Goal: Task Accomplishment & Management: Use online tool/utility

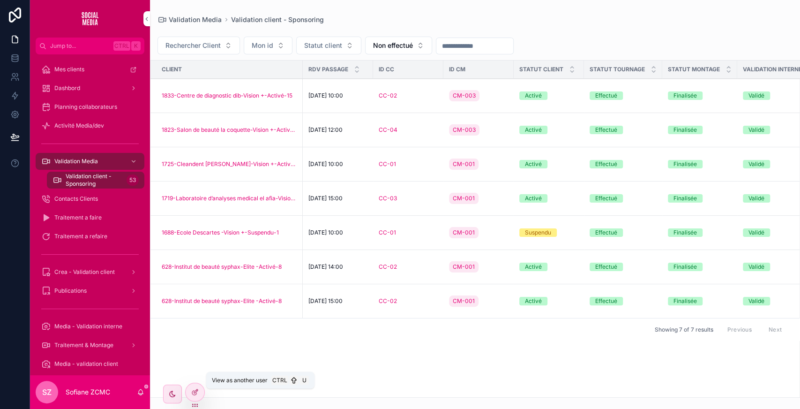
click at [0, 0] on icon at bounding box center [0, 0] width 0 height 0
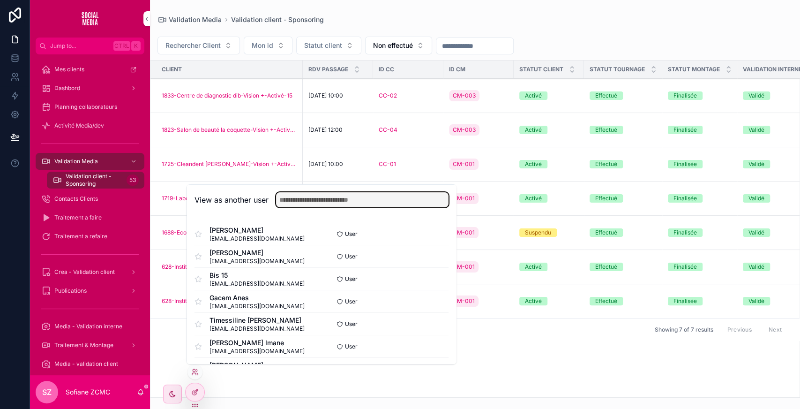
click at [302, 193] on input "text" at bounding box center [362, 199] width 173 height 15
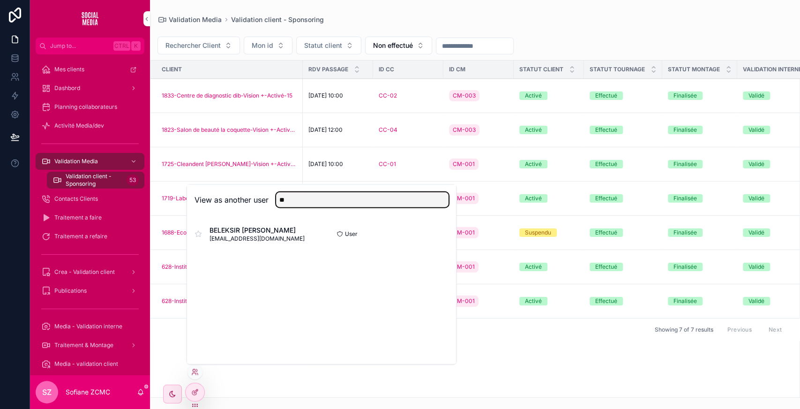
type input "**"
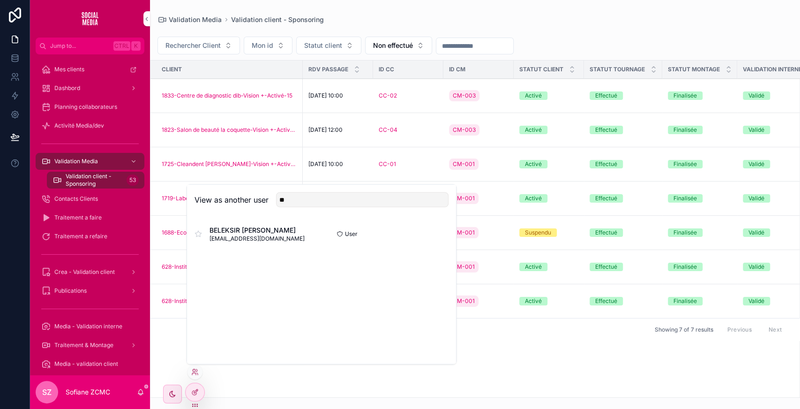
click at [0, 0] on button "Select" at bounding box center [0, 0] width 0 height 0
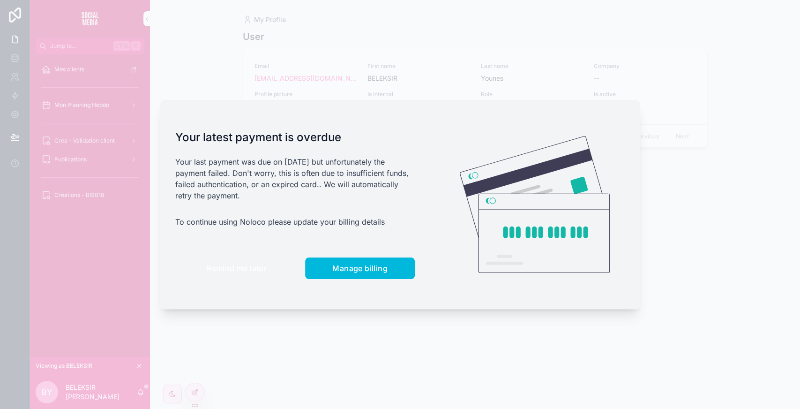
click at [236, 260] on button "Remind me later" at bounding box center [236, 268] width 122 height 22
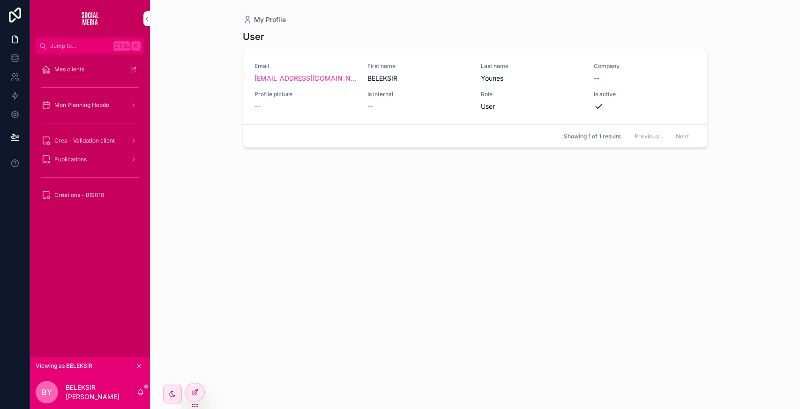
click at [102, 103] on span "Mon Planning Hebdo" at bounding box center [81, 105] width 55 height 8
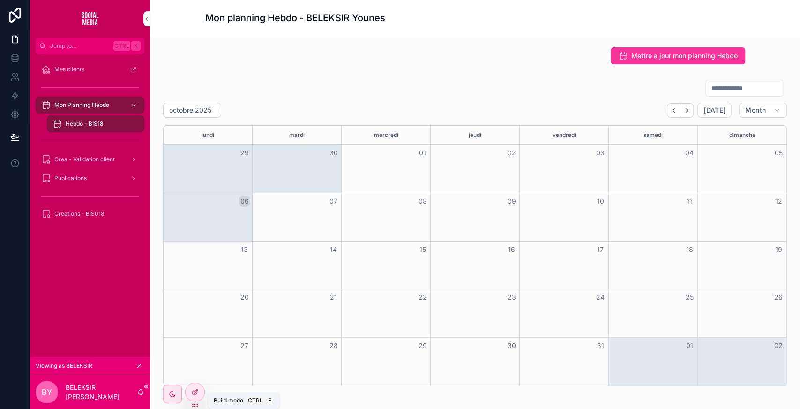
click at [196, 388] on icon at bounding box center [195, 392] width 8 height 8
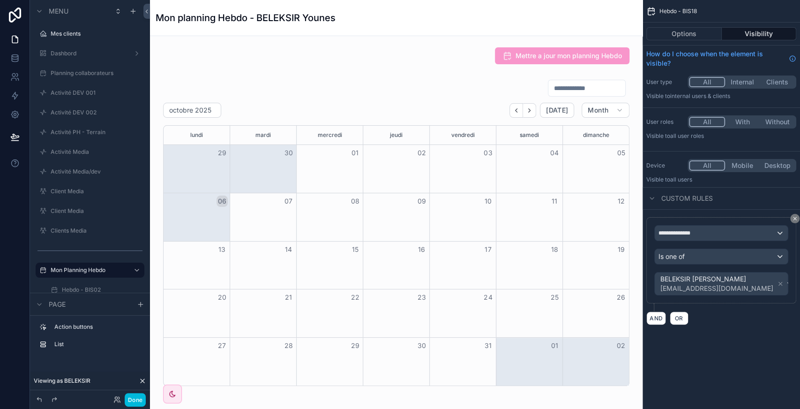
click at [452, 106] on div "scrollable content" at bounding box center [397, 232] width 478 height 314
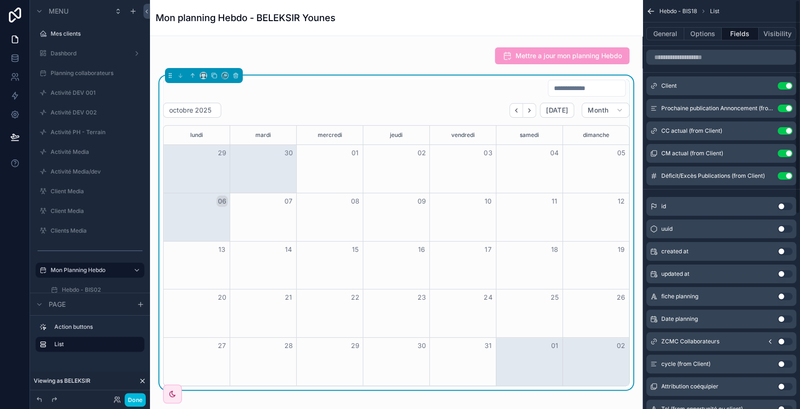
click at [712, 29] on button "Options" at bounding box center [703, 33] width 38 height 13
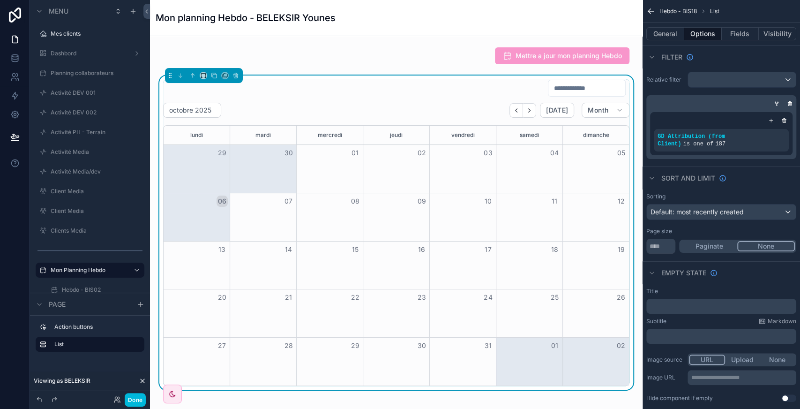
click at [0, 0] on icon "scrollable content" at bounding box center [0, 0] width 0 height 0
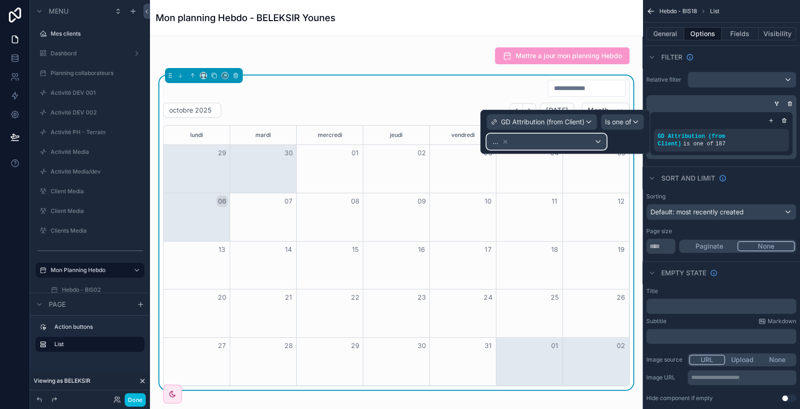
click at [566, 145] on div "..." at bounding box center [546, 141] width 119 height 15
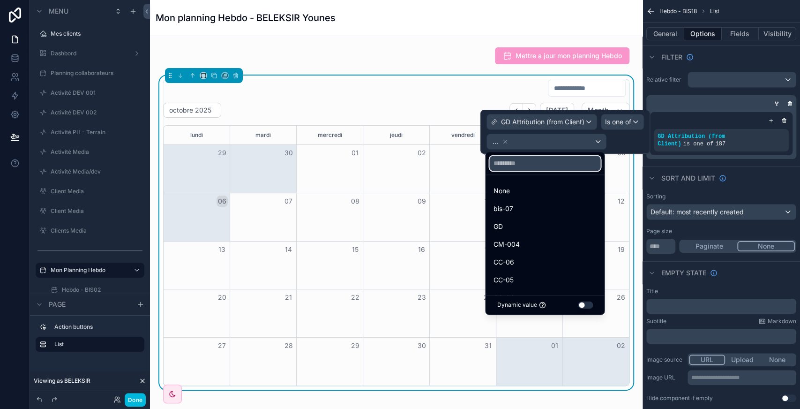
click at [519, 162] on input "text" at bounding box center [544, 163] width 111 height 15
type input "*"
click at [518, 208] on div "bis-07" at bounding box center [545, 208] width 104 height 11
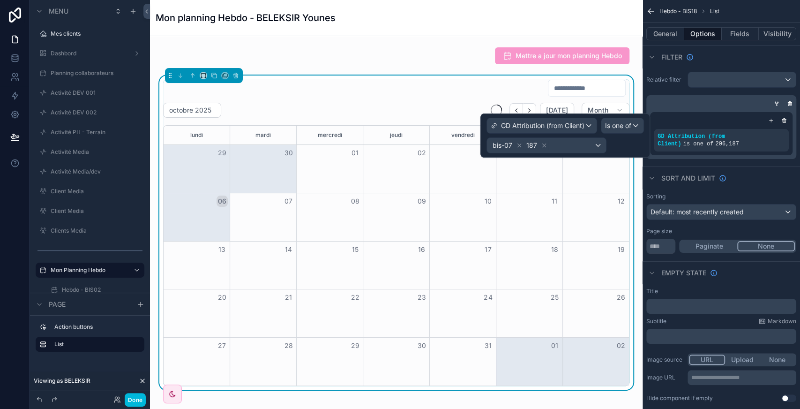
click at [541, 143] on icon at bounding box center [544, 145] width 7 height 7
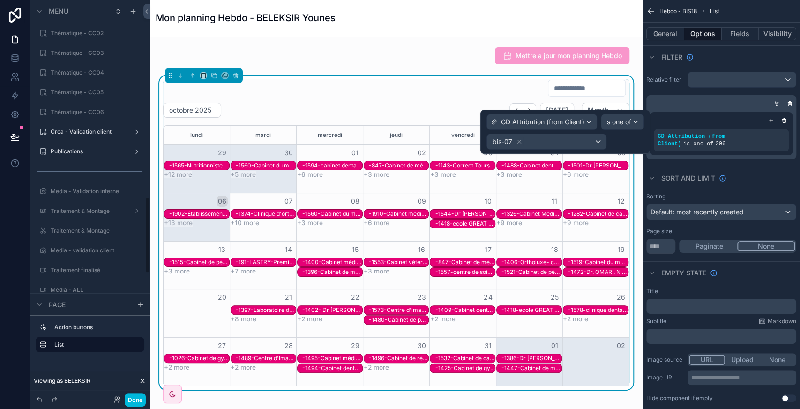
scroll to position [1027, 0]
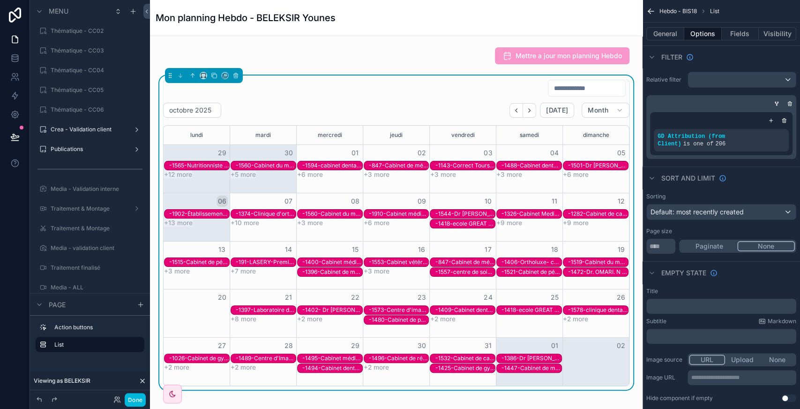
click at [88, 129] on label "Crea - Validation client" at bounding box center [88, 130] width 75 height 8
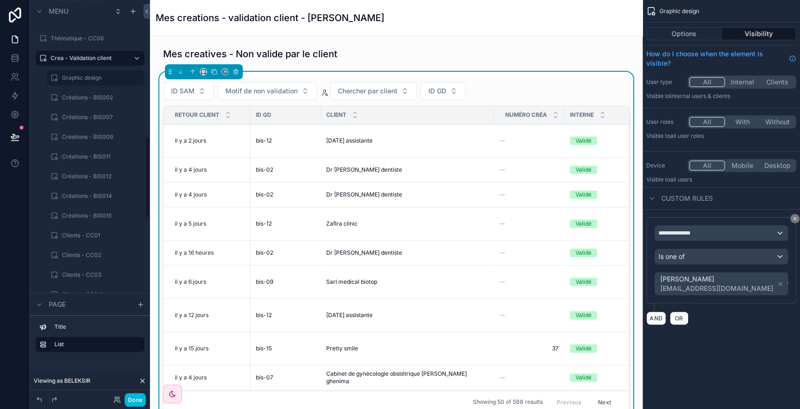
scroll to position [664, 0]
click at [102, 118] on label "Créations - BIS007" at bounding box center [100, 118] width 77 height 8
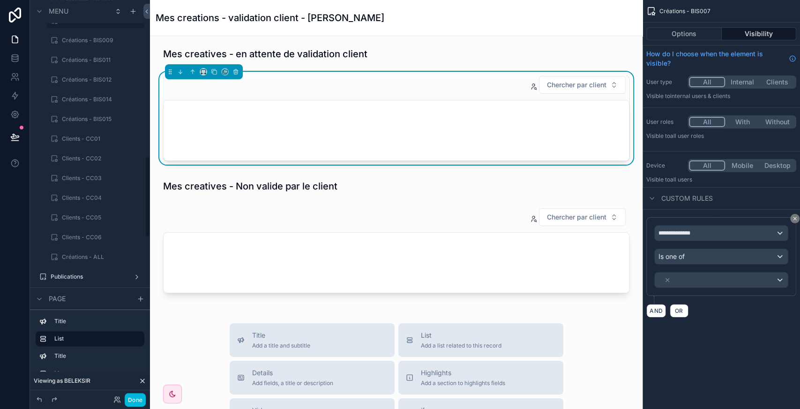
scroll to position [762, 0]
click at [134, 401] on button "Done" at bounding box center [135, 400] width 21 height 14
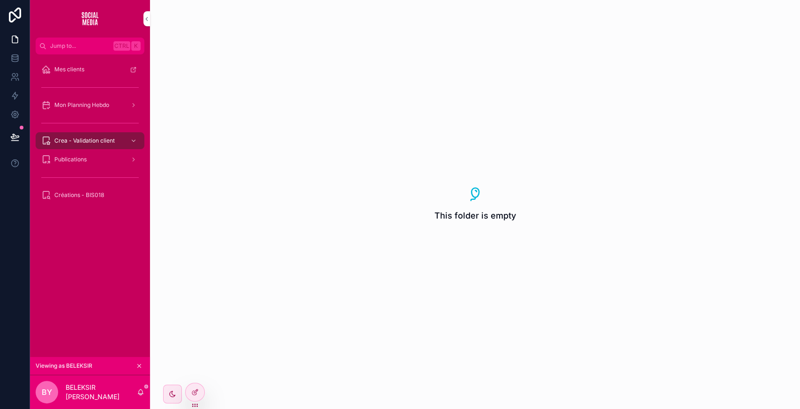
click at [91, 198] on span "Créations - BIS018" at bounding box center [79, 195] width 50 height 8
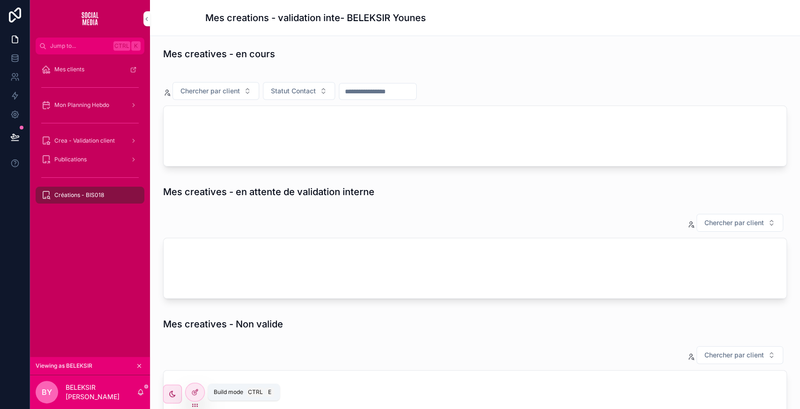
click at [195, 396] on div at bounding box center [195, 392] width 19 height 18
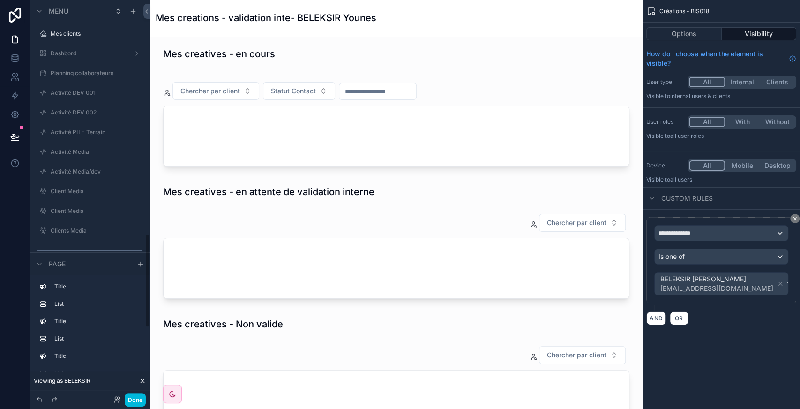
scroll to position [986, 0]
click at [471, 80] on div "scrollable content" at bounding box center [397, 123] width 478 height 102
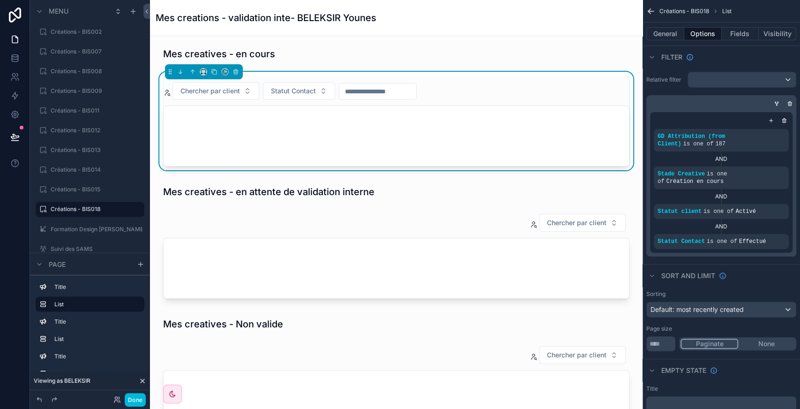
click at [0, 0] on icon "scrollable content" at bounding box center [0, 0] width 0 height 0
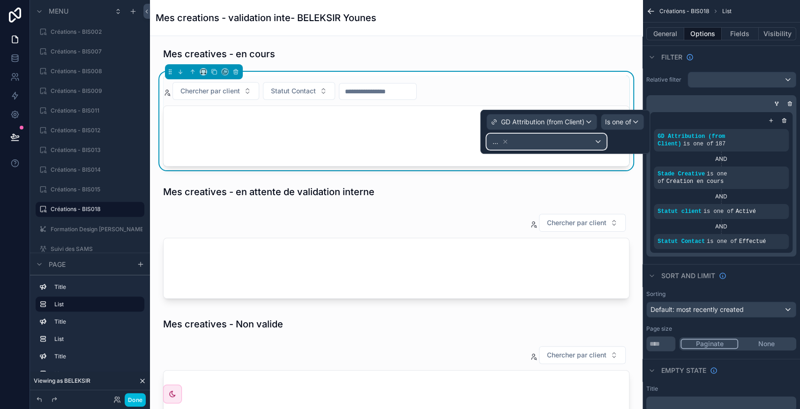
click at [583, 146] on div "..." at bounding box center [546, 141] width 119 height 15
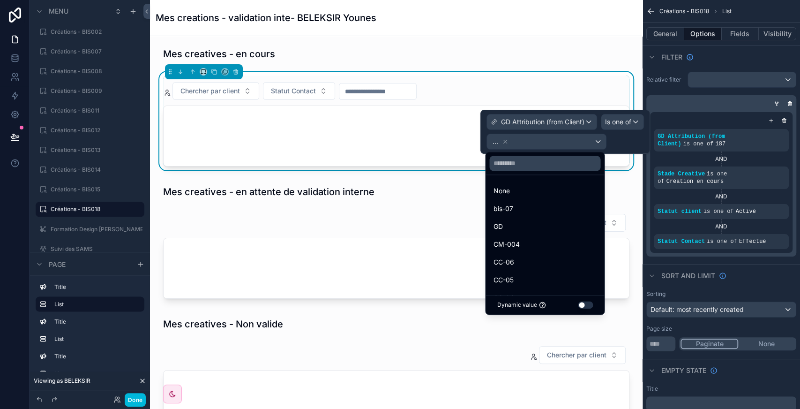
drag, startPoint x: 535, startPoint y: 217, endPoint x: 526, endPoint y: 212, distance: 10.3
click at [526, 212] on ul "None bis-07 GD CM-004 CC-06 CC-05 CC-04 CM-001 REC-004 bis-12 bis-02 bis-09 bis…" at bounding box center [545, 235] width 119 height 120
click at [526, 212] on div "bis-07" at bounding box center [545, 208] width 104 height 11
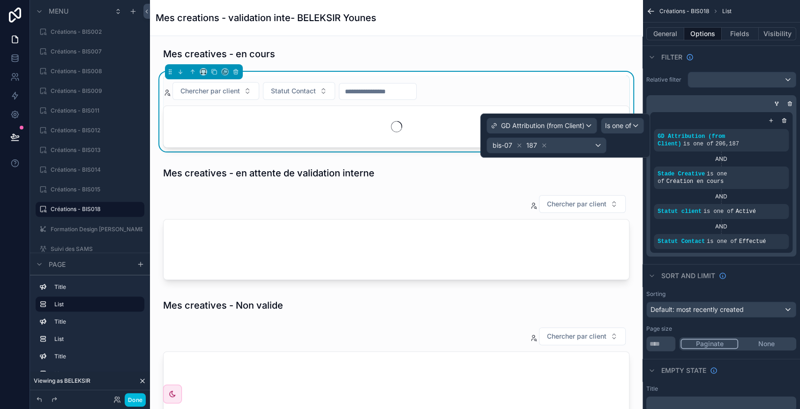
click at [543, 144] on icon at bounding box center [544, 145] width 3 height 3
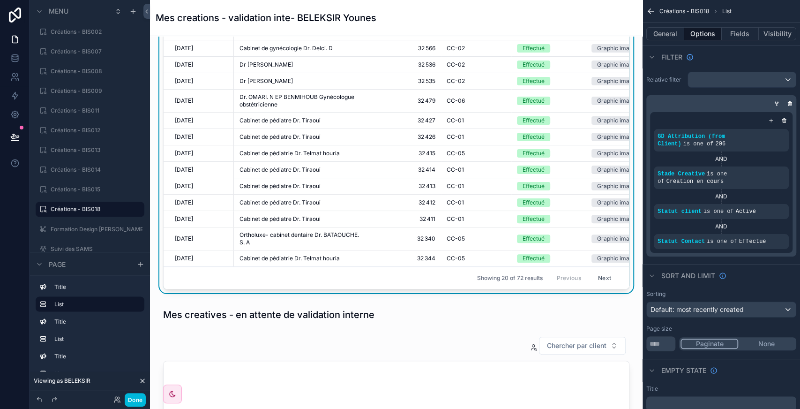
scroll to position [124, 0]
click at [447, 338] on div "scrollable content" at bounding box center [397, 380] width 478 height 97
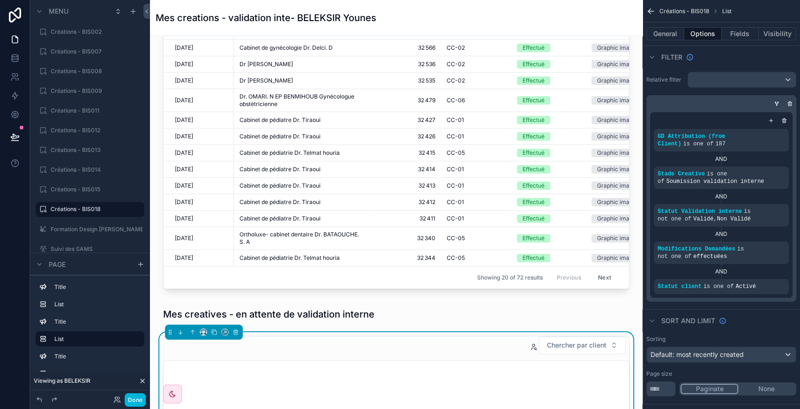
click at [0, 0] on icon "scrollable content" at bounding box center [0, 0] width 0 height 0
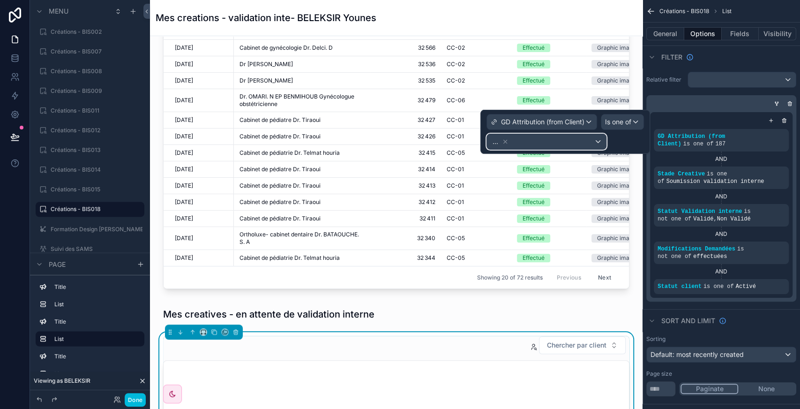
click at [547, 144] on div "..." at bounding box center [546, 141] width 119 height 15
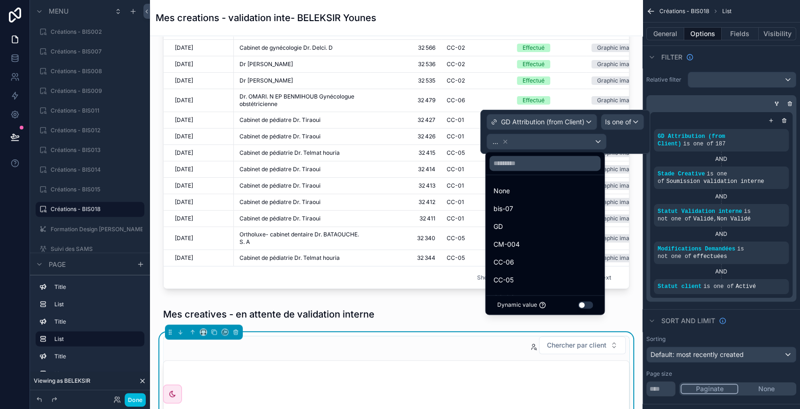
click at [511, 205] on span "bis-07" at bounding box center [503, 208] width 20 height 11
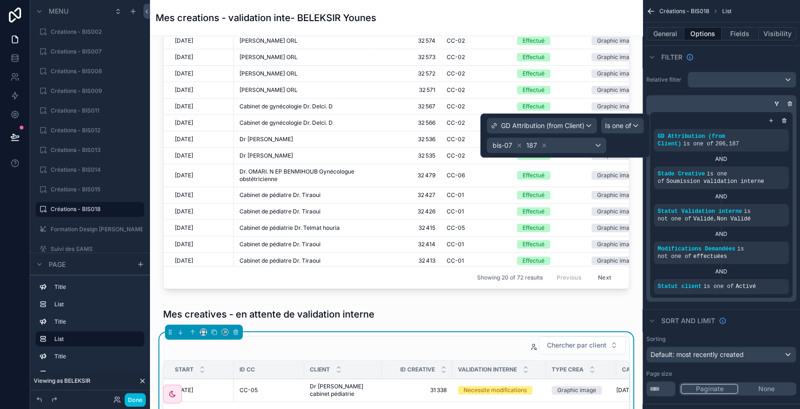
click at [541, 142] on icon at bounding box center [544, 145] width 7 height 7
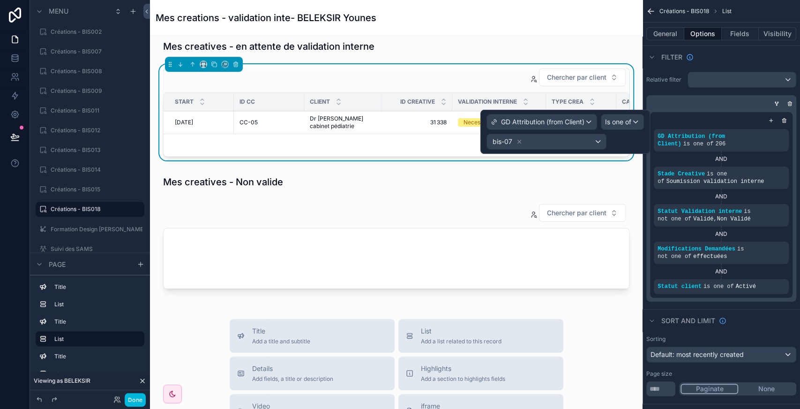
scroll to position [391, 0]
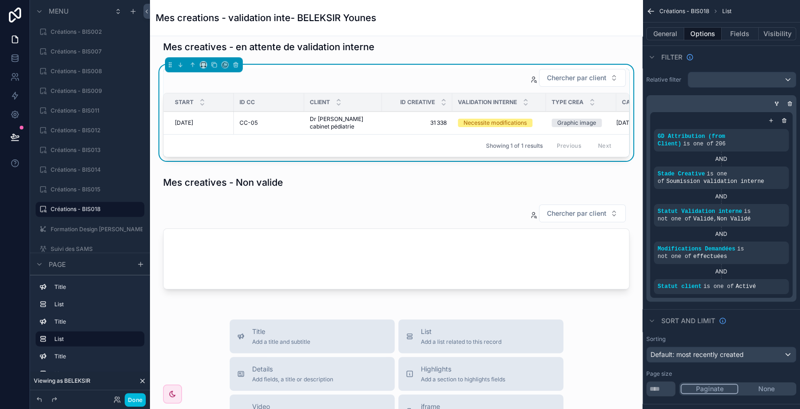
click at [412, 228] on div "scrollable content" at bounding box center [397, 248] width 478 height 97
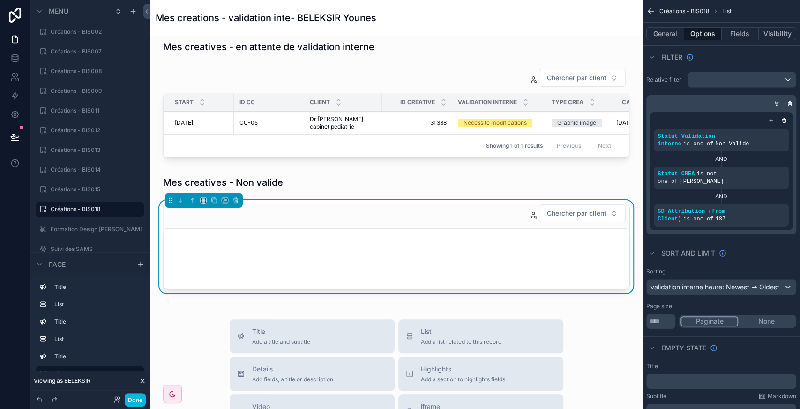
click at [0, 0] on icon "scrollable content" at bounding box center [0, 0] width 0 height 0
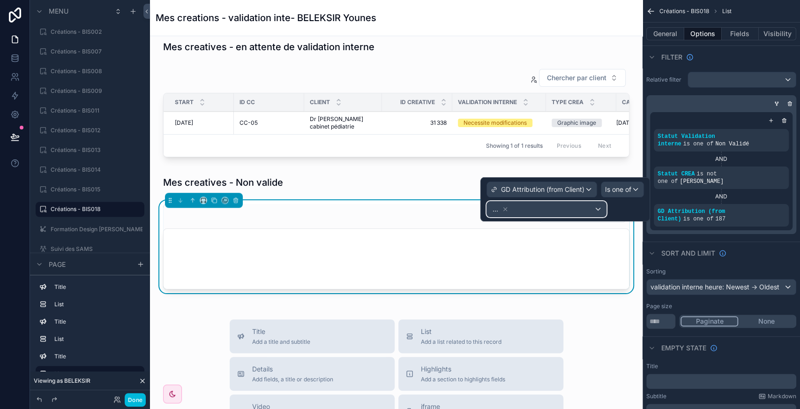
click at [539, 211] on div "..." at bounding box center [546, 209] width 119 height 15
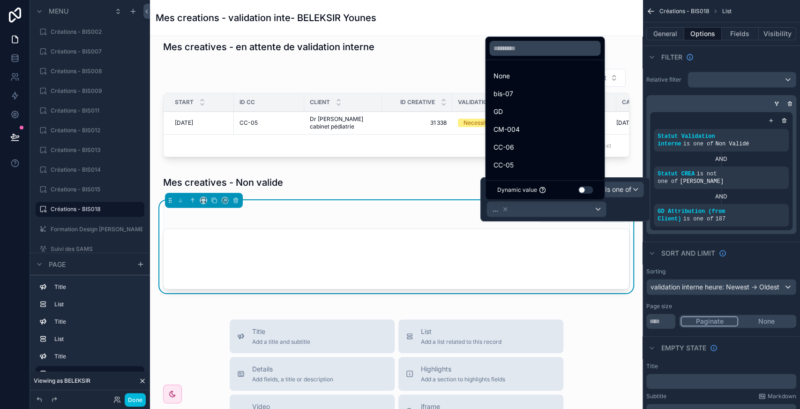
click at [520, 90] on div "bis-07" at bounding box center [545, 93] width 104 height 11
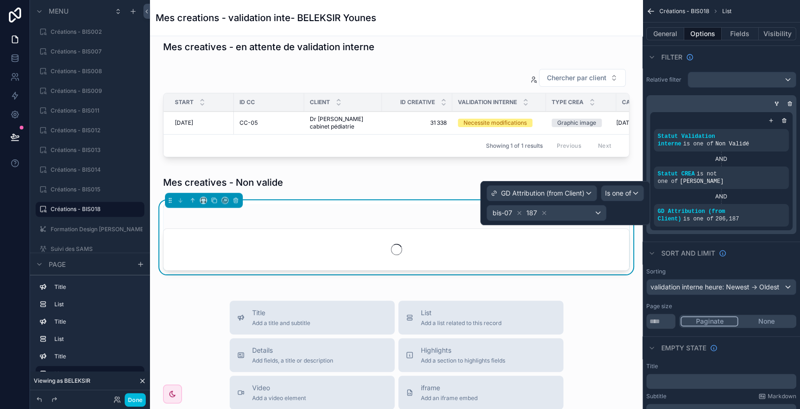
click at [541, 213] on icon at bounding box center [544, 213] width 7 height 7
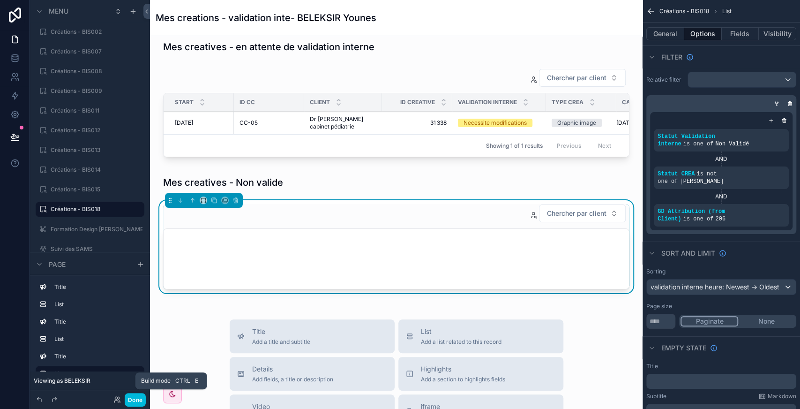
click at [136, 401] on button "Done" at bounding box center [135, 400] width 21 height 14
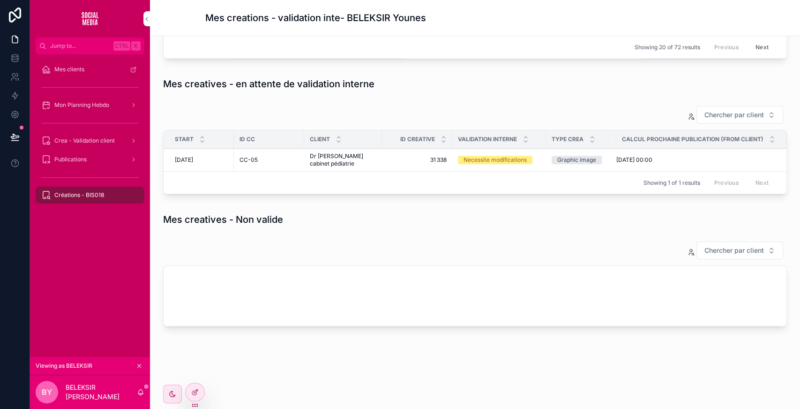
scroll to position [352, 0]
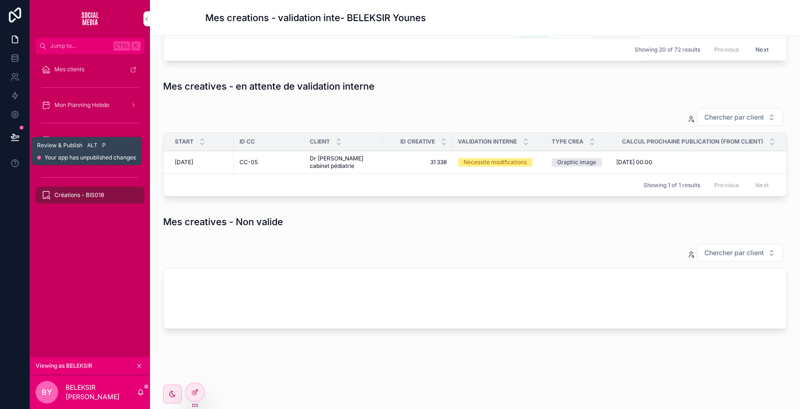
click at [10, 134] on icon at bounding box center [14, 136] width 9 height 9
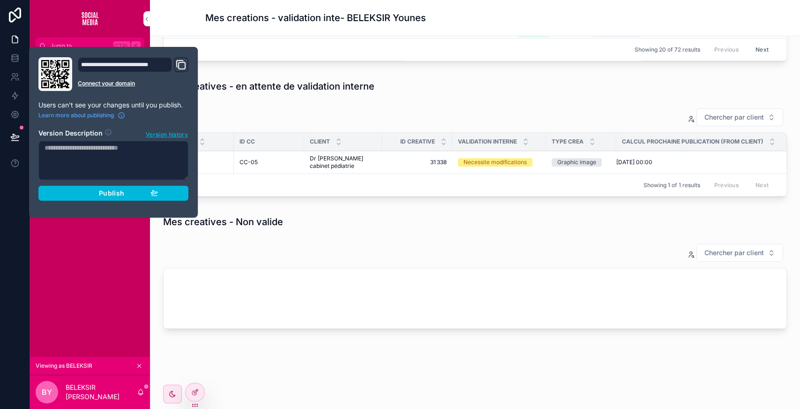
click at [96, 191] on div "Publish" at bounding box center [113, 193] width 89 height 8
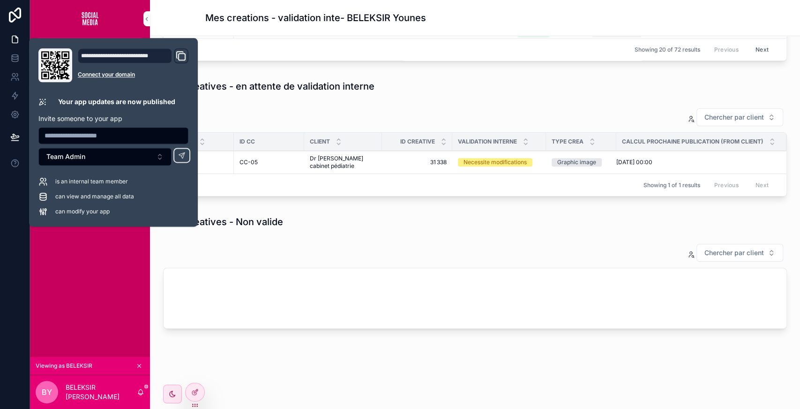
click at [491, 255] on div "Chercher par client" at bounding box center [475, 252] width 624 height 19
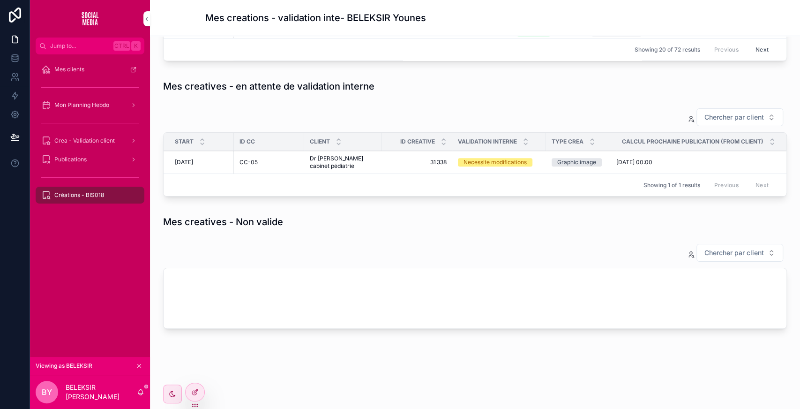
scroll to position [331, 0]
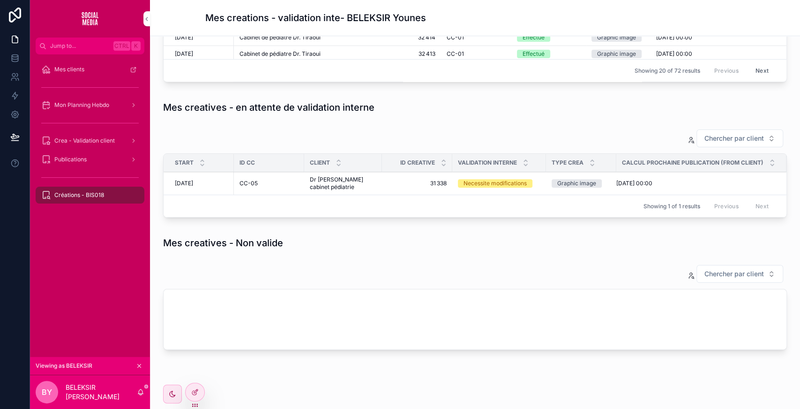
click at [491, 255] on div "Mes creatives - en cours Chercher par client Statut Contact Start Client ID cre…" at bounding box center [475, 61] width 650 height 712
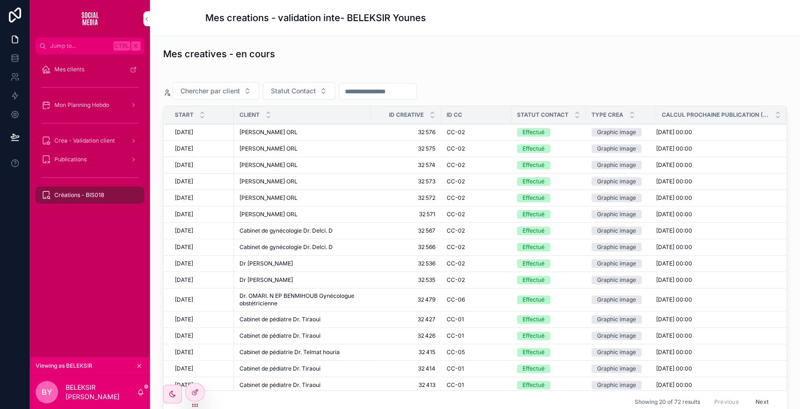
click at [94, 110] on div "Mon Planning Hebdo" at bounding box center [90, 105] width 98 height 15
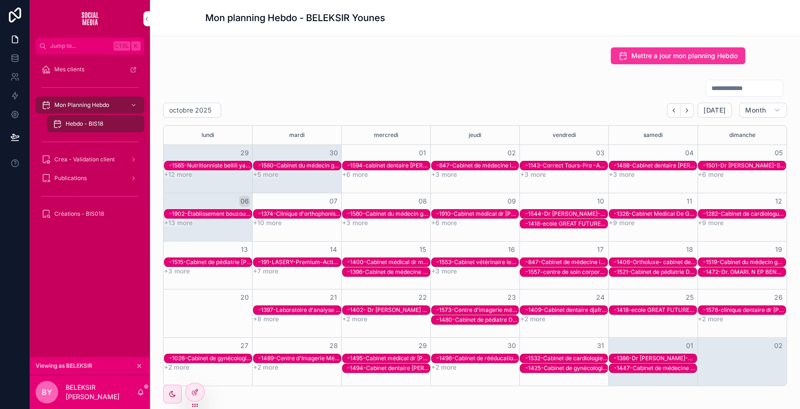
click at [83, 158] on span "Crea - Validation client" at bounding box center [84, 160] width 60 height 8
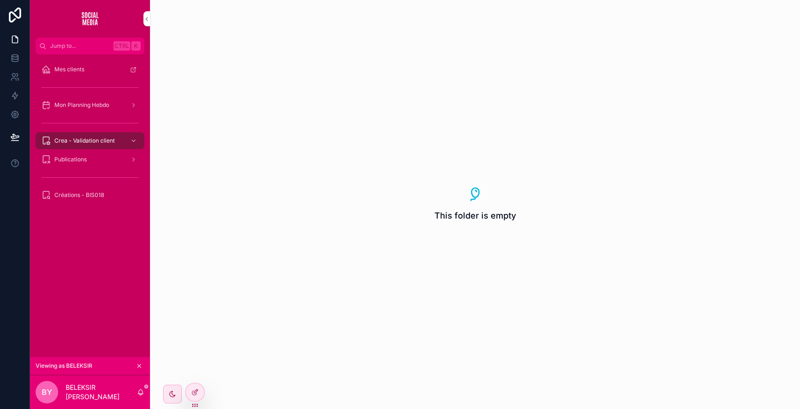
click at [84, 156] on span "Publications" at bounding box center [70, 160] width 32 height 8
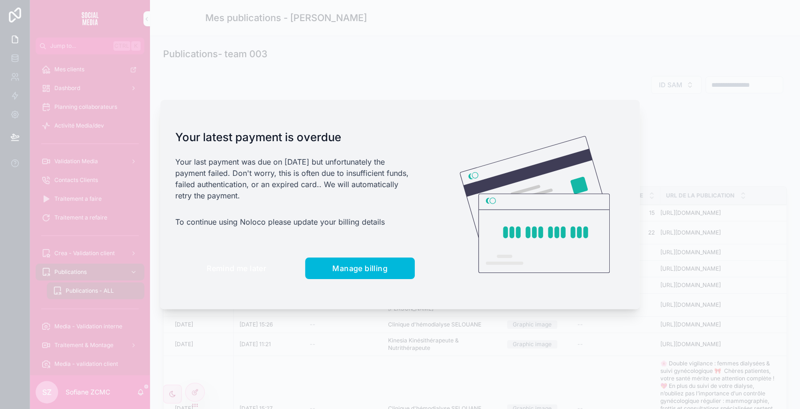
click at [226, 265] on span "Remind me later" at bounding box center [237, 267] width 60 height 9
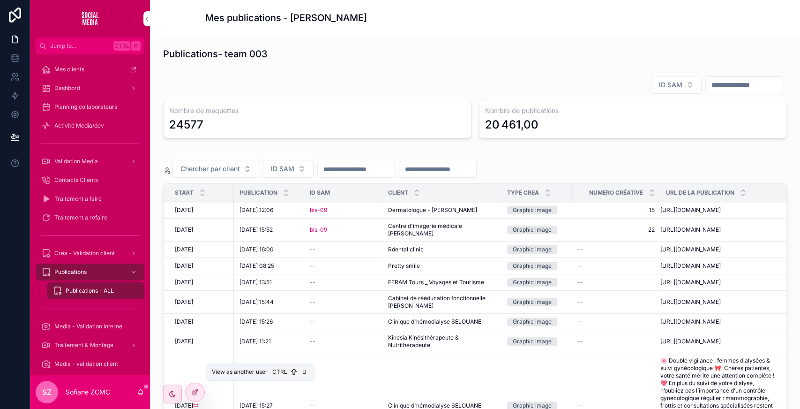
click at [0, 0] on icon at bounding box center [0, 0] width 0 height 0
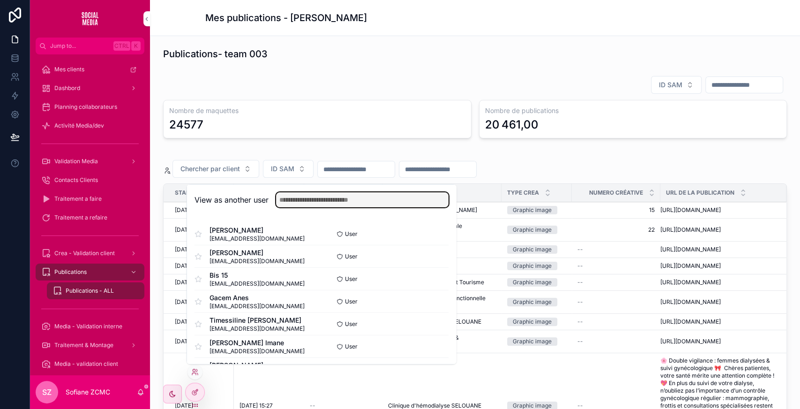
click at [329, 195] on input "text" at bounding box center [362, 199] width 173 height 15
type input "**"
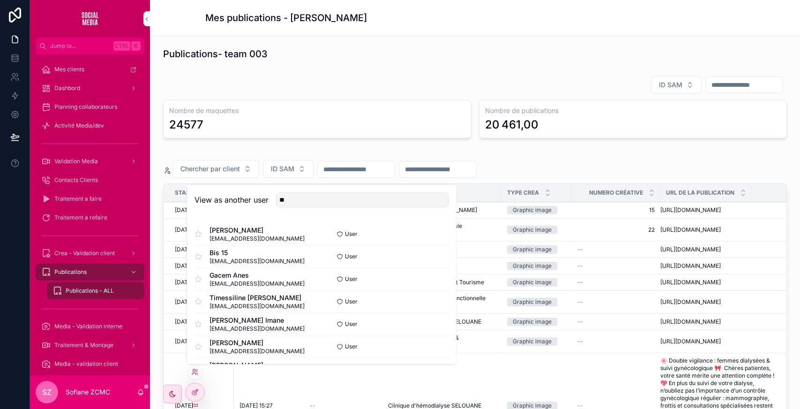
click at [0, 0] on button "Select" at bounding box center [0, 0] width 0 height 0
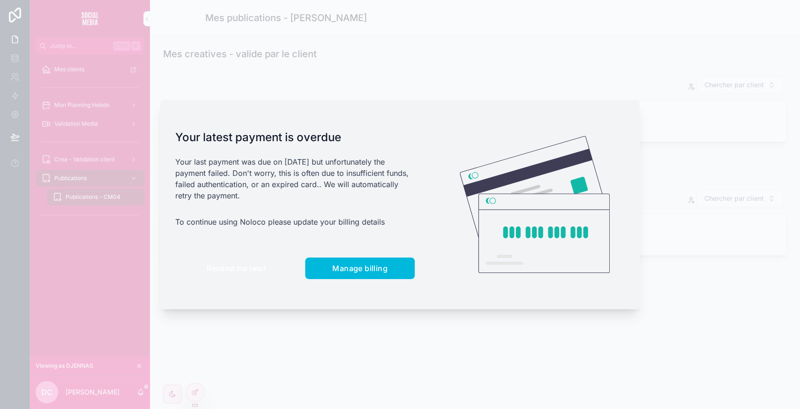
click at [256, 261] on button "Remind me later" at bounding box center [236, 268] width 122 height 22
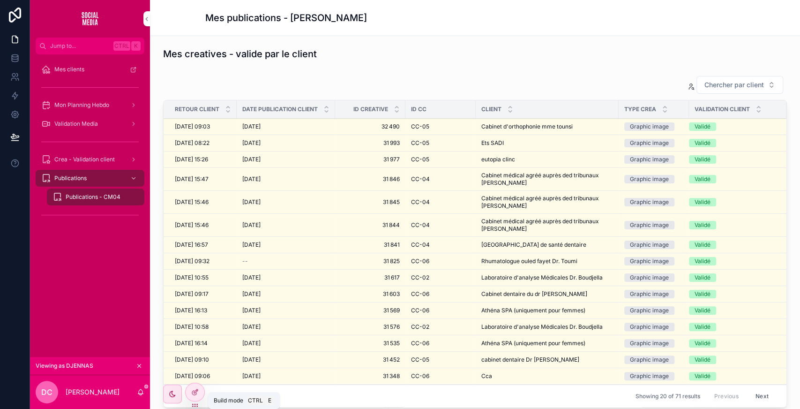
click at [193, 392] on icon at bounding box center [195, 392] width 8 height 8
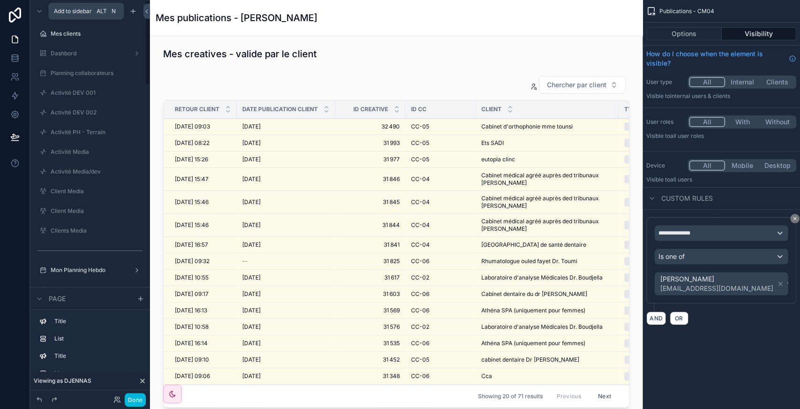
click at [133, 12] on icon "scrollable content" at bounding box center [133, 11] width 0 height 4
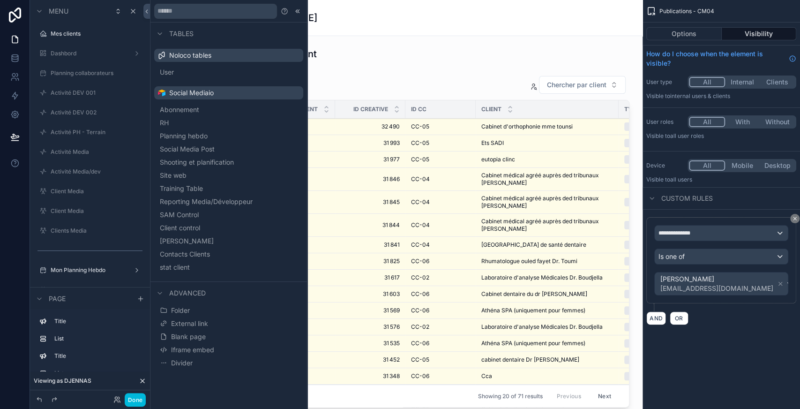
click at [201, 268] on button "stat client" at bounding box center [229, 267] width 142 height 13
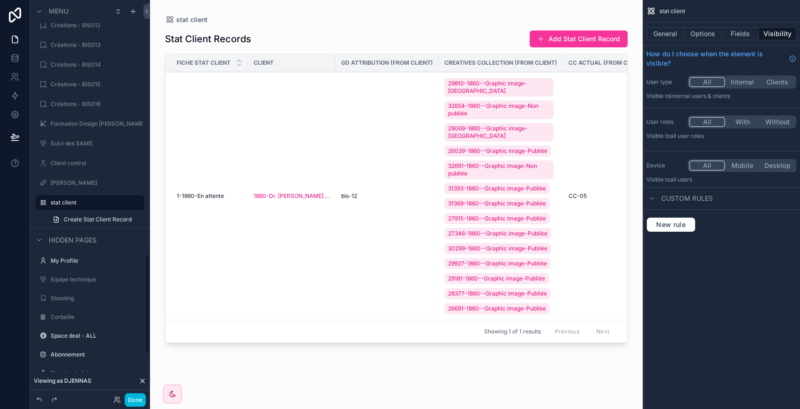
scroll to position [1128, 0]
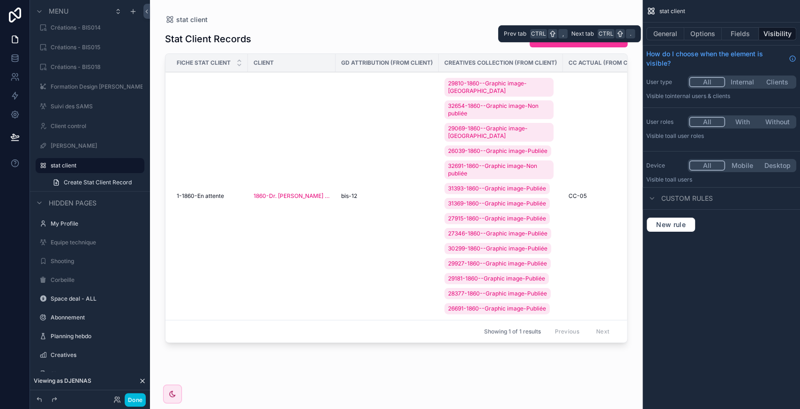
click at [747, 35] on button "Fields" at bounding box center [741, 33] width 38 height 13
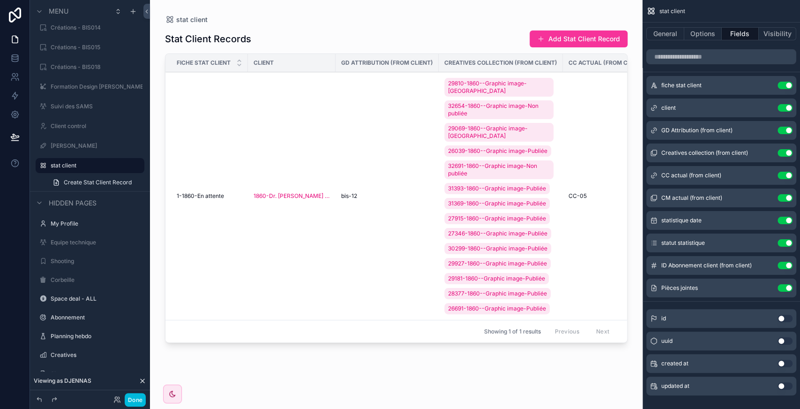
click at [784, 150] on button "Use setting" at bounding box center [785, 153] width 15 height 8
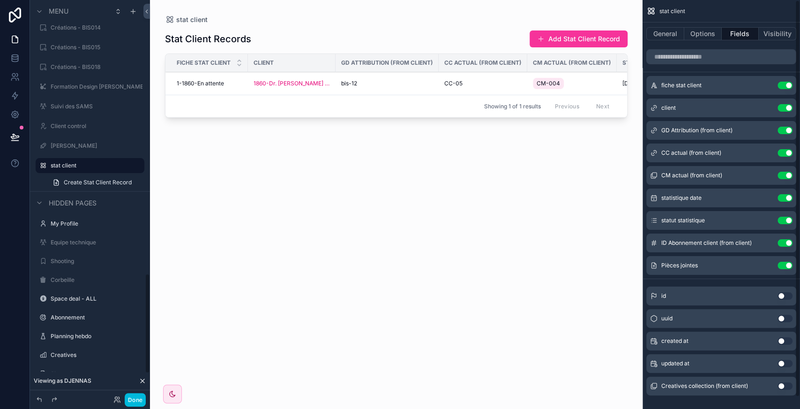
scroll to position [1085, 0]
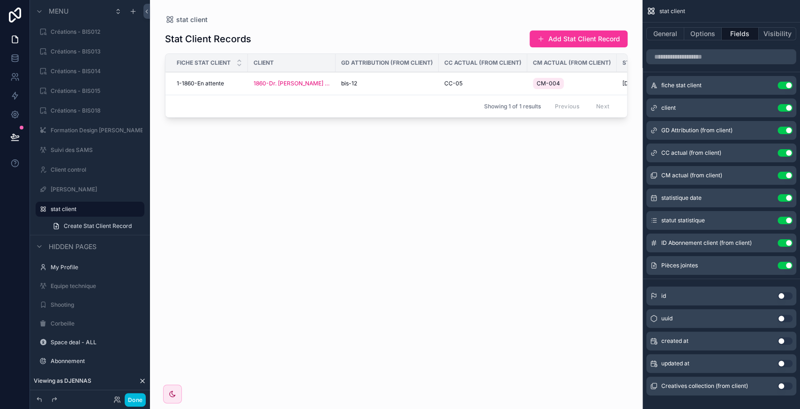
click at [788, 128] on button "Use setting" at bounding box center [785, 131] width 15 height 8
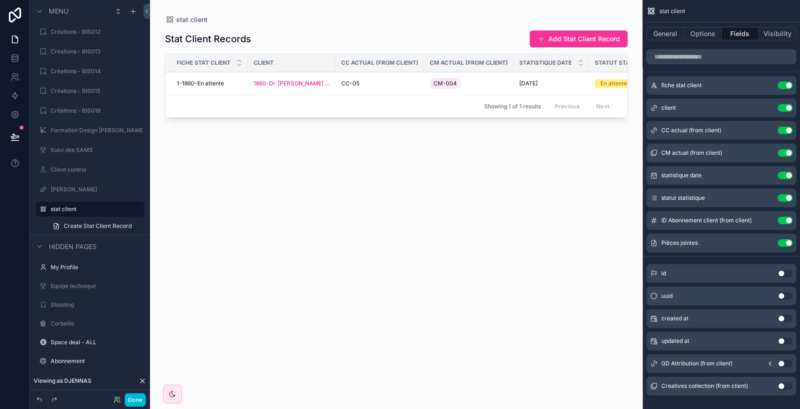
drag, startPoint x: 400, startPoint y: 122, endPoint x: 499, endPoint y: 127, distance: 98.6
click at [499, 127] on div "scrollable content" at bounding box center [396, 199] width 493 height 398
click at [784, 82] on button "Use setting" at bounding box center [785, 86] width 15 height 8
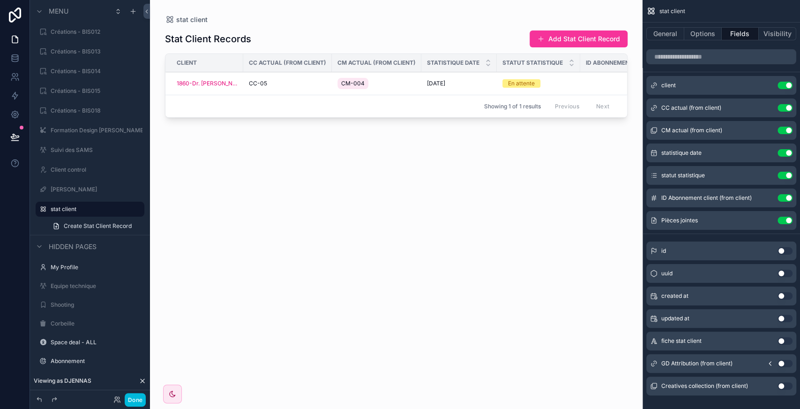
click at [782, 201] on button "Use setting" at bounding box center [785, 198] width 15 height 8
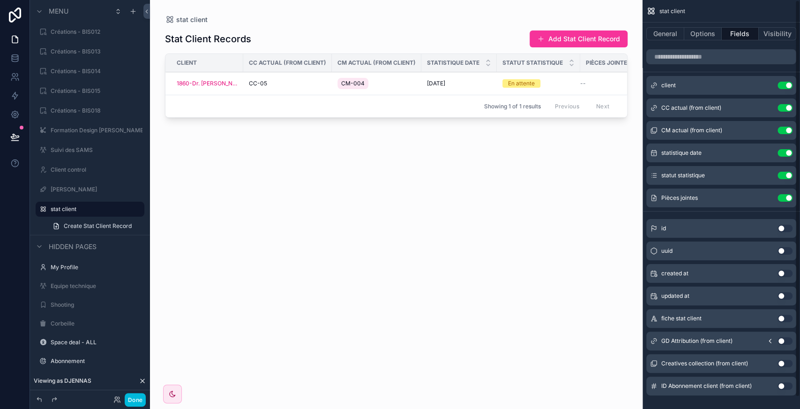
click at [786, 295] on button "Use setting" at bounding box center [785, 296] width 15 height 8
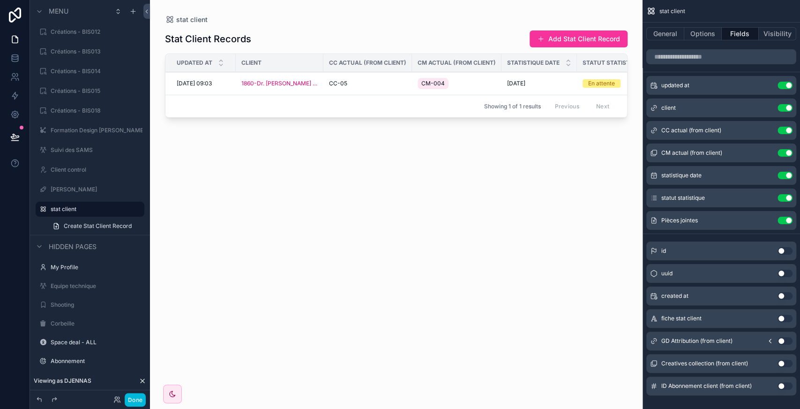
click at [0, 0] on icon "scrollable content" at bounding box center [0, 0] width 0 height 0
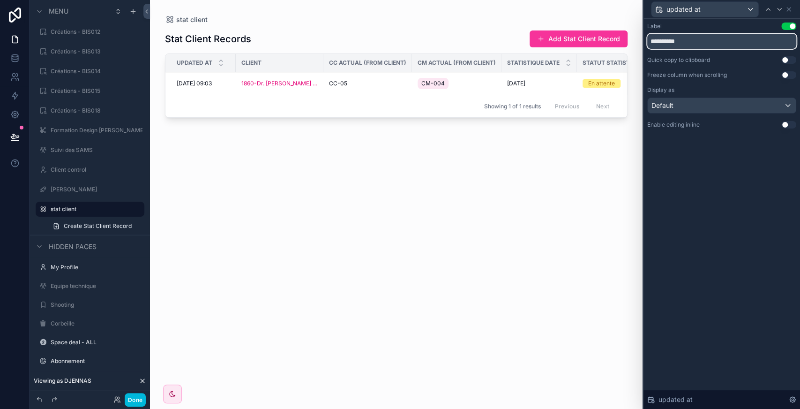
click at [729, 40] on input "**********" at bounding box center [721, 41] width 149 height 15
drag, startPoint x: 322, startPoint y: 61, endPoint x: 375, endPoint y: 64, distance: 53.1
click at [375, 64] on div "scrollable content" at bounding box center [373, 63] width 4 height 18
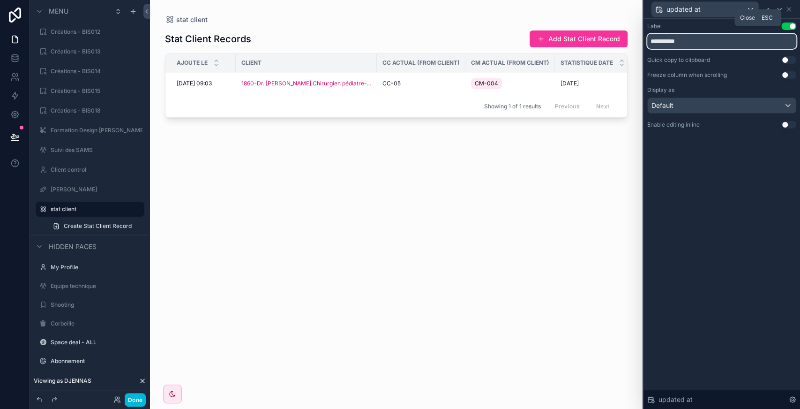
type input "*********"
click at [791, 7] on icon at bounding box center [789, 10] width 8 height 8
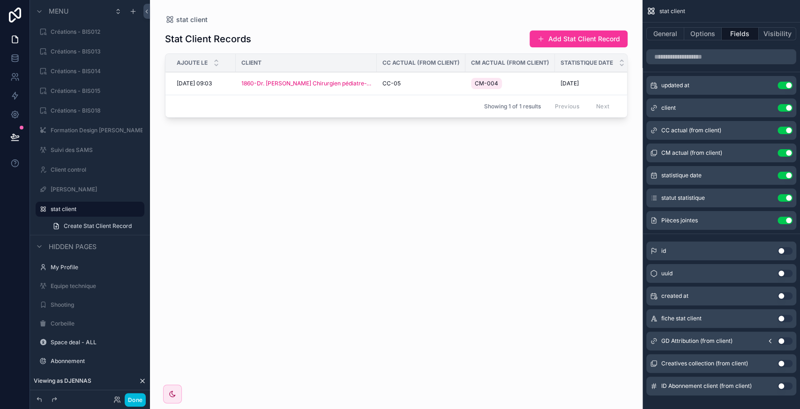
scroll to position [0, 156]
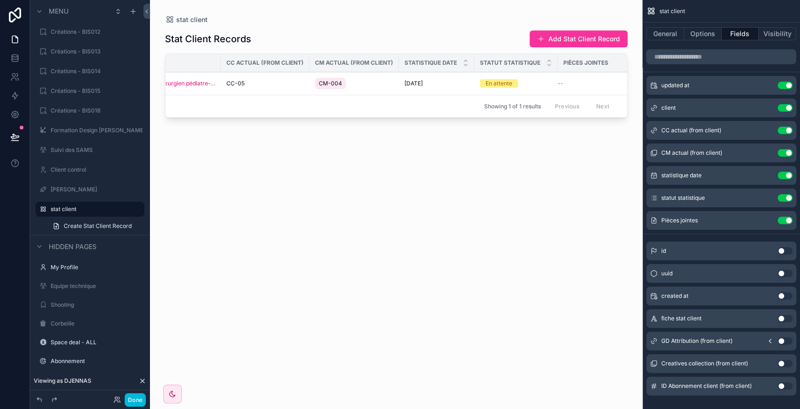
click at [780, 219] on button "Use setting" at bounding box center [785, 221] width 15 height 8
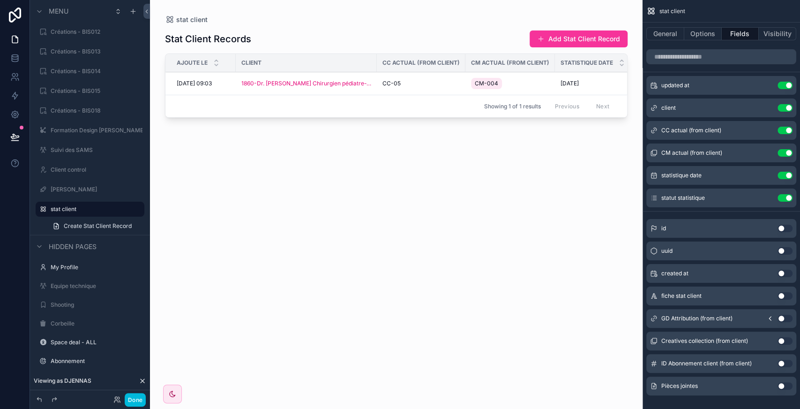
click at [429, 84] on div "CC-05" at bounding box center [421, 84] width 77 height 8
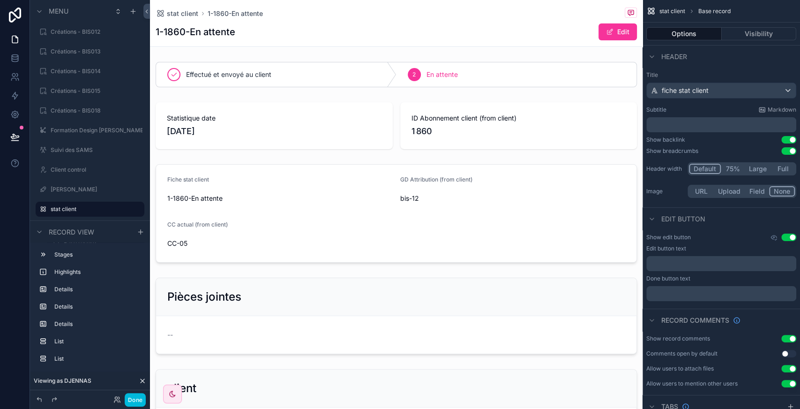
click at [361, 85] on div "scrollable content" at bounding box center [396, 74] width 493 height 33
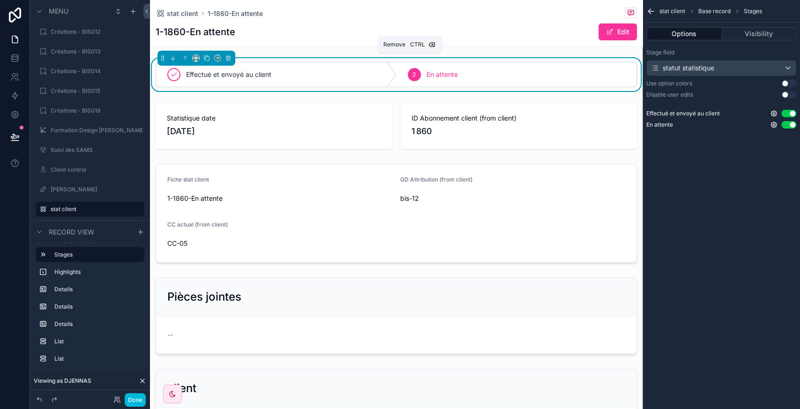
click at [230, 56] on icon "scrollable content" at bounding box center [228, 58] width 7 height 7
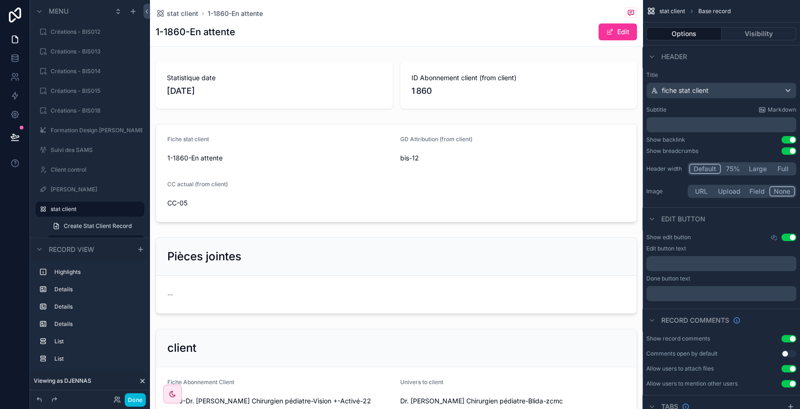
click at [267, 183] on div "scrollable content" at bounding box center [396, 173] width 493 height 106
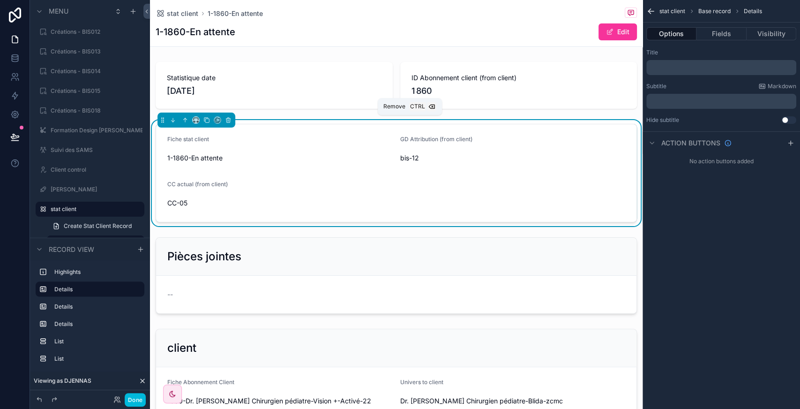
click at [227, 120] on icon "scrollable content" at bounding box center [228, 120] width 7 height 7
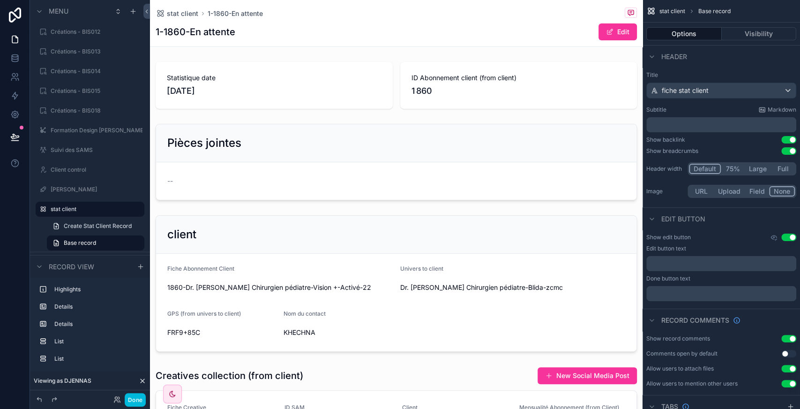
click at [255, 222] on div "scrollable content" at bounding box center [396, 283] width 493 height 144
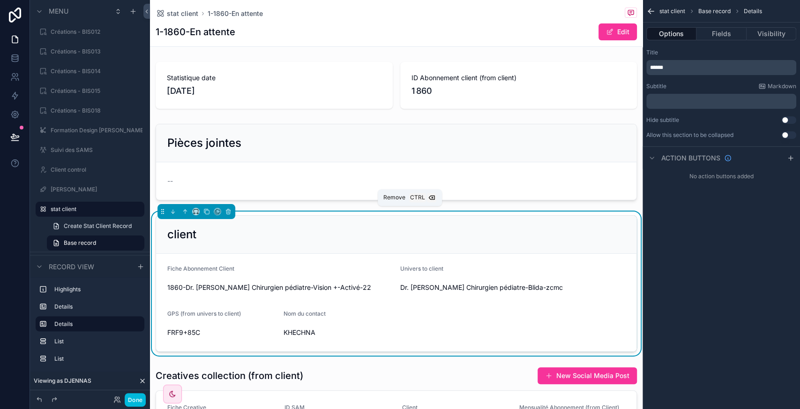
click at [229, 209] on icon "scrollable content" at bounding box center [228, 209] width 2 height 1
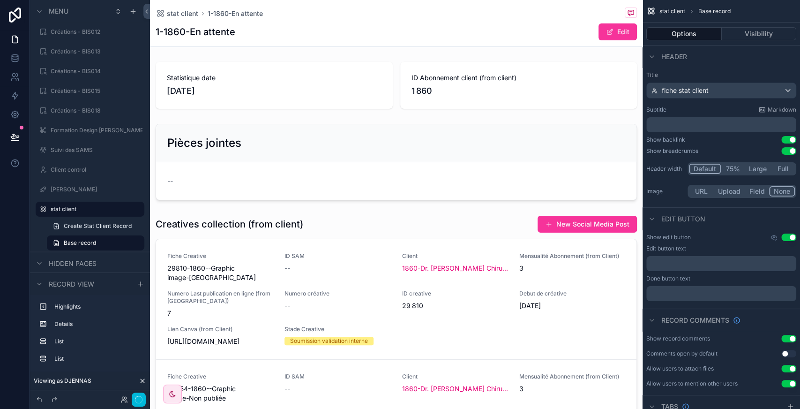
click at [330, 221] on div "scrollable content" at bounding box center [396, 381] width 493 height 341
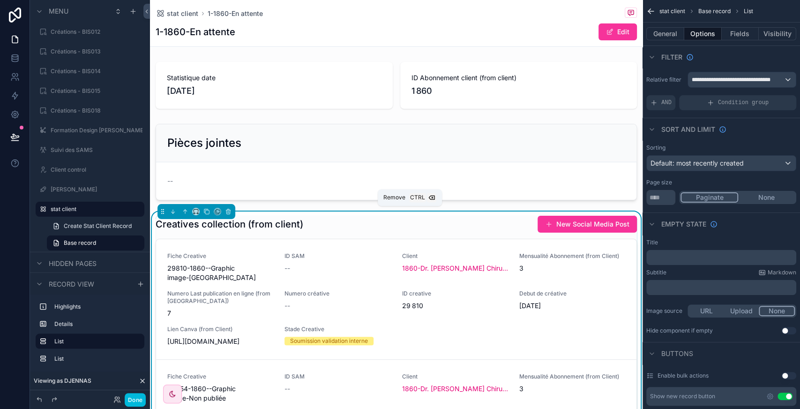
click at [228, 213] on icon "scrollable content" at bounding box center [228, 212] width 4 height 4
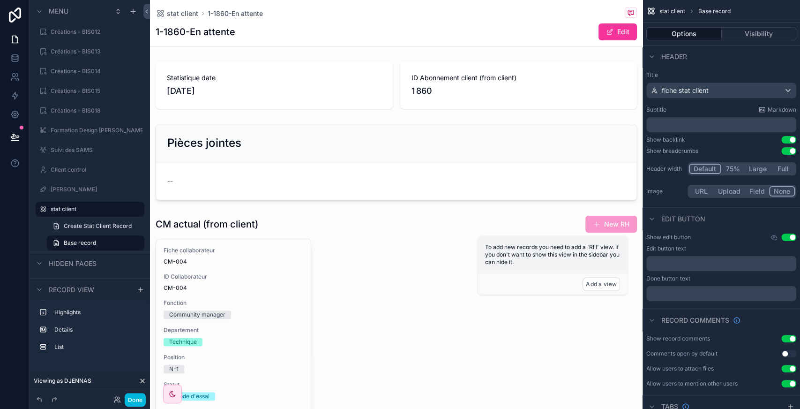
click at [332, 232] on div "scrollable content" at bounding box center [396, 378] width 493 height 335
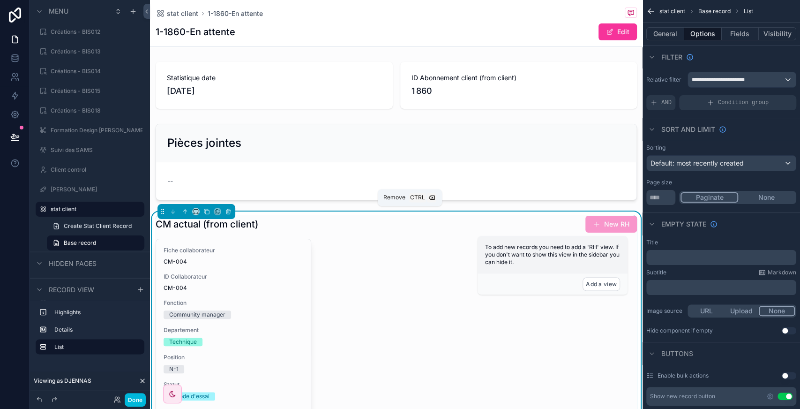
click at [232, 213] on button "scrollable content" at bounding box center [228, 211] width 10 height 10
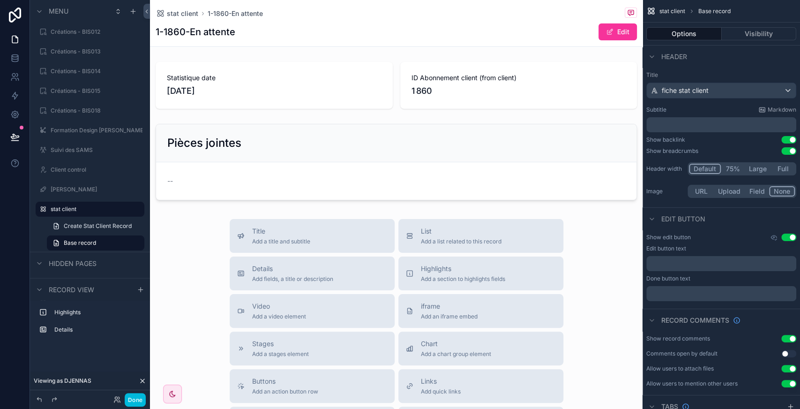
click at [294, 66] on div "scrollable content" at bounding box center [396, 85] width 493 height 54
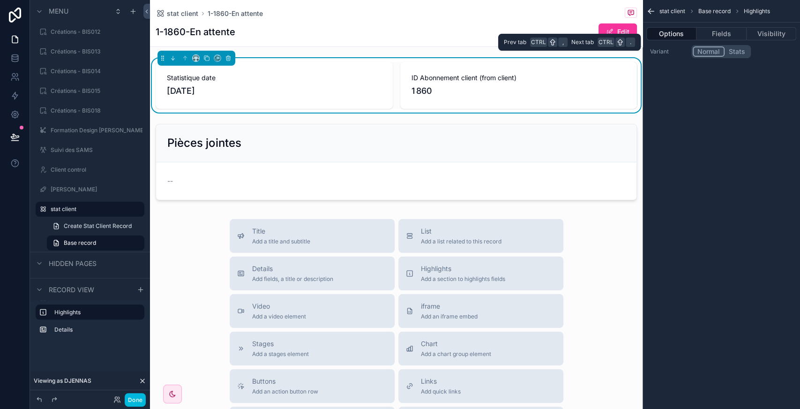
click at [716, 33] on button "Fields" at bounding box center [722, 33] width 50 height 13
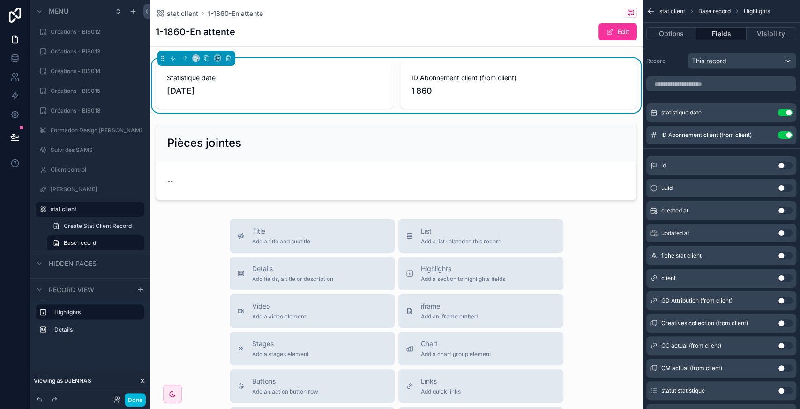
click at [789, 278] on button "Use setting" at bounding box center [785, 278] width 15 height 8
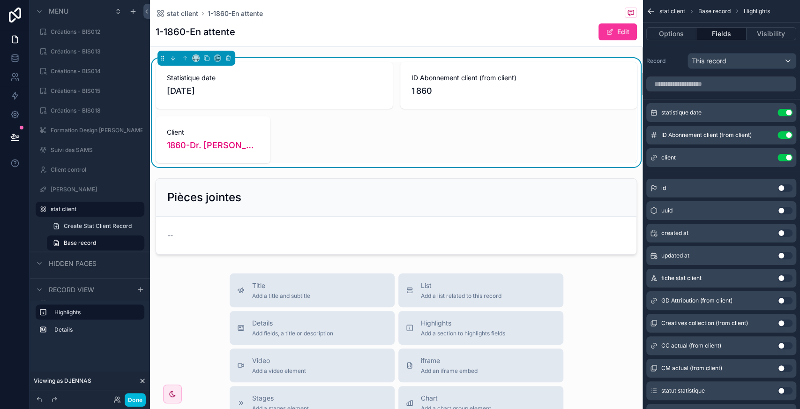
click at [783, 390] on button "Use setting" at bounding box center [785, 391] width 15 height 8
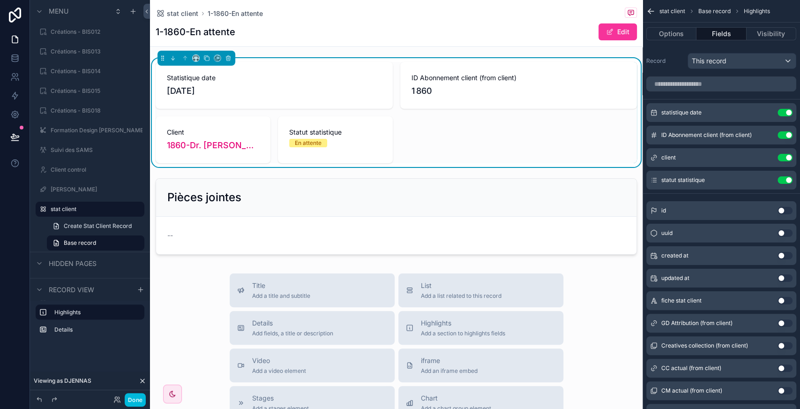
click at [787, 368] on button "Use setting" at bounding box center [785, 368] width 15 height 8
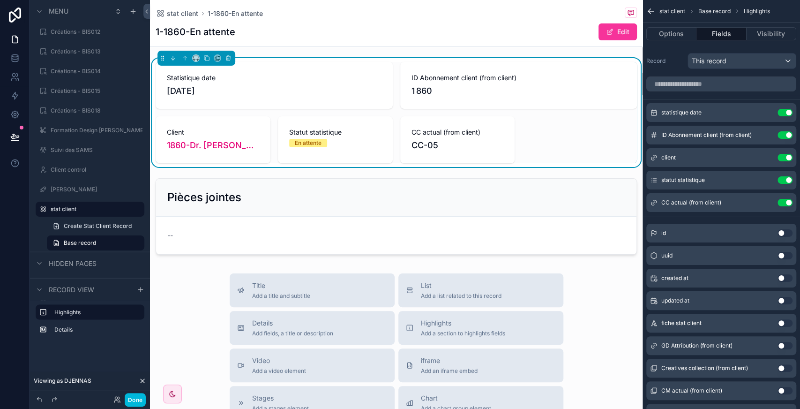
click at [783, 388] on button "Use setting" at bounding box center [785, 391] width 15 height 8
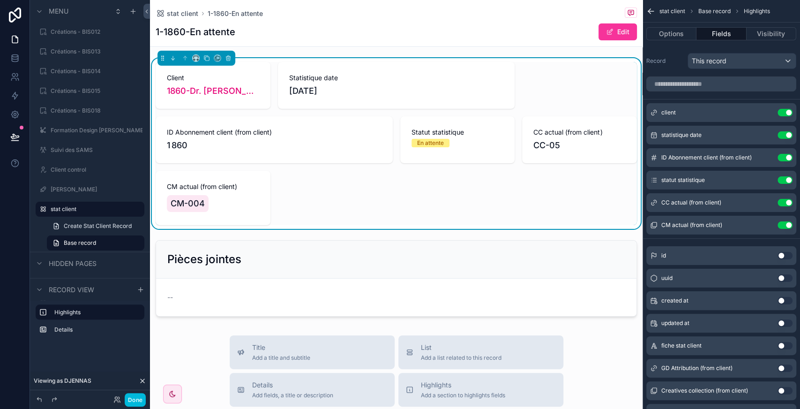
click at [0, 0] on icon "scrollable content" at bounding box center [0, 0] width 0 height 0
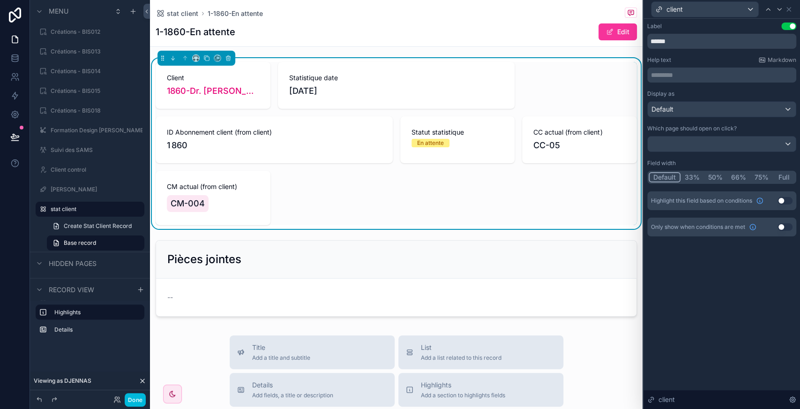
click at [787, 177] on button "Full" at bounding box center [784, 177] width 22 height 10
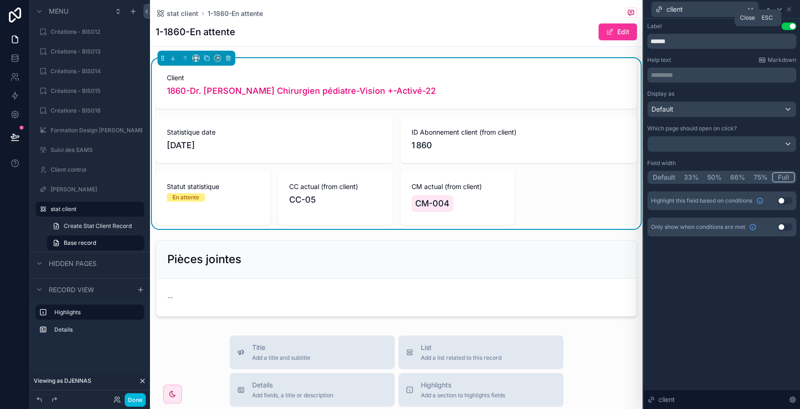
click at [789, 8] on icon at bounding box center [789, 10] width 8 height 8
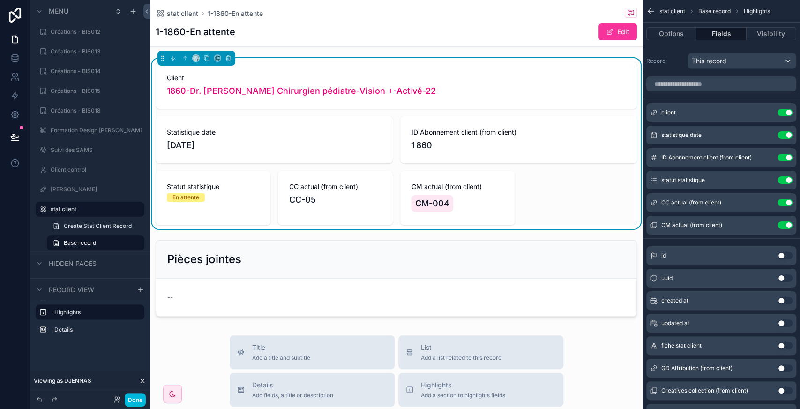
click at [785, 156] on button "Use setting" at bounding box center [785, 158] width 15 height 8
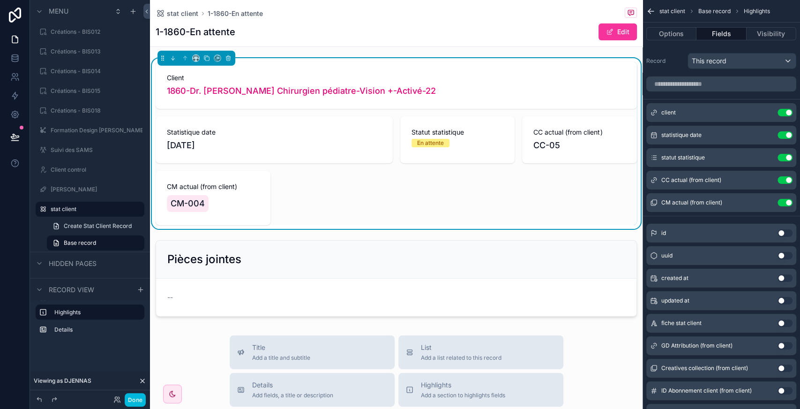
click at [0, 0] on icon "scrollable content" at bounding box center [0, 0] width 0 height 0
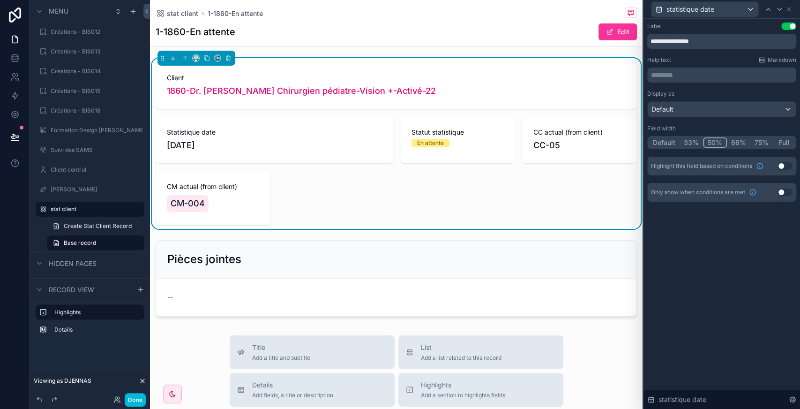
click at [672, 142] on button "Default" at bounding box center [664, 142] width 31 height 10
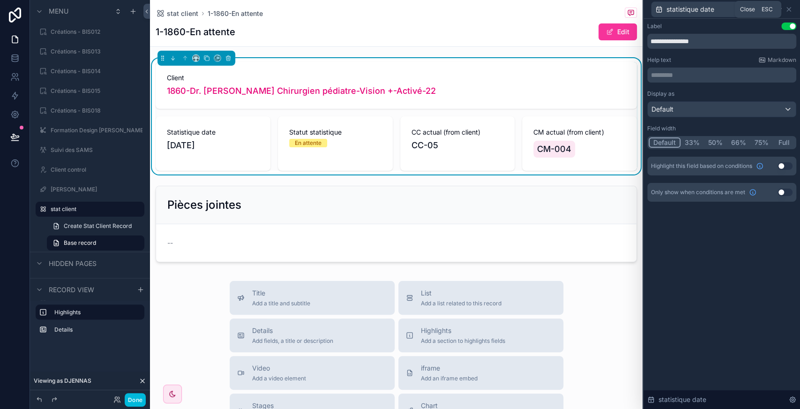
click at [791, 9] on icon at bounding box center [789, 10] width 8 height 8
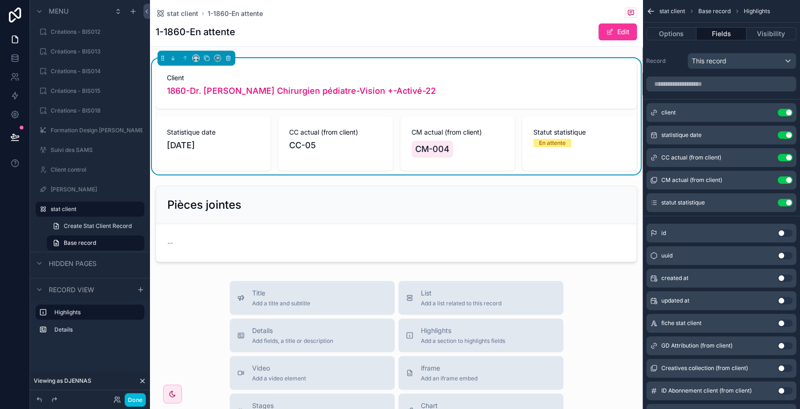
click at [606, 33] on span "scrollable content" at bounding box center [610, 32] width 8 height 8
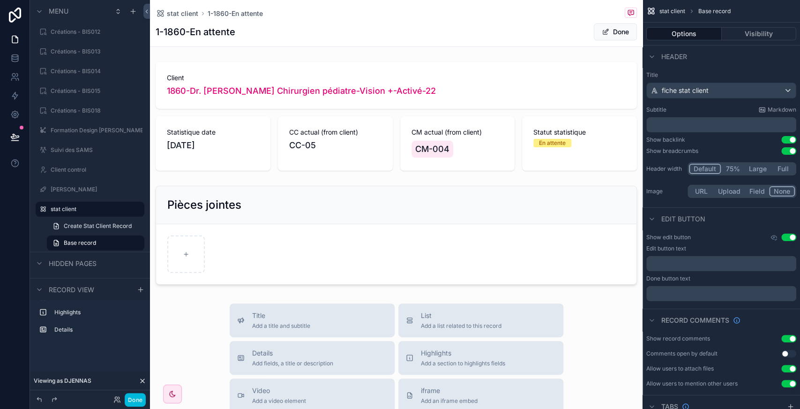
click at [605, 34] on button "Done" at bounding box center [615, 31] width 43 height 17
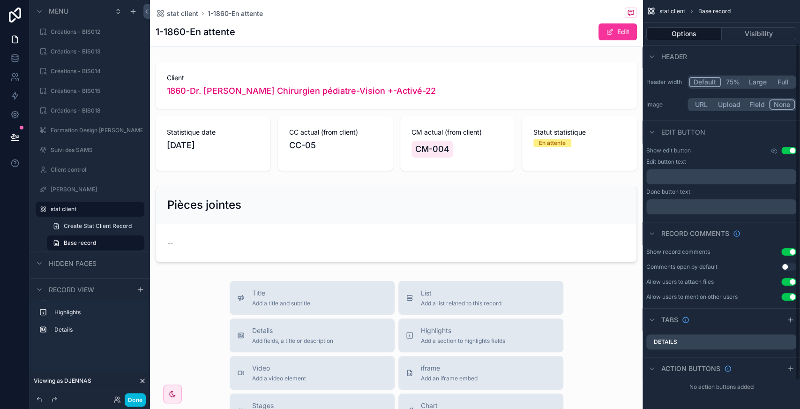
scroll to position [51, 0]
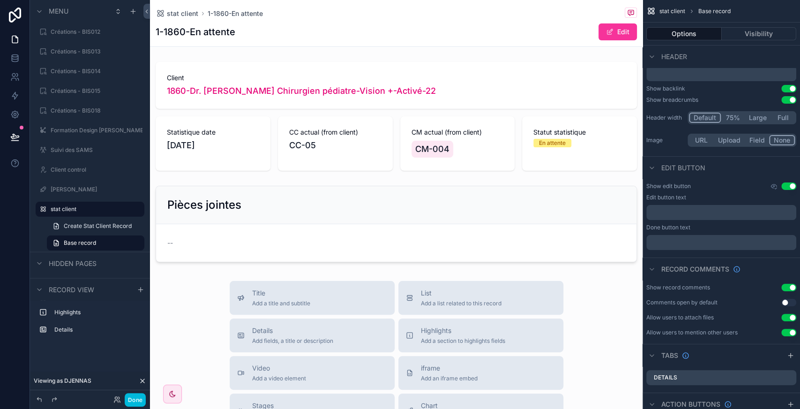
click at [718, 212] on p "﻿" at bounding box center [722, 213] width 144 height 8
click at [760, 252] on div "**********" at bounding box center [722, 216] width 158 height 75
click at [791, 186] on button "Use setting" at bounding box center [788, 186] width 15 height 8
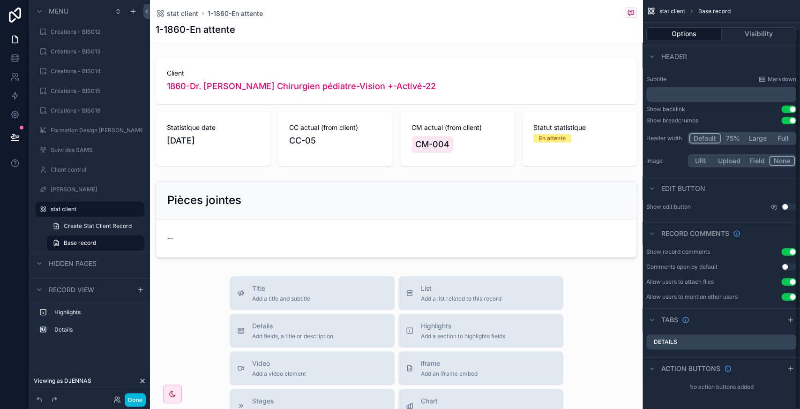
scroll to position [0, 0]
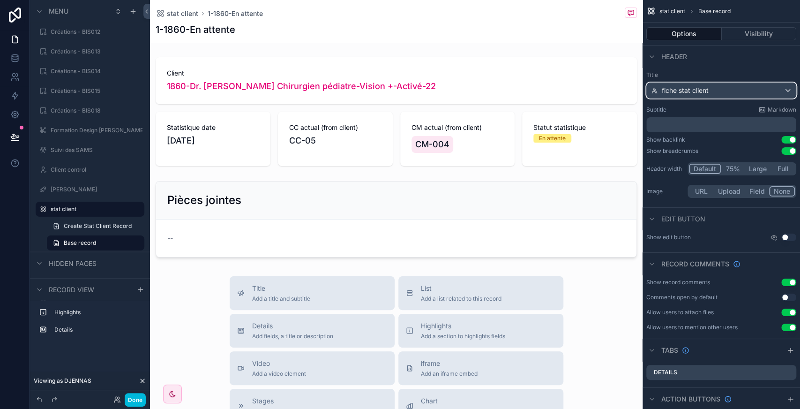
click at [724, 98] on button "fiche stat client" at bounding box center [721, 91] width 150 height 16
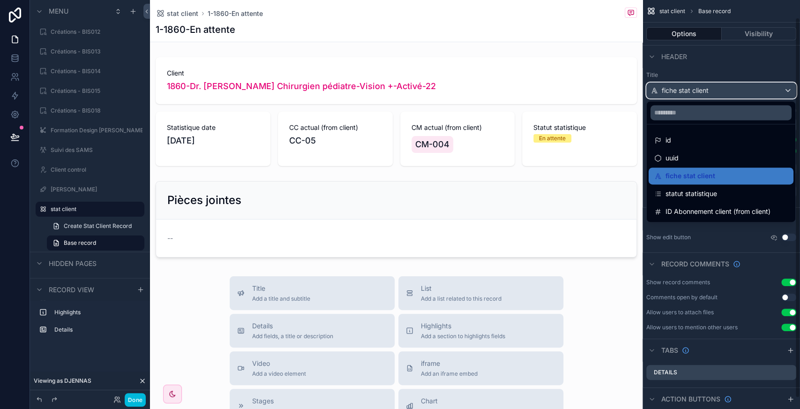
scroll to position [30, 0]
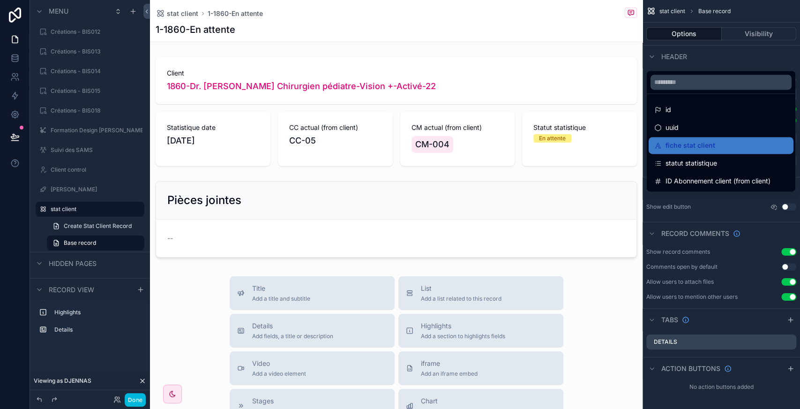
click at [690, 105] on div "id" at bounding box center [721, 109] width 134 height 11
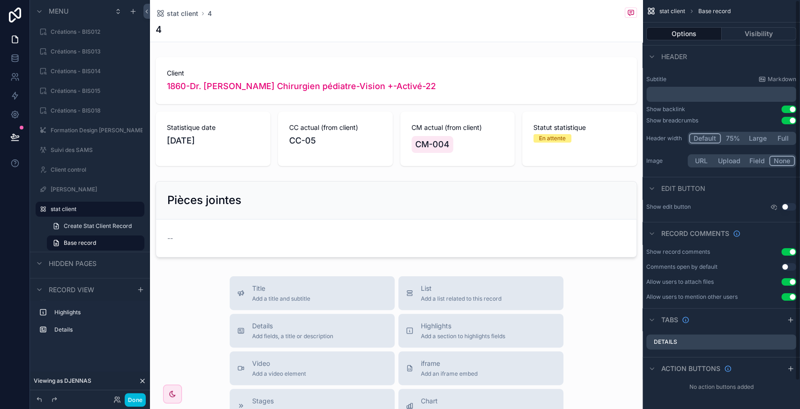
scroll to position [0, 0]
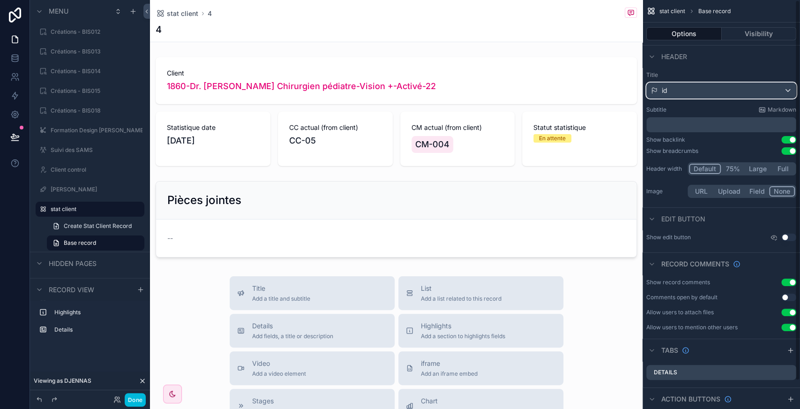
click at [720, 89] on div "id" at bounding box center [721, 90] width 149 height 15
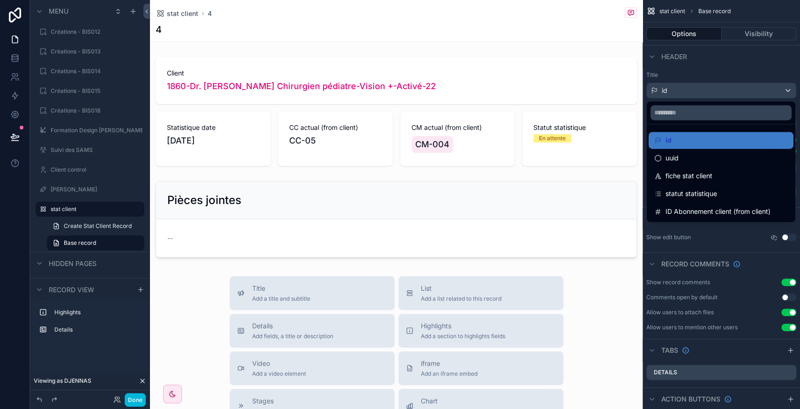
click at [704, 181] on div "fiche stat client" at bounding box center [721, 175] width 145 height 17
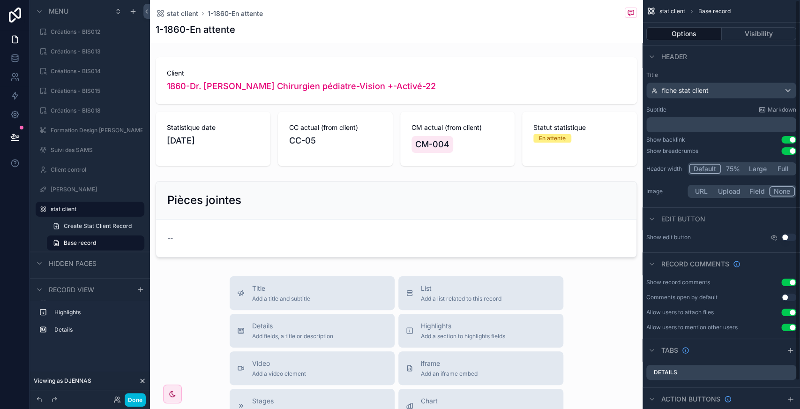
scroll to position [30, 0]
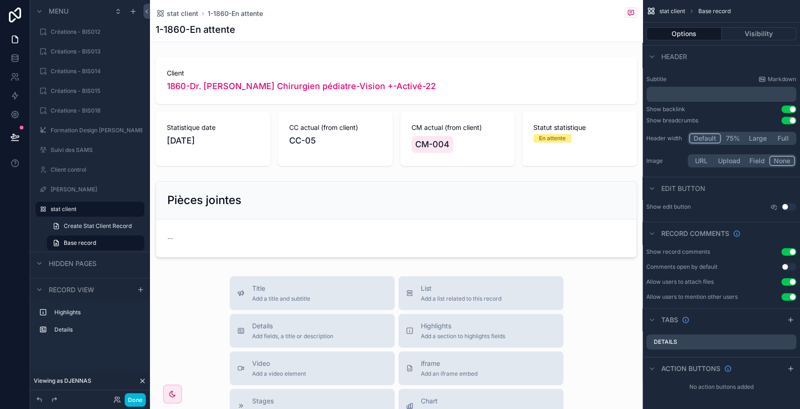
click at [74, 210] on label "stat client" at bounding box center [95, 209] width 88 height 8
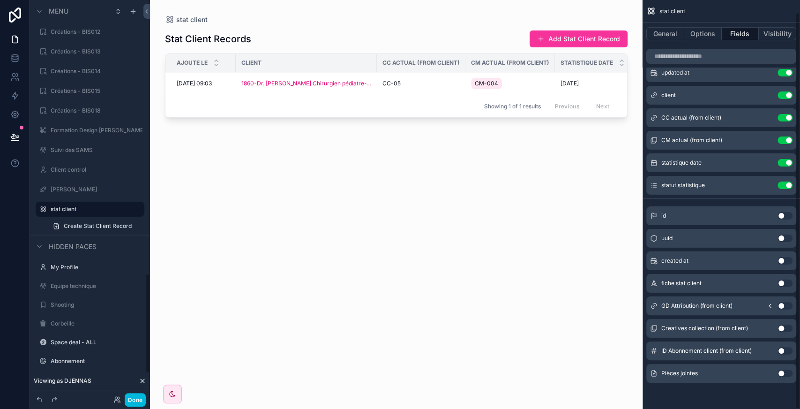
scroll to position [12, 0]
click at [0, 0] on icon "scrollable content" at bounding box center [0, 0] width 0 height 0
click at [90, 210] on input "**********" at bounding box center [83, 208] width 64 height 11
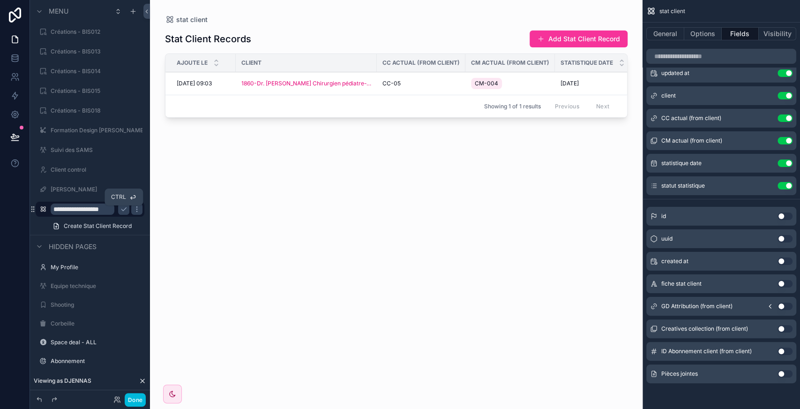
type input "**********"
click at [124, 207] on icon "scrollable content" at bounding box center [124, 209] width 8 height 8
click at [0, 0] on icon "scrollable content" at bounding box center [0, 0] width 0 height 0
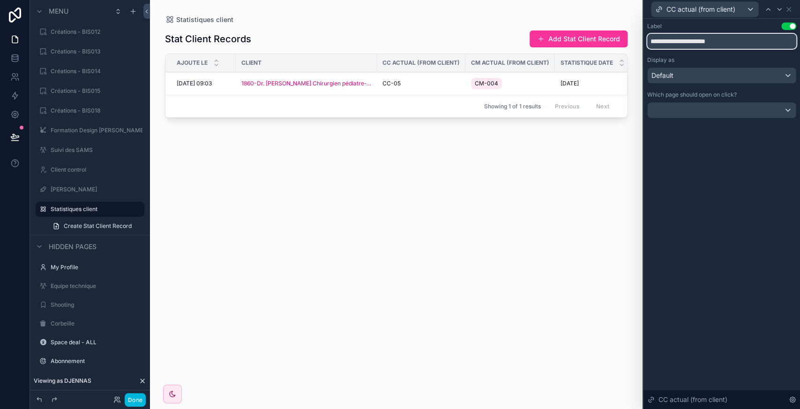
click at [692, 38] on input "**********" at bounding box center [721, 41] width 149 height 15
type input "*****"
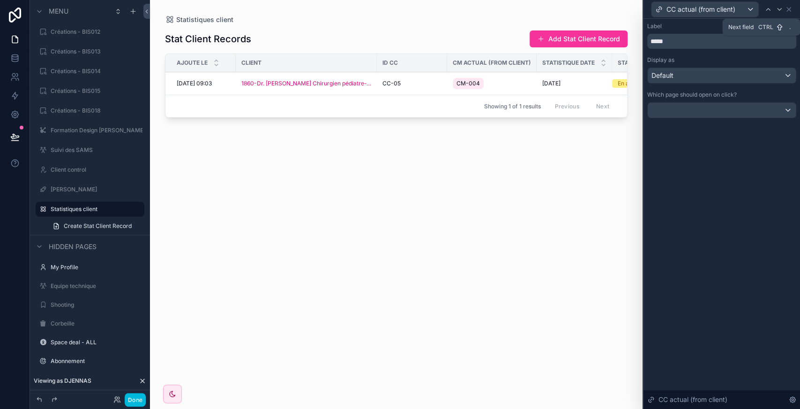
click at [778, 14] on div at bounding box center [779, 9] width 11 height 11
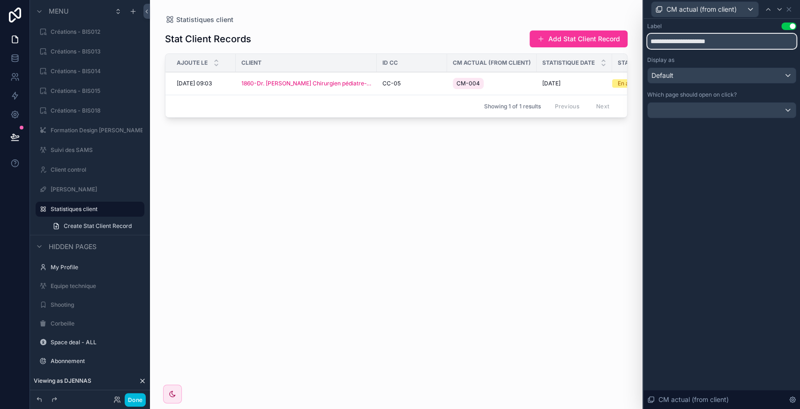
click at [708, 44] on input "**********" at bounding box center [721, 41] width 149 height 15
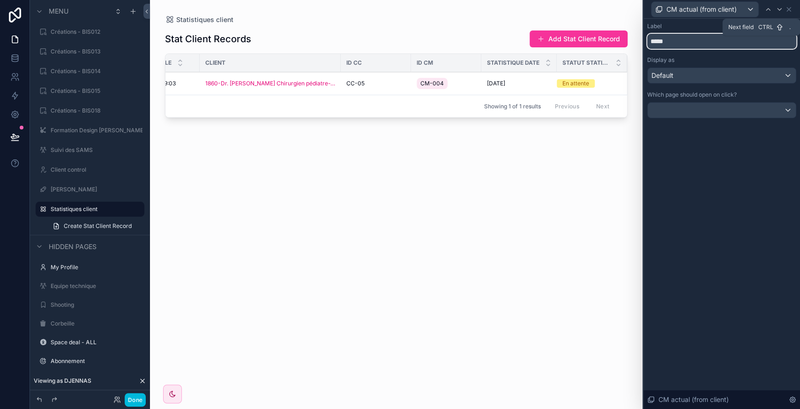
type input "*****"
click at [782, 12] on icon at bounding box center [780, 10] width 8 height 8
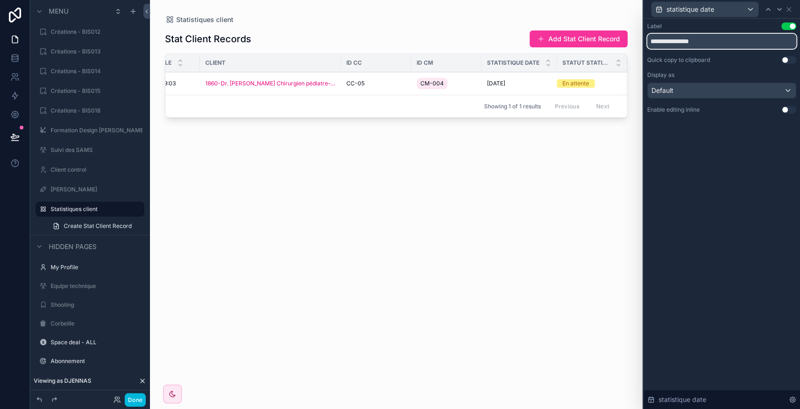
click at [690, 43] on input "**********" at bounding box center [721, 41] width 149 height 15
click at [690, 43] on input "*" at bounding box center [721, 41] width 149 height 15
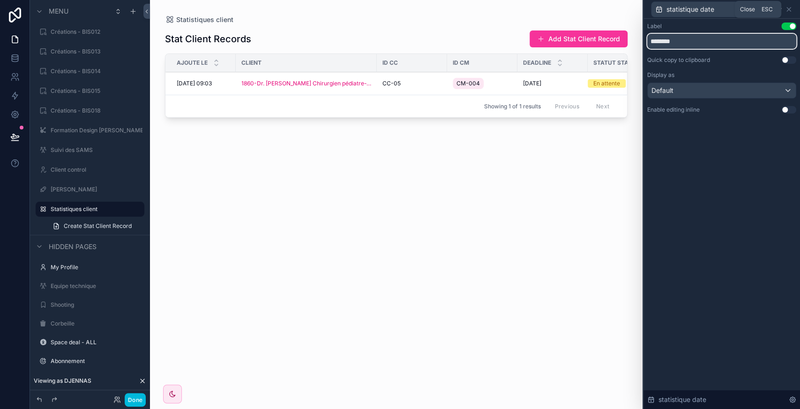
type input "********"
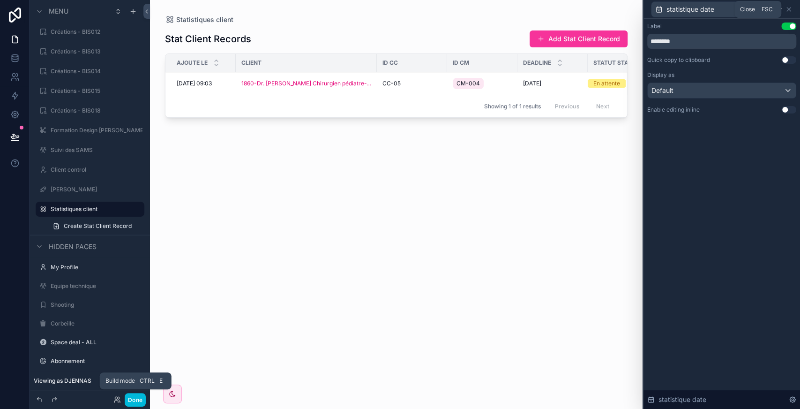
click at [131, 399] on button "Done" at bounding box center [135, 400] width 21 height 14
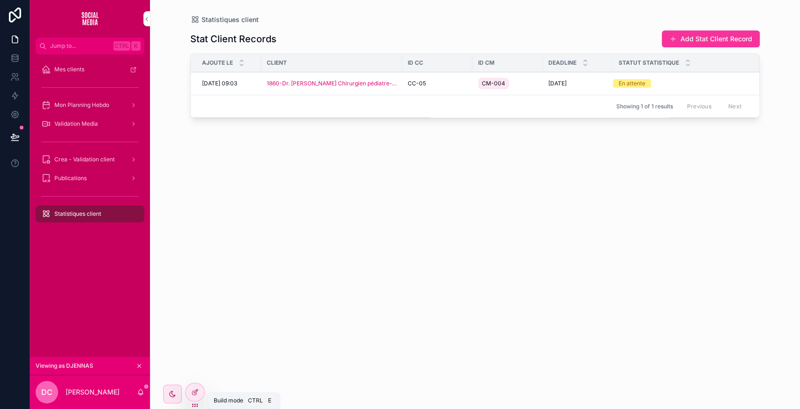
click at [194, 394] on icon at bounding box center [195, 392] width 8 height 8
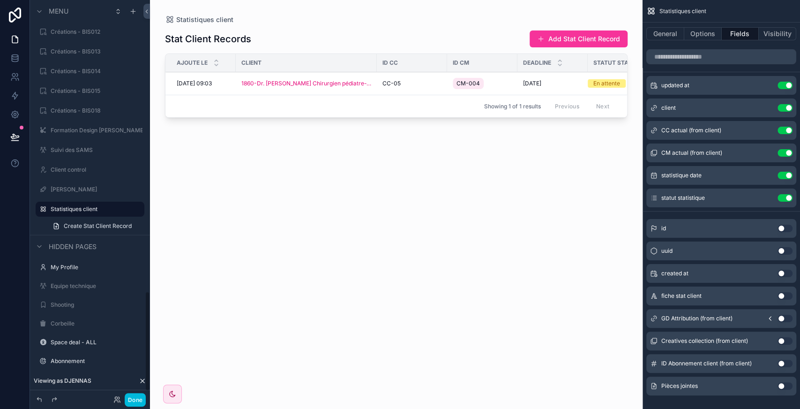
scroll to position [1180, 0]
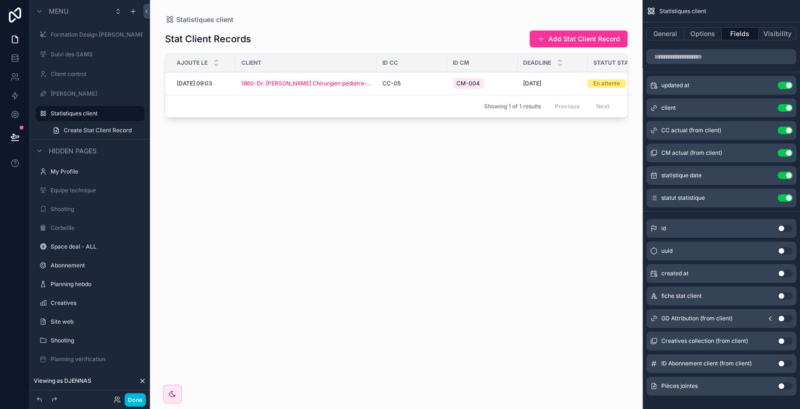
click at [0, 0] on icon "scrollable content" at bounding box center [0, 0] width 0 height 0
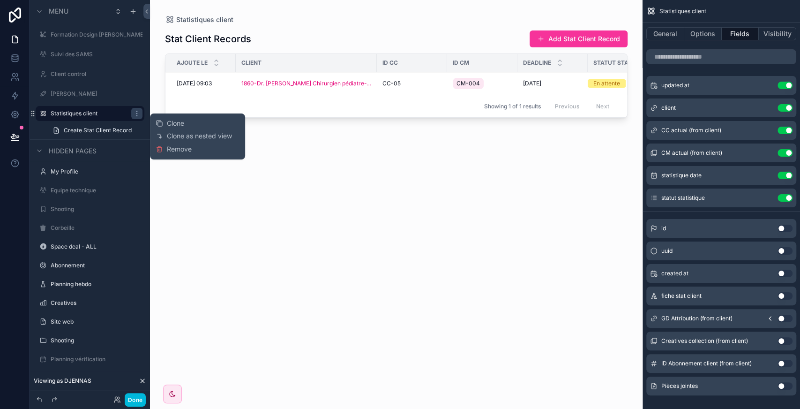
click at [177, 136] on span "Clone as nested view" at bounding box center [199, 135] width 65 height 9
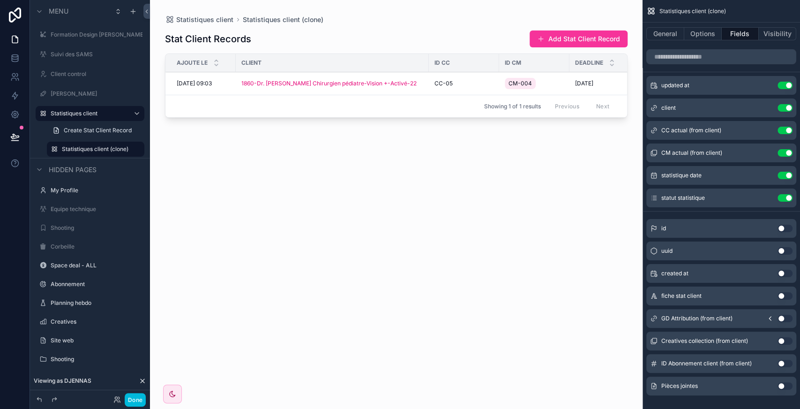
click at [0, 0] on icon "scrollable content" at bounding box center [0, 0] width 0 height 0
click at [90, 149] on input "**********" at bounding box center [88, 148] width 53 height 11
type input "**********"
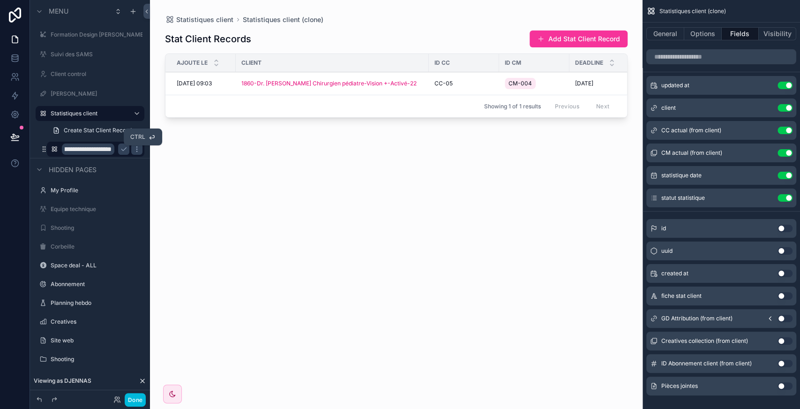
scroll to position [0, 0]
click at [122, 149] on icon "scrollable content" at bounding box center [123, 149] width 5 height 3
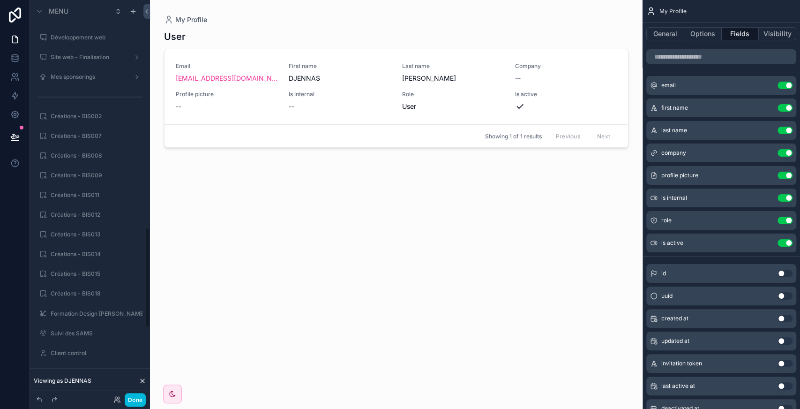
scroll to position [1180, 0]
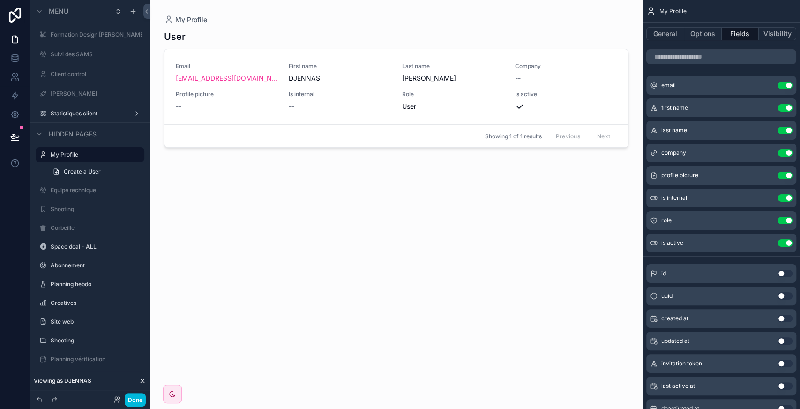
click at [85, 114] on label "Statistiques client" at bounding box center [88, 114] width 75 height 8
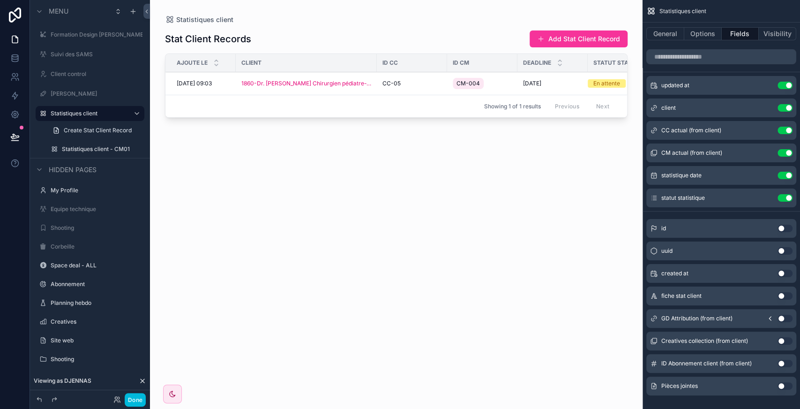
click at [0, 0] on icon "scrollable content" at bounding box center [0, 0] width 0 height 0
click at [187, 153] on span "Remove" at bounding box center [179, 155] width 25 height 9
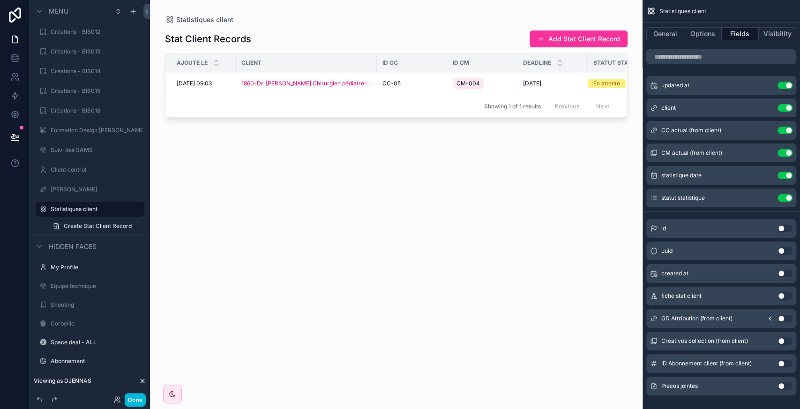
click at [91, 210] on label "Statistiques client" at bounding box center [95, 209] width 88 height 8
click at [697, 36] on button "Options" at bounding box center [703, 33] width 38 height 13
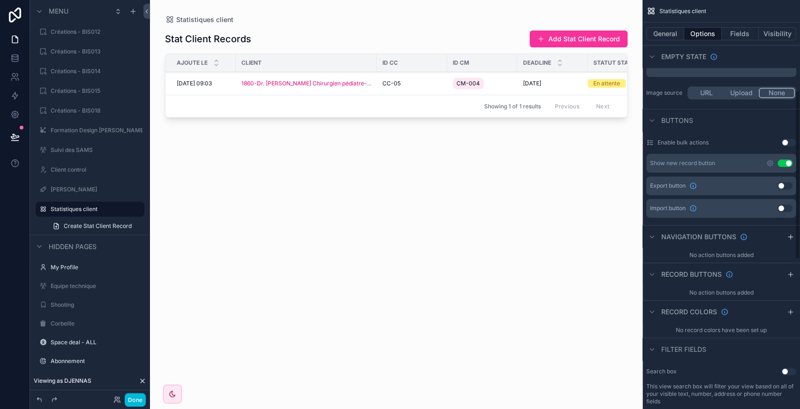
scroll to position [218, 0]
click at [787, 161] on button "Use setting" at bounding box center [785, 163] width 15 height 8
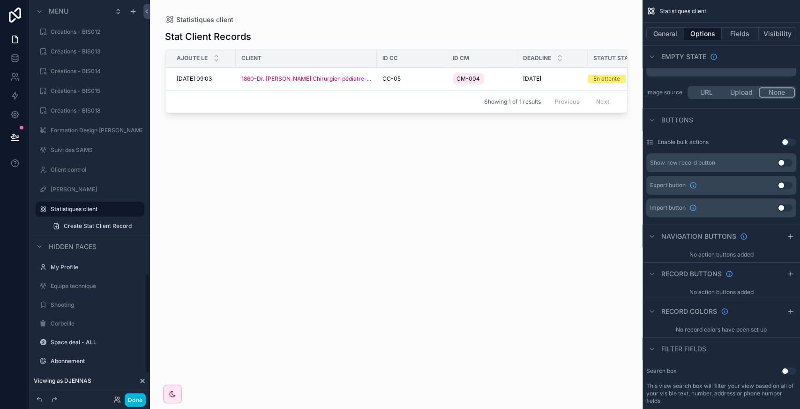
click at [0, 0] on icon "scrollable content" at bounding box center [0, 0] width 0 height 0
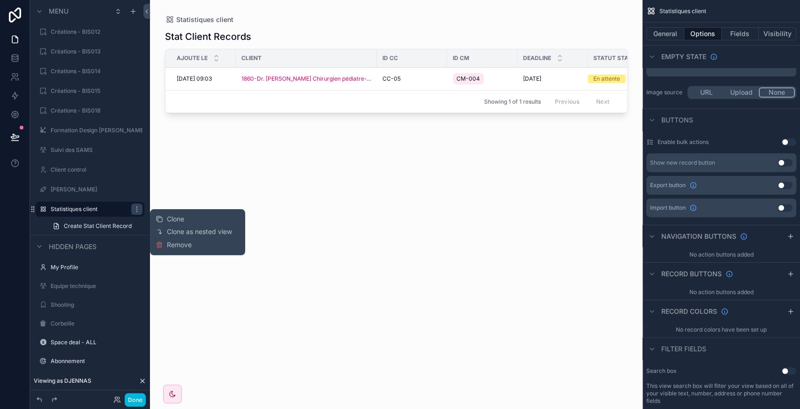
click at [176, 218] on span "Clone" at bounding box center [175, 218] width 17 height 9
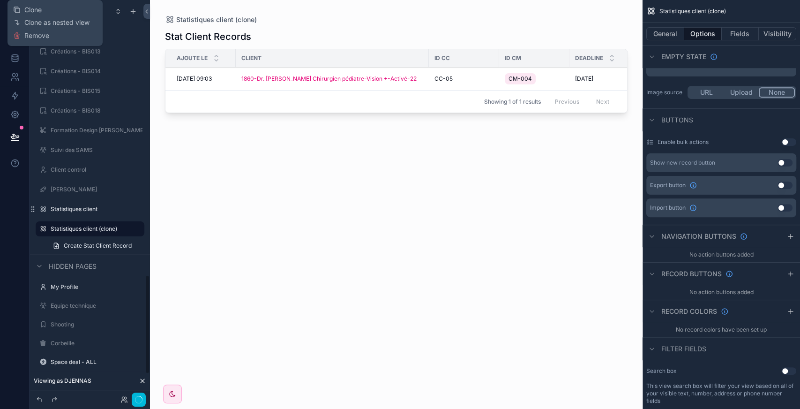
scroll to position [1104, 0]
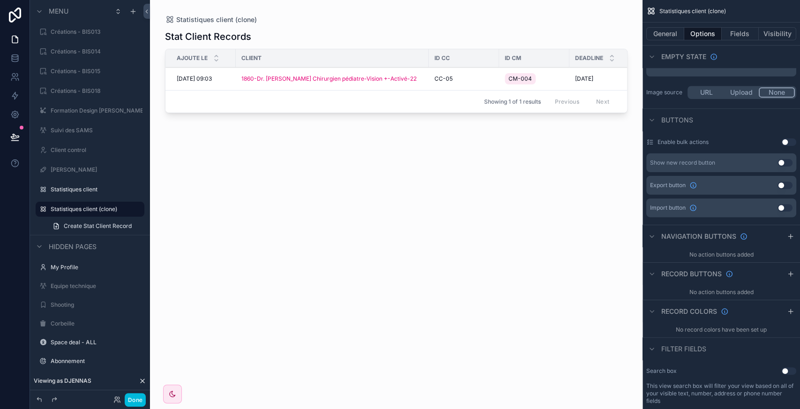
click at [0, 0] on button "scrollable content" at bounding box center [0, 0] width 0 height 0
click at [90, 210] on input "**********" at bounding box center [83, 208] width 64 height 11
type input "**********"
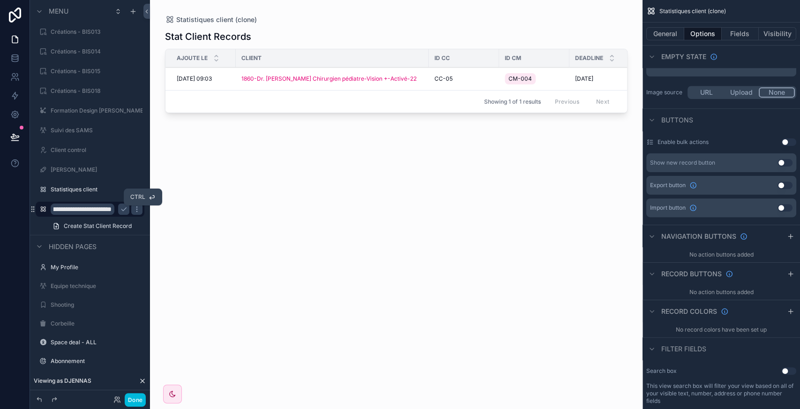
scroll to position [0, 0]
click at [123, 209] on icon "scrollable content" at bounding box center [124, 209] width 8 height 8
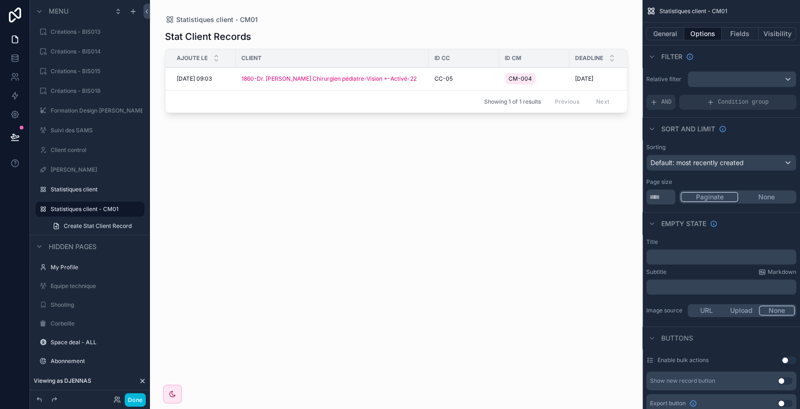
click at [721, 102] on span "Condition group" at bounding box center [743, 102] width 51 height 8
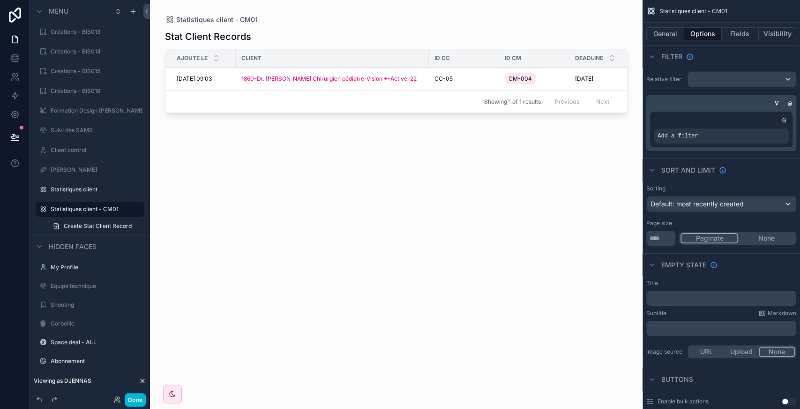
click at [0, 0] on icon "scrollable content" at bounding box center [0, 0] width 0 height 0
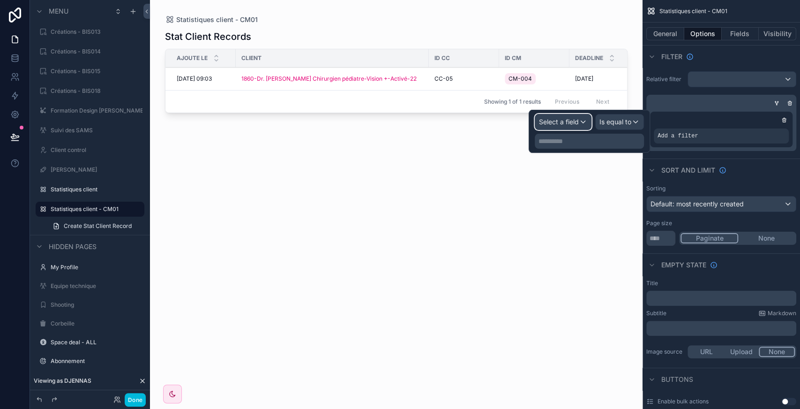
click at [557, 123] on span "Select a field" at bounding box center [559, 122] width 40 height 8
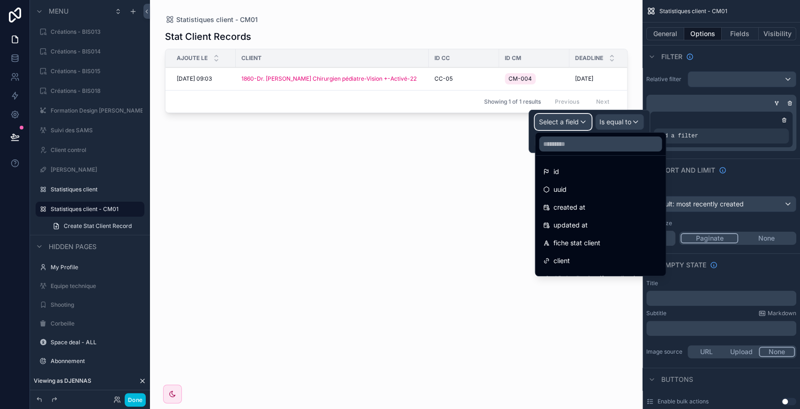
scroll to position [138, 0]
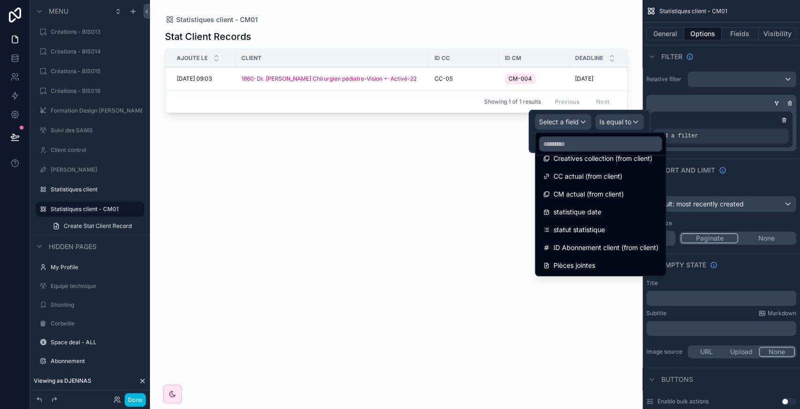
click at [587, 224] on span "statut statistique" at bounding box center [579, 229] width 52 height 11
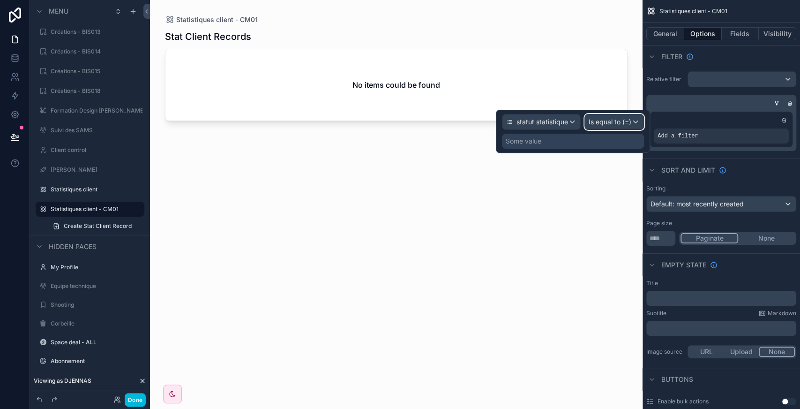
click at [609, 119] on span "Is equal to (=)" at bounding box center [610, 121] width 43 height 9
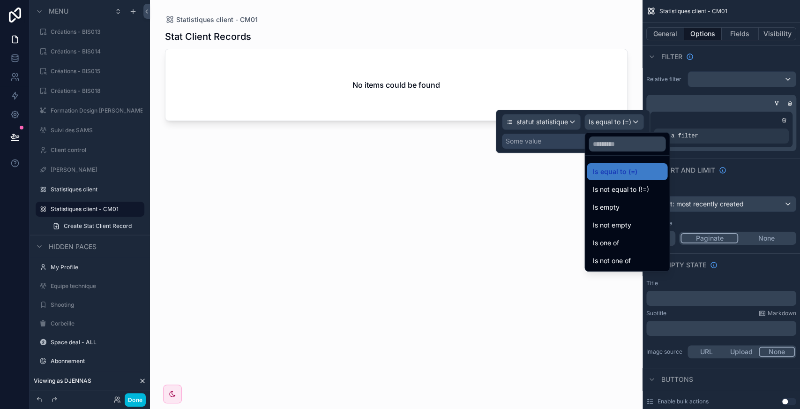
click at [618, 244] on span "Is one of" at bounding box center [606, 242] width 26 height 11
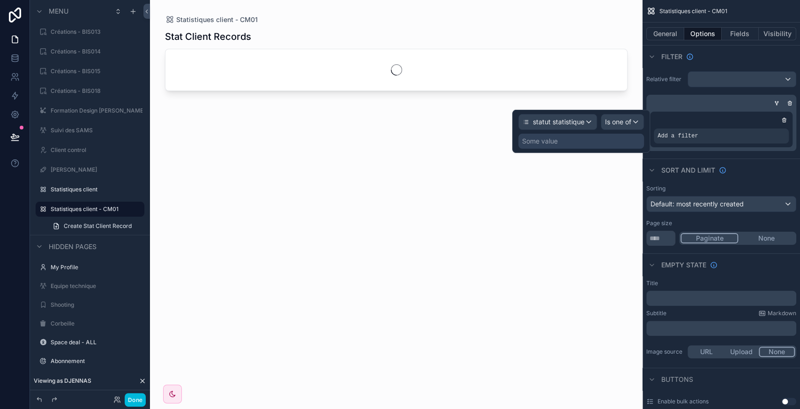
click at [566, 144] on div "Some value" at bounding box center [581, 141] width 126 height 15
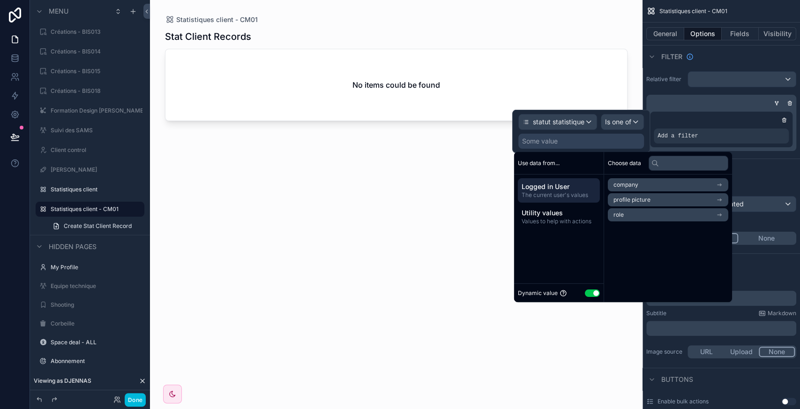
click at [593, 292] on button "Use setting" at bounding box center [592, 293] width 15 height 8
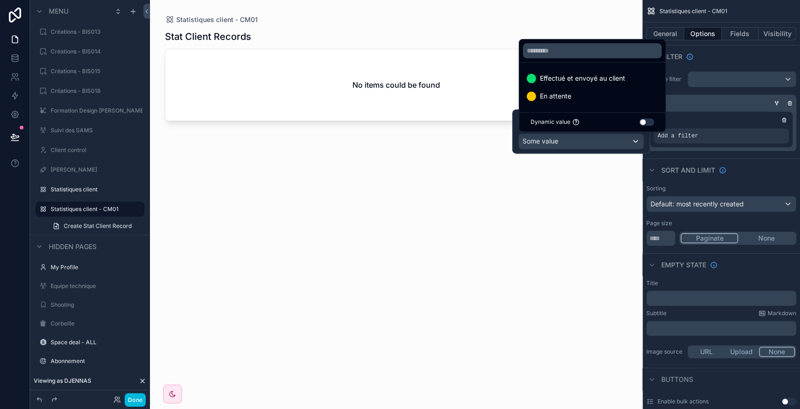
click at [574, 98] on div "En attente" at bounding box center [592, 95] width 131 height 11
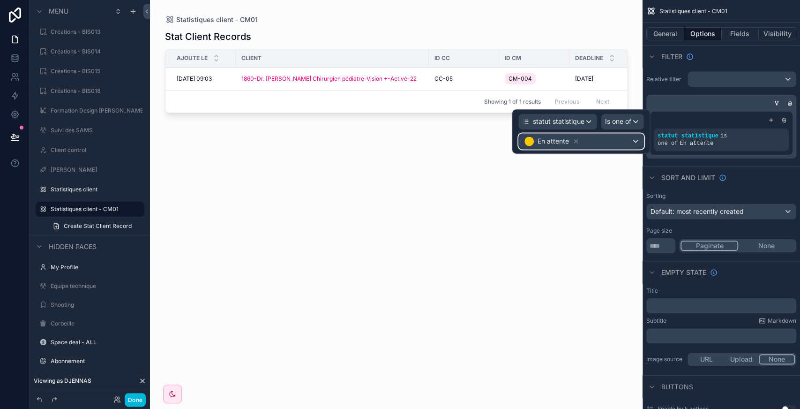
click at [610, 140] on div "En attente" at bounding box center [581, 141] width 125 height 15
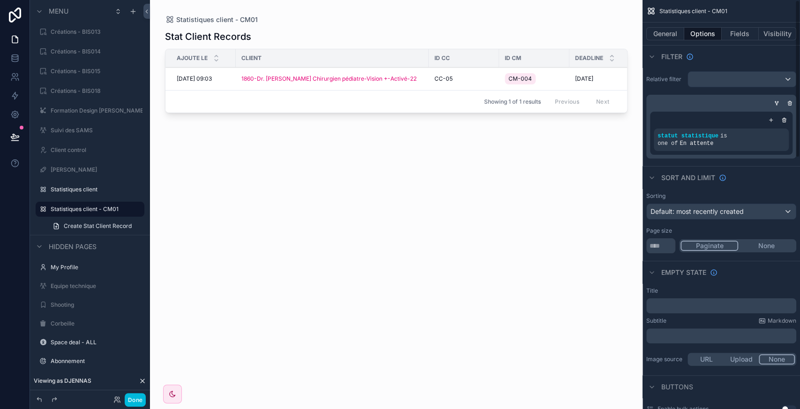
click at [788, 166] on div "Sort And Limit" at bounding box center [722, 177] width 158 height 23
click at [662, 37] on button "General" at bounding box center [665, 33] width 38 height 13
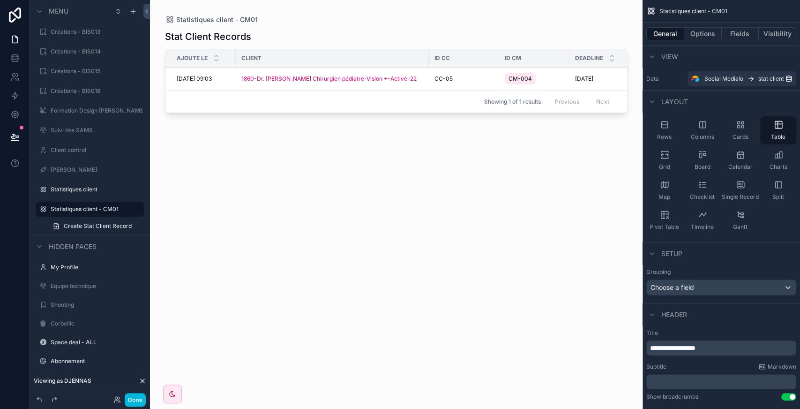
click at [699, 35] on button "Options" at bounding box center [703, 33] width 38 height 13
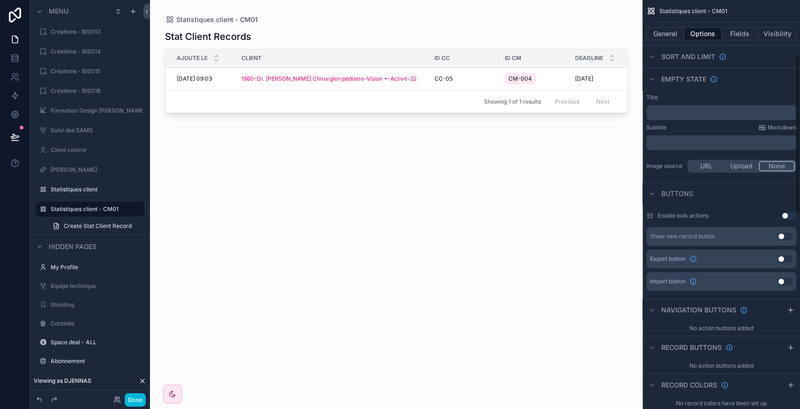
scroll to position [0, 0]
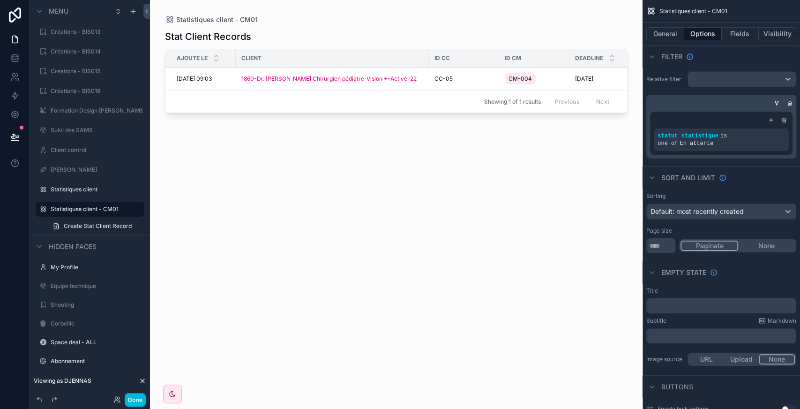
click at [667, 30] on button "General" at bounding box center [665, 33] width 38 height 13
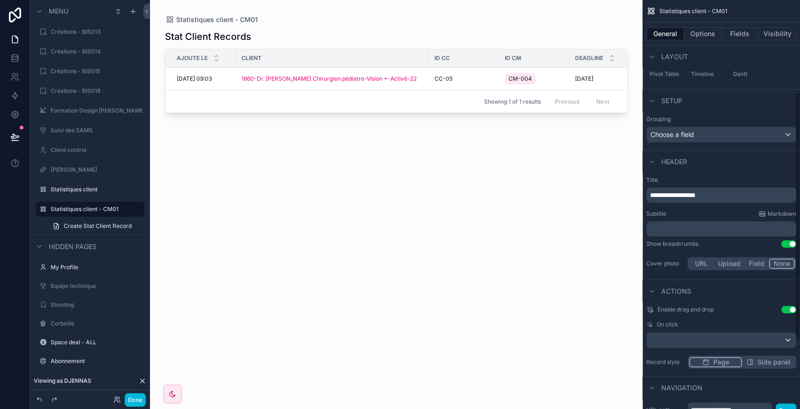
scroll to position [156, 0]
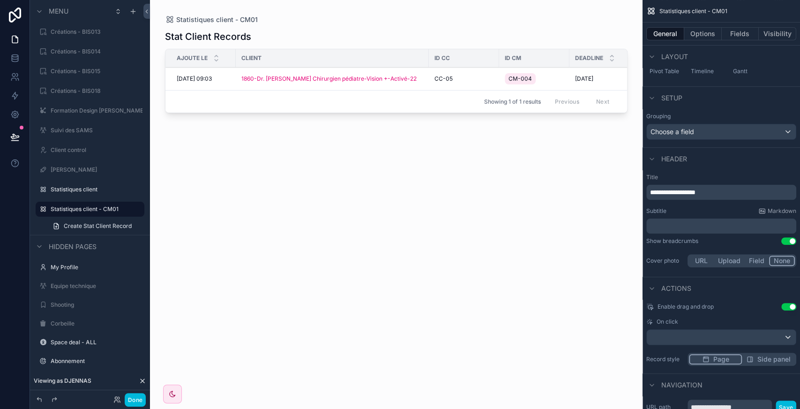
click at [673, 194] on span "**********" at bounding box center [672, 192] width 45 height 7
click at [395, 221] on div "scrollable content" at bounding box center [396, 199] width 493 height 398
click at [707, 30] on button "Options" at bounding box center [703, 33] width 38 height 13
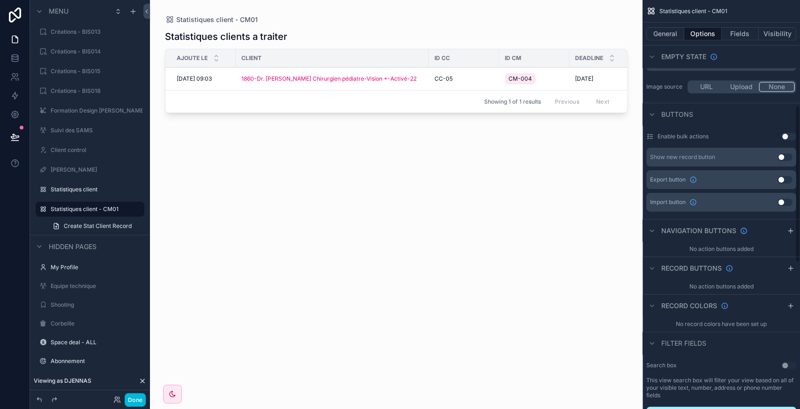
scroll to position [273, 0]
click at [789, 264] on icon "scrollable content" at bounding box center [791, 268] width 8 height 8
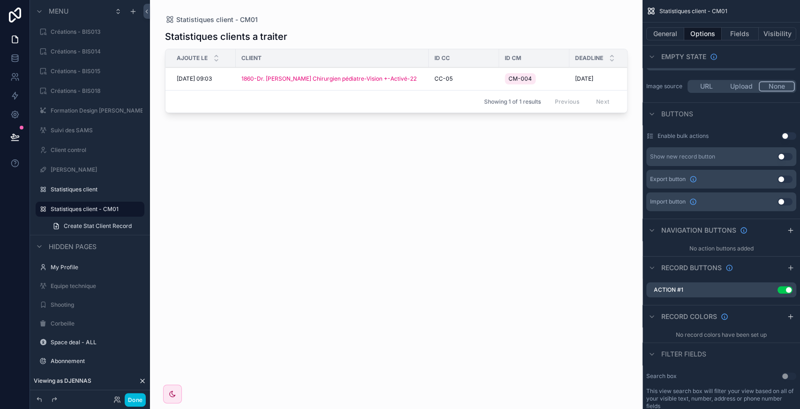
click at [0, 0] on icon "scrollable content" at bounding box center [0, 0] width 0 height 0
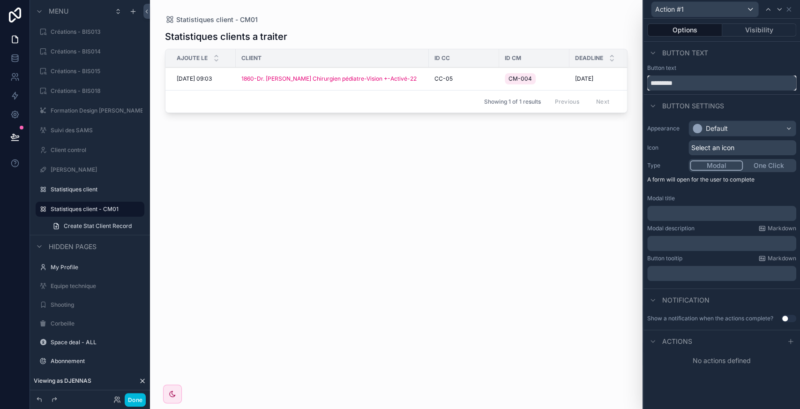
click at [753, 77] on input "*********" at bounding box center [721, 82] width 149 height 15
type input "**********"
click at [742, 129] on div "Default" at bounding box center [742, 128] width 107 height 15
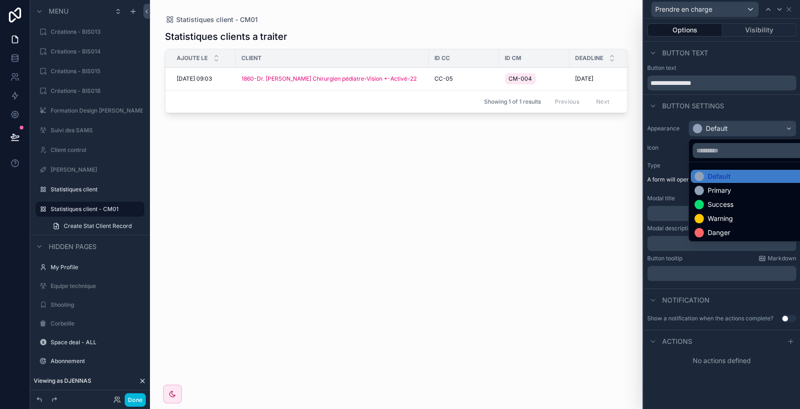
click at [726, 191] on div "Primary" at bounding box center [719, 190] width 23 height 9
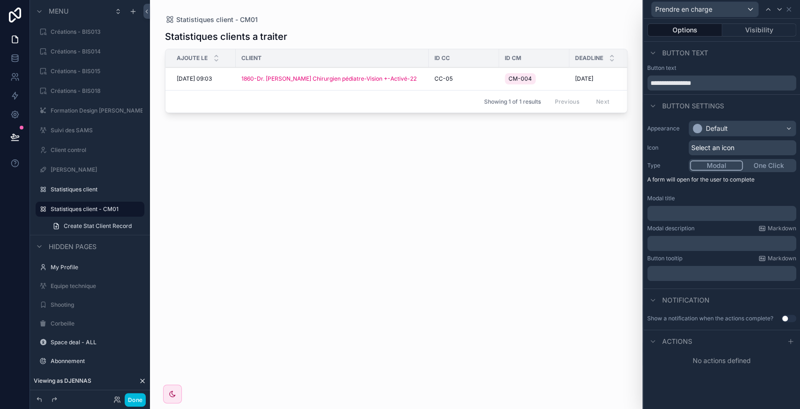
click at [717, 149] on span "Select an icon" at bounding box center [712, 147] width 43 height 9
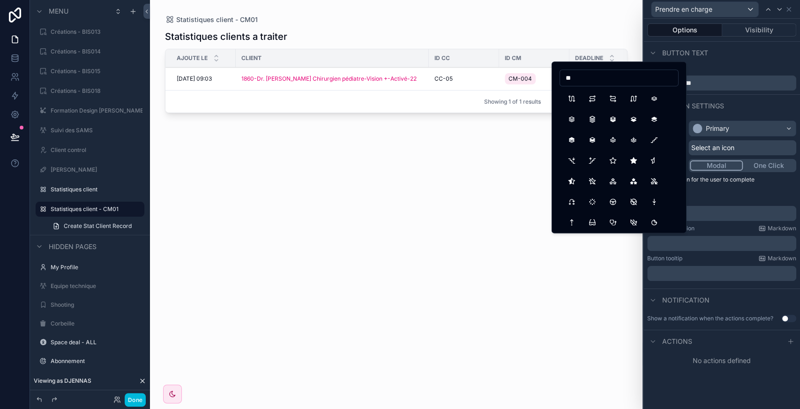
type input "*"
type input "*****"
click at [613, 115] on button "ChartInfographic" at bounding box center [613, 119] width 17 height 17
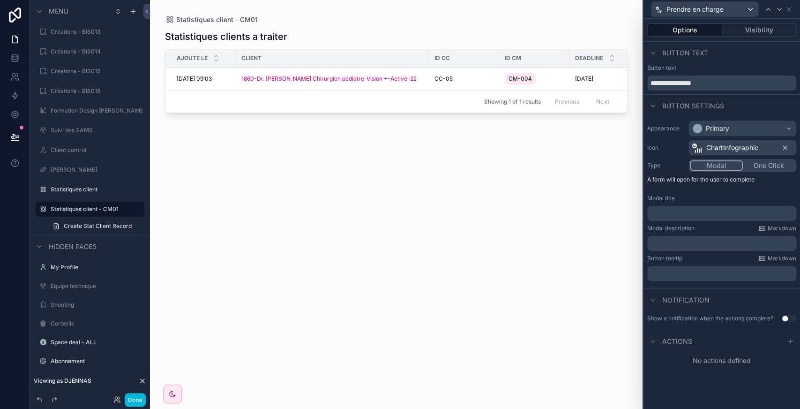
click at [695, 209] on p "﻿" at bounding box center [722, 213] width 143 height 9
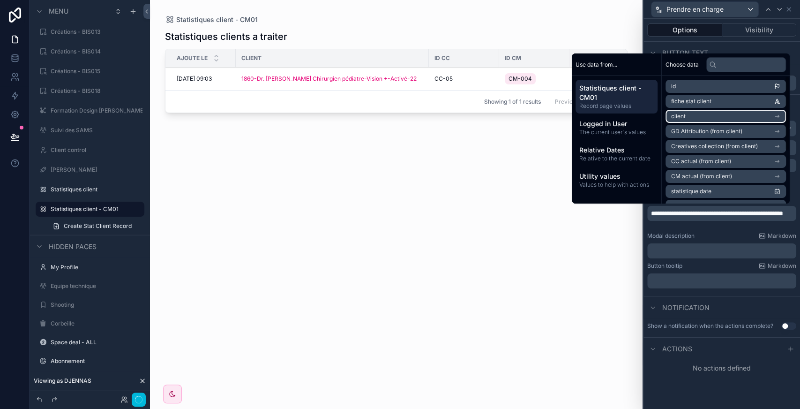
click at [701, 120] on li "client" at bounding box center [726, 116] width 120 height 13
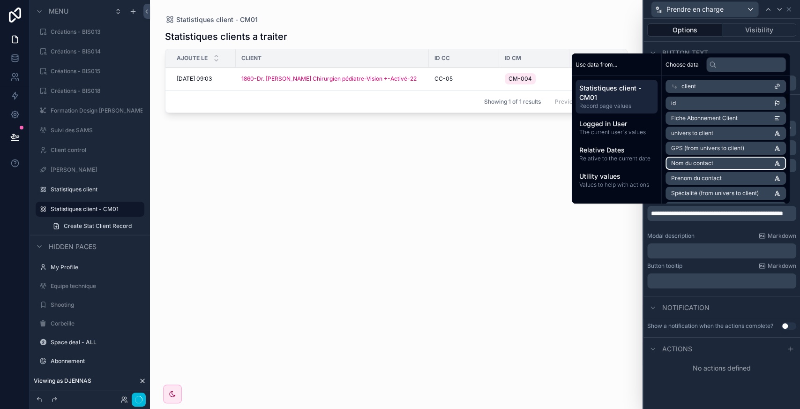
scroll to position [0, 0]
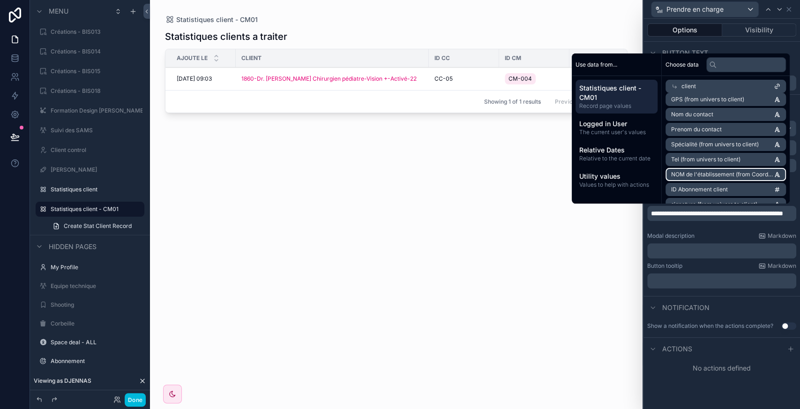
click at [698, 174] on span "NOM de l'établissement (from Coordonnées client)" at bounding box center [722, 175] width 103 height 8
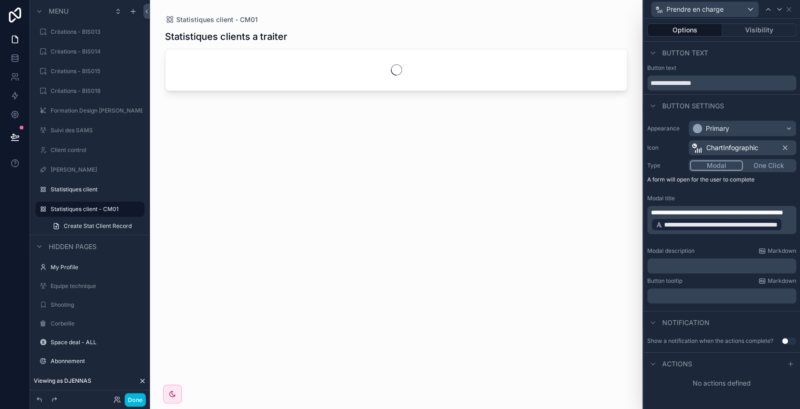
click at [704, 229] on span "**********" at bounding box center [720, 224] width 113 height 9
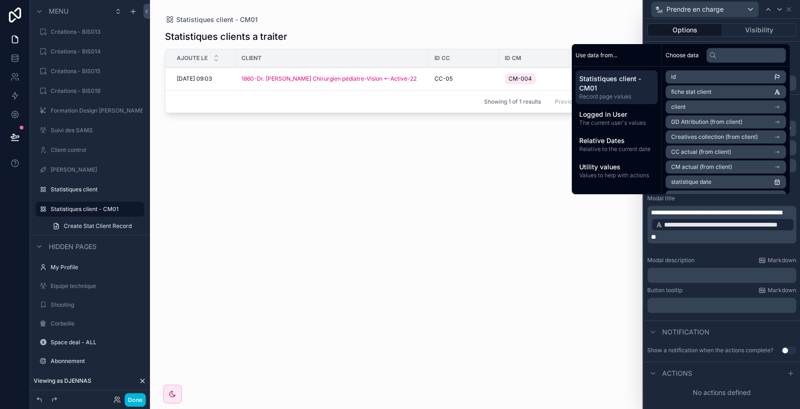
scroll to position [0, 0]
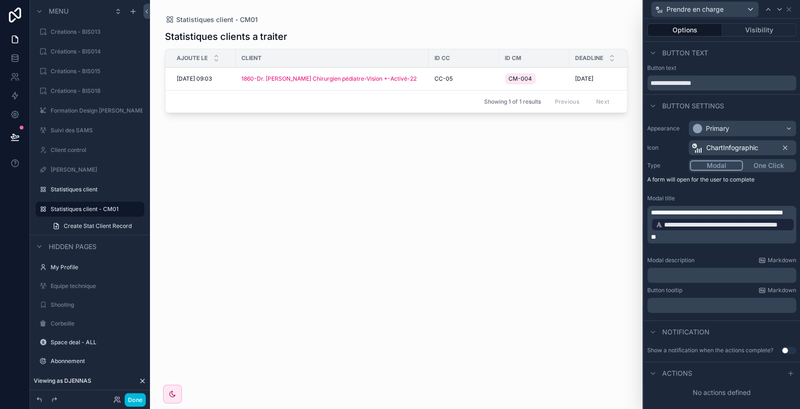
click at [734, 290] on div "Button tooltip Markdown" at bounding box center [721, 290] width 149 height 8
click at [788, 352] on button "Use setting" at bounding box center [788, 350] width 15 height 8
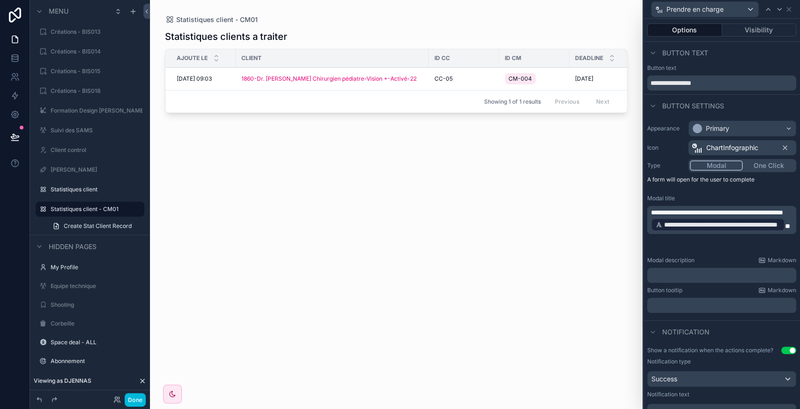
scroll to position [63, 0]
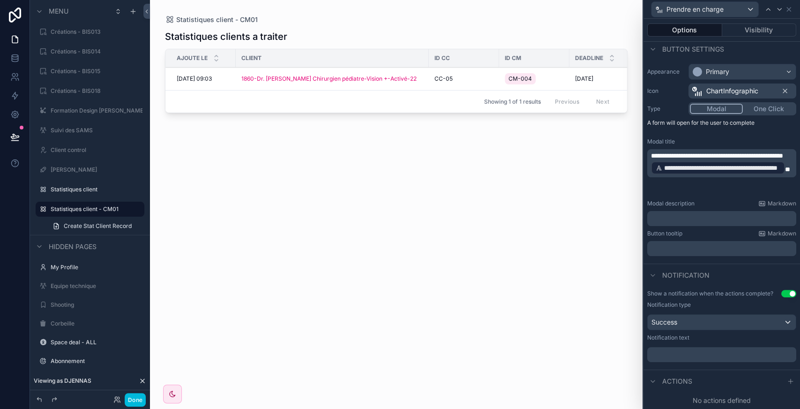
click at [711, 361] on div "﻿" at bounding box center [721, 354] width 149 height 15
click at [693, 356] on p "﻿" at bounding box center [722, 354] width 143 height 9
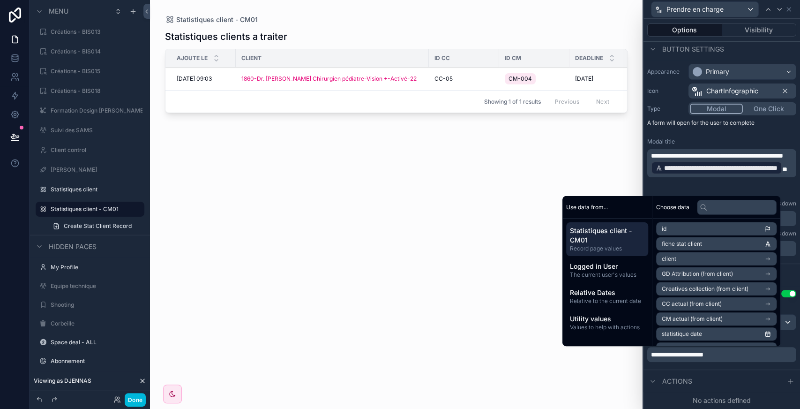
click at [787, 383] on icon at bounding box center [791, 381] width 8 height 8
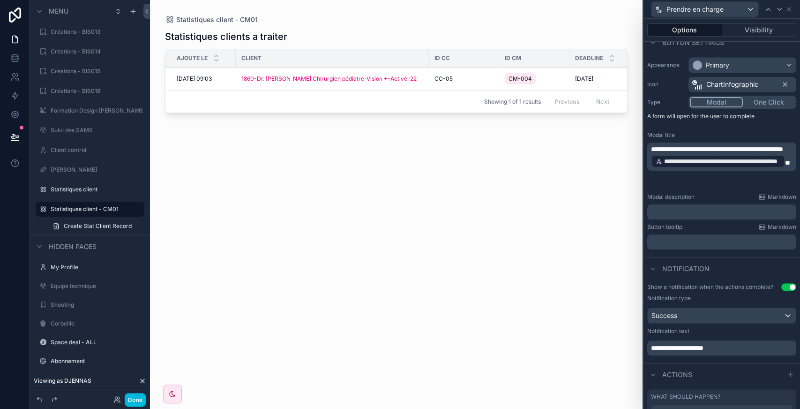
scroll to position [112, 0]
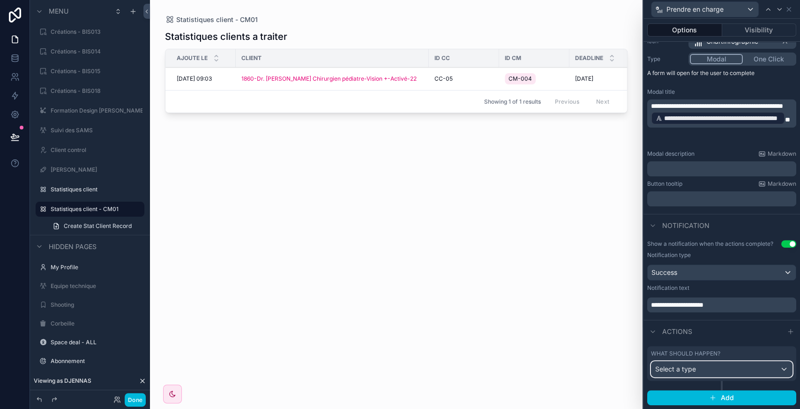
click at [757, 366] on div "Select a type" at bounding box center [722, 368] width 141 height 15
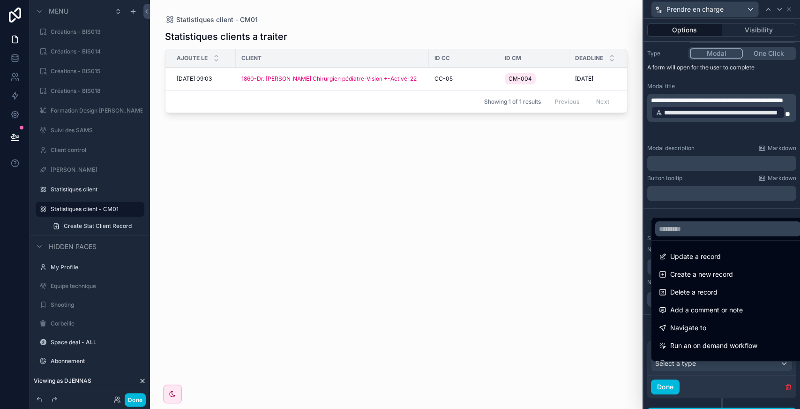
click at [718, 258] on span "Update a record" at bounding box center [695, 256] width 51 height 11
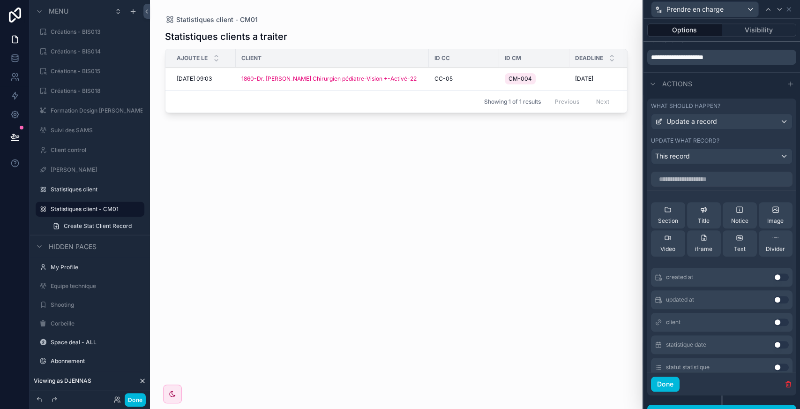
scroll to position [373, 0]
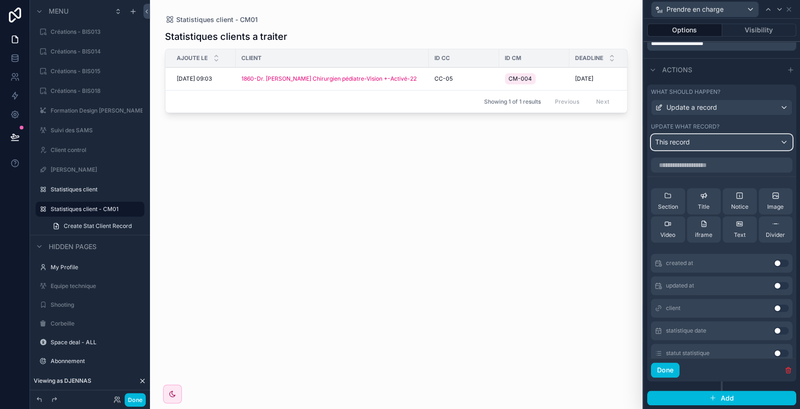
click at [721, 141] on div "This record" at bounding box center [722, 142] width 141 height 15
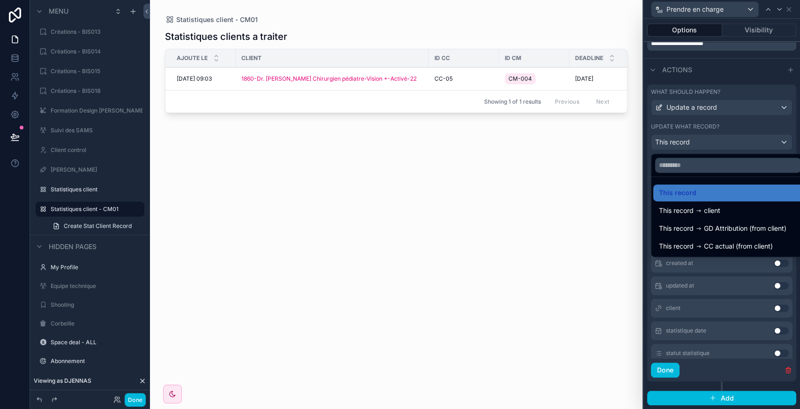
click at [721, 141] on div at bounding box center [722, 204] width 157 height 409
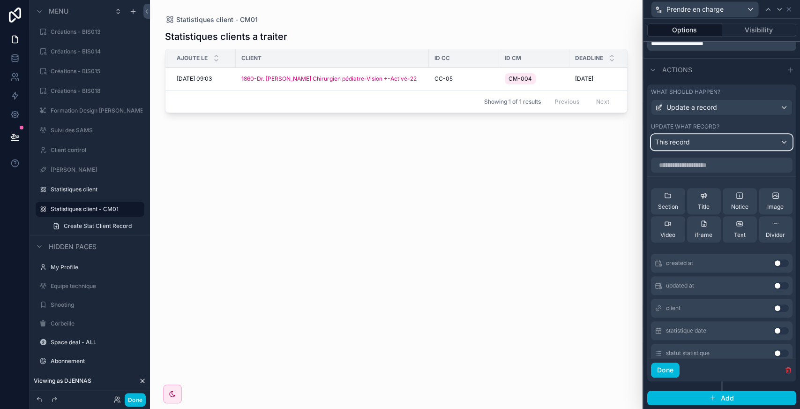
click at [721, 141] on div "This record" at bounding box center [722, 142] width 141 height 15
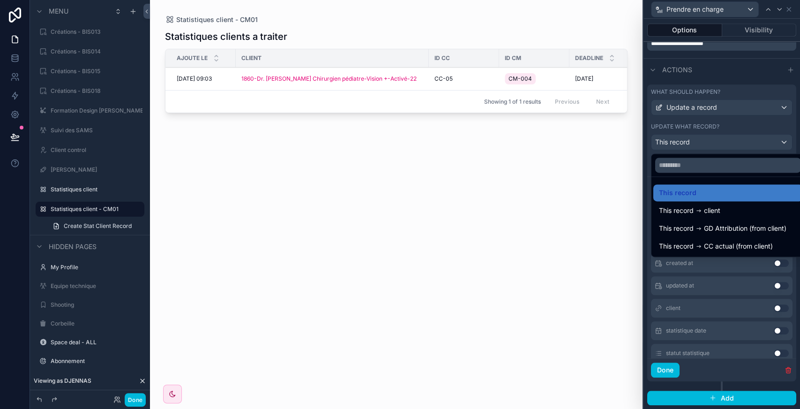
click at [721, 141] on div at bounding box center [722, 204] width 157 height 409
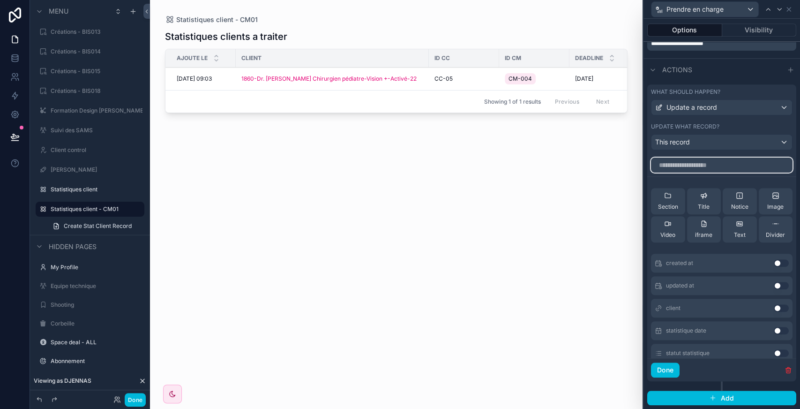
click at [707, 165] on input "text" at bounding box center [722, 165] width 142 height 15
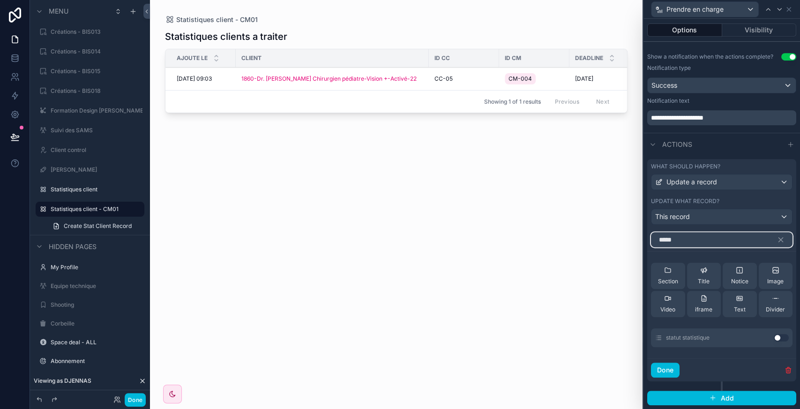
scroll to position [299, 0]
click at [774, 338] on button "Use setting" at bounding box center [781, 338] width 15 height 8
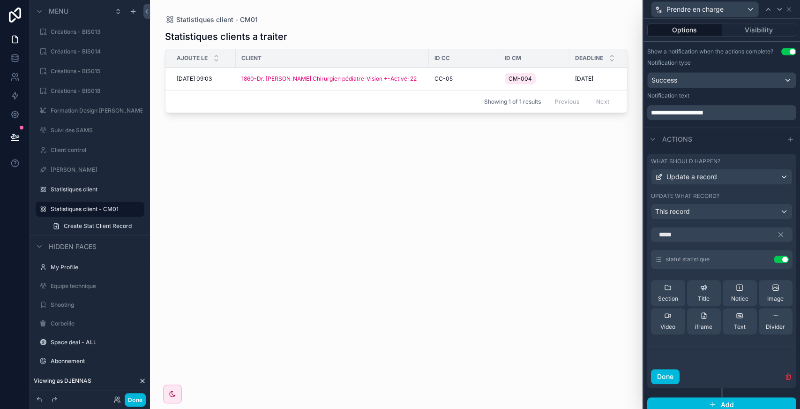
click at [0, 0] on icon at bounding box center [0, 0] width 0 height 0
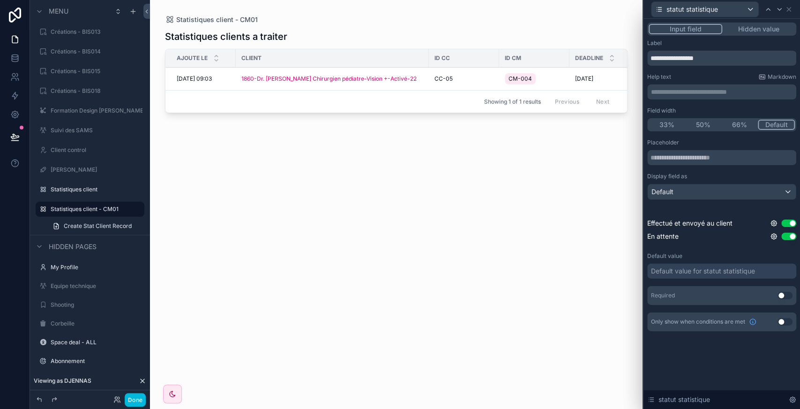
click at [786, 295] on button "Use setting" at bounding box center [785, 296] width 15 height 8
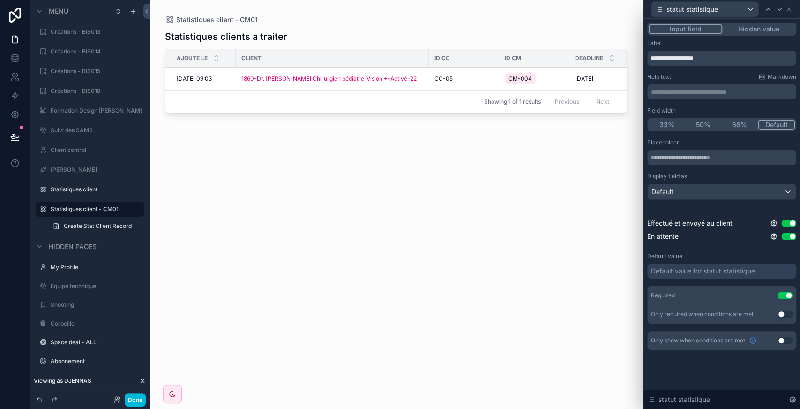
click at [774, 221] on icon at bounding box center [774, 223] width 8 height 8
click at [758, 256] on div "Default value" at bounding box center [721, 256] width 149 height 8
click at [789, 9] on icon at bounding box center [789, 10] width 4 height 4
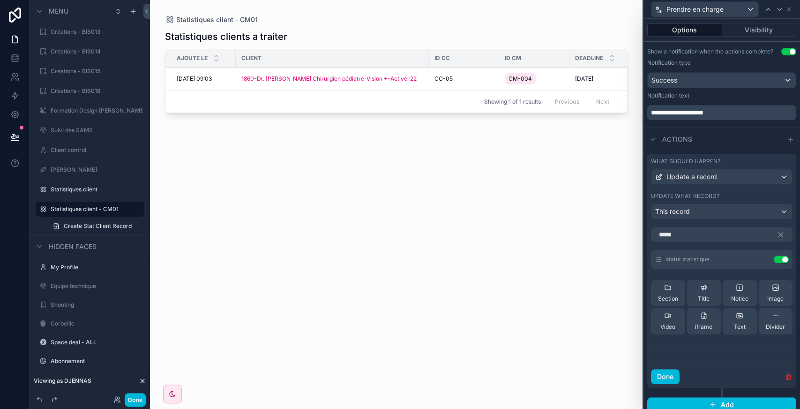
click at [0, 0] on icon at bounding box center [0, 0] width 0 height 0
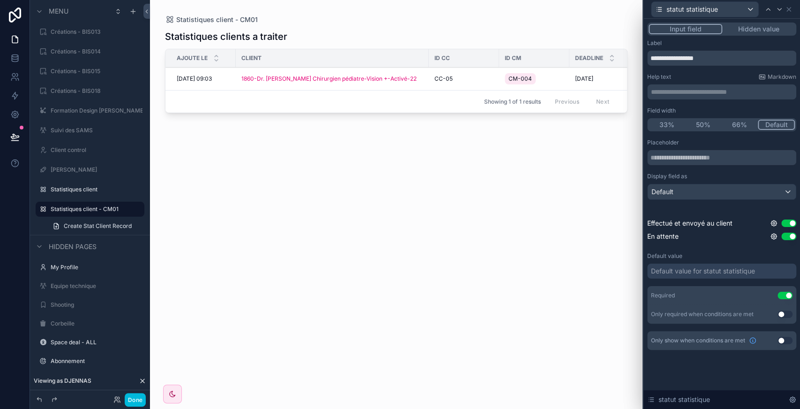
click at [787, 236] on button "Use setting" at bounding box center [788, 237] width 15 height 8
click at [786, 8] on icon at bounding box center [789, 10] width 8 height 8
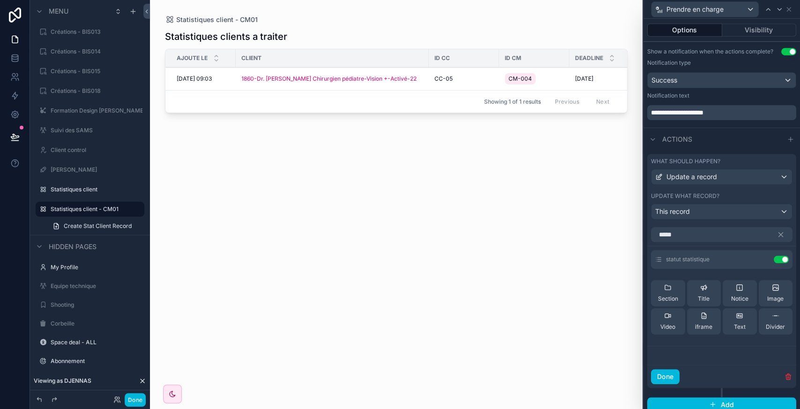
scroll to position [310, 0]
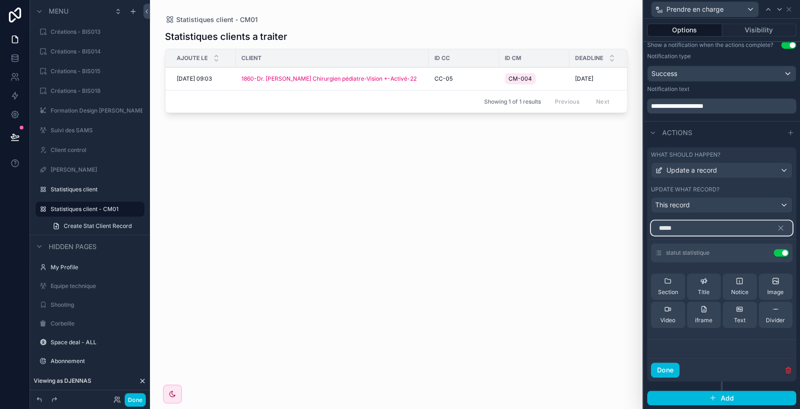
click at [688, 223] on input "*****" at bounding box center [722, 227] width 142 height 15
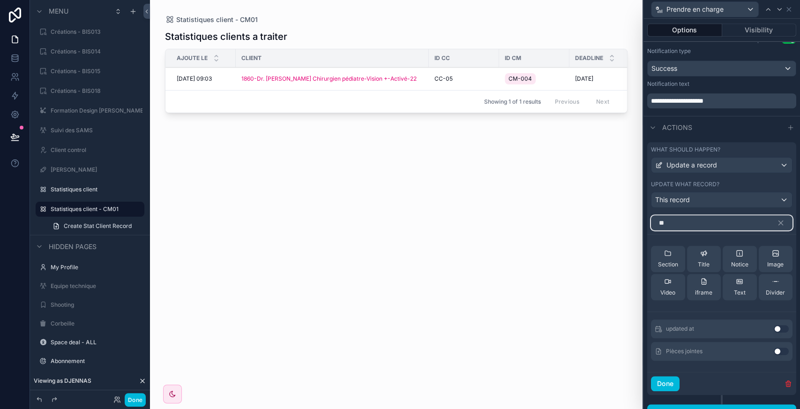
scroll to position [288, 0]
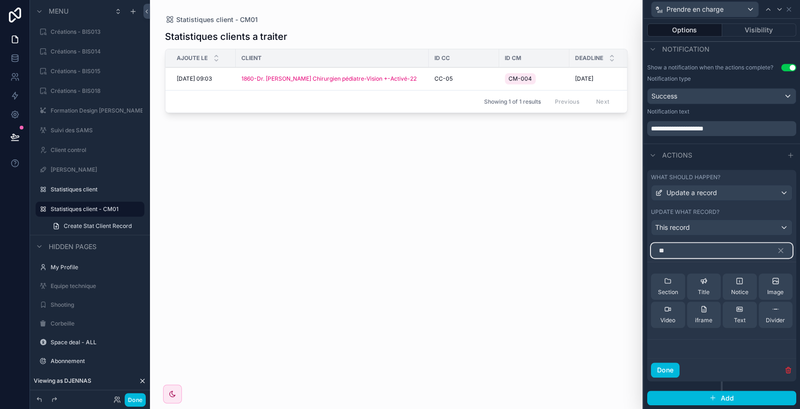
type input "*"
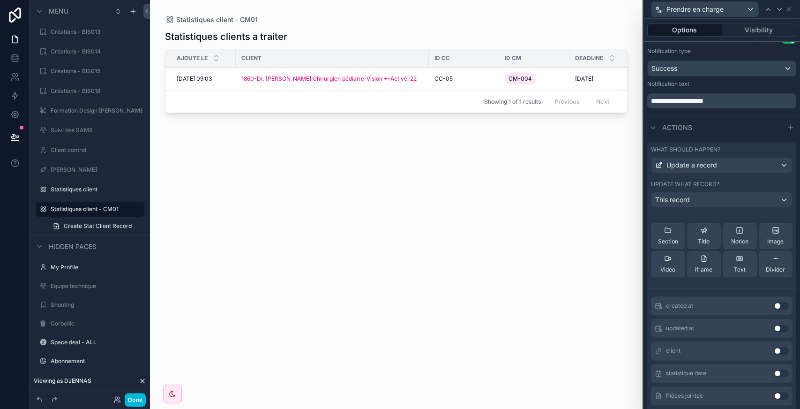
scroll to position [373, 0]
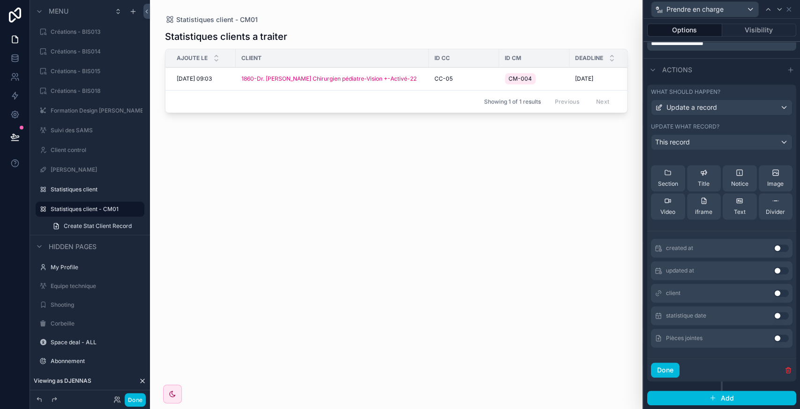
click at [774, 338] on button "Use setting" at bounding box center [781, 338] width 15 height 8
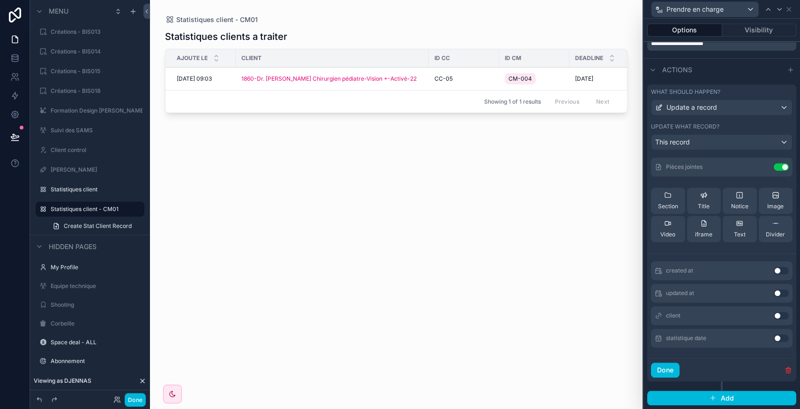
click at [0, 0] on icon at bounding box center [0, 0] width 0 height 0
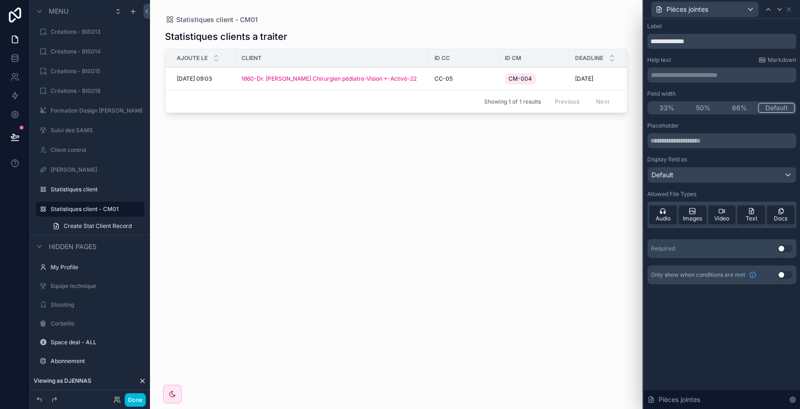
click at [786, 250] on button "Use setting" at bounding box center [785, 249] width 15 height 8
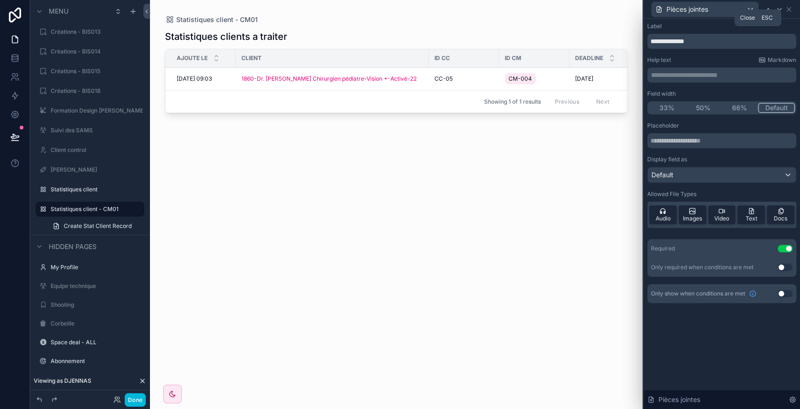
click at [789, 12] on icon at bounding box center [789, 10] width 8 height 8
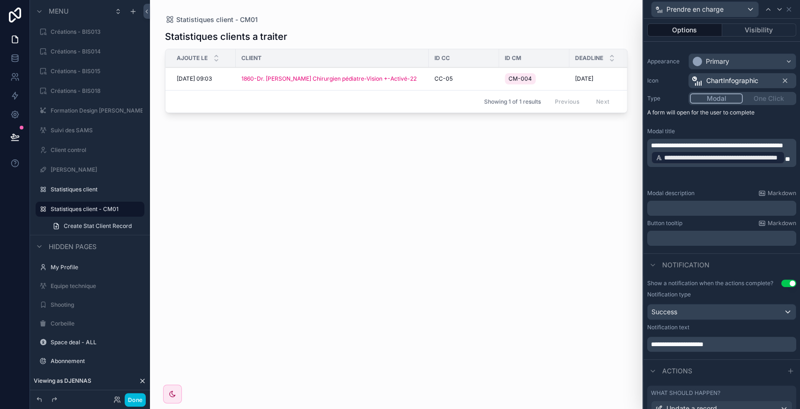
scroll to position [0, 0]
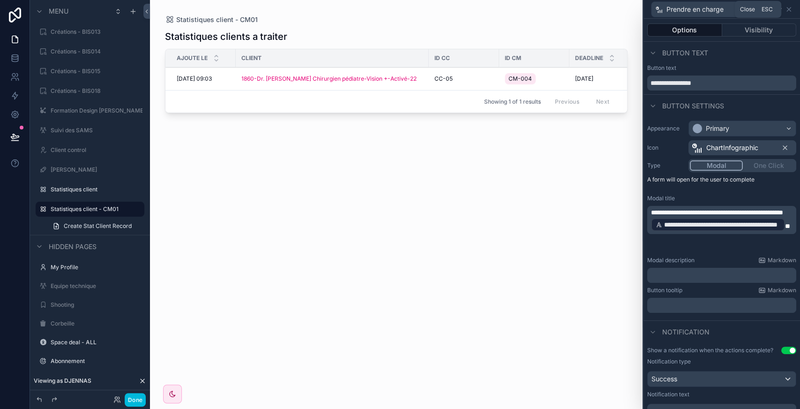
click at [788, 9] on icon at bounding box center [789, 10] width 4 height 4
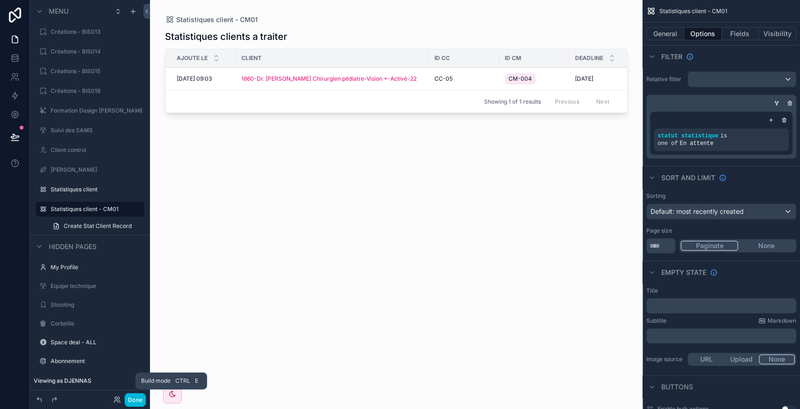
click at [143, 405] on button "Done" at bounding box center [135, 400] width 21 height 14
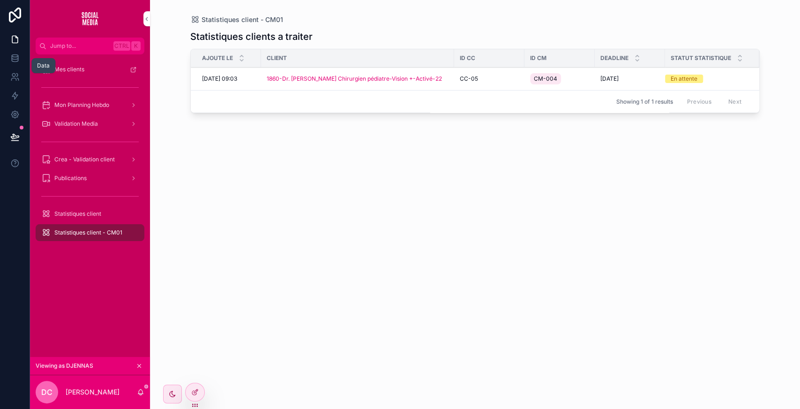
click at [14, 55] on icon at bounding box center [14, 57] width 9 height 9
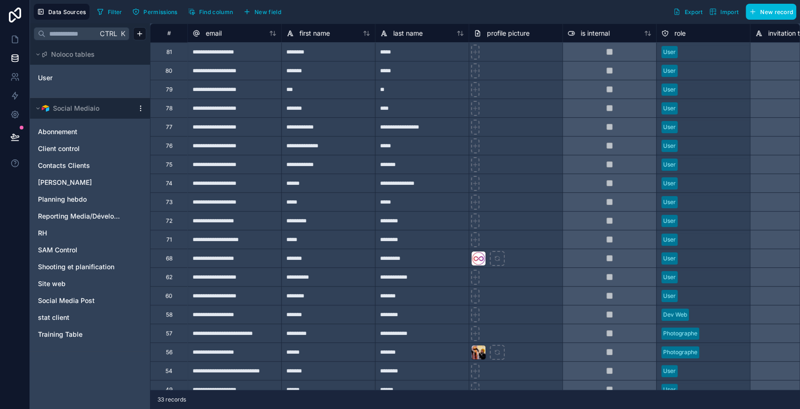
click at [68, 317] on link "stat client" at bounding box center [80, 317] width 85 height 9
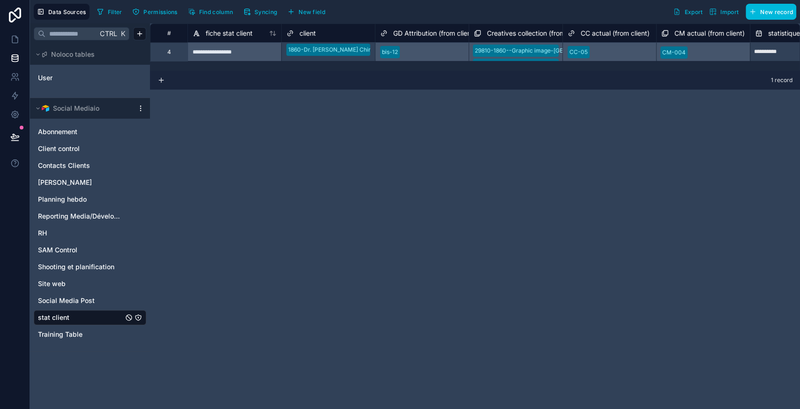
click at [310, 13] on span "New field" at bounding box center [312, 11] width 27 height 7
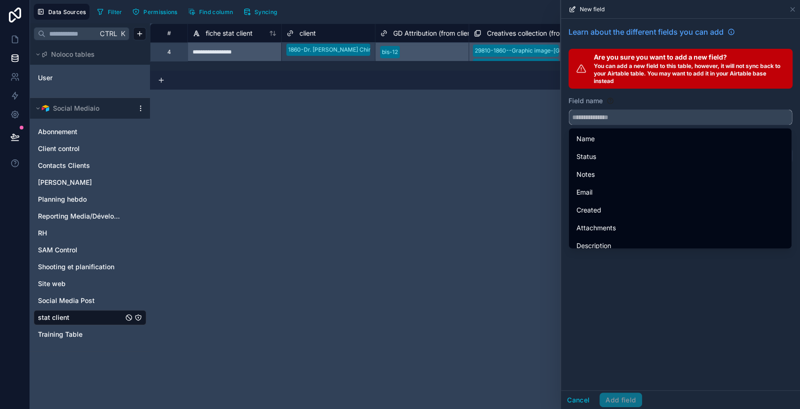
click at [639, 114] on input "text" at bounding box center [680, 117] width 223 height 15
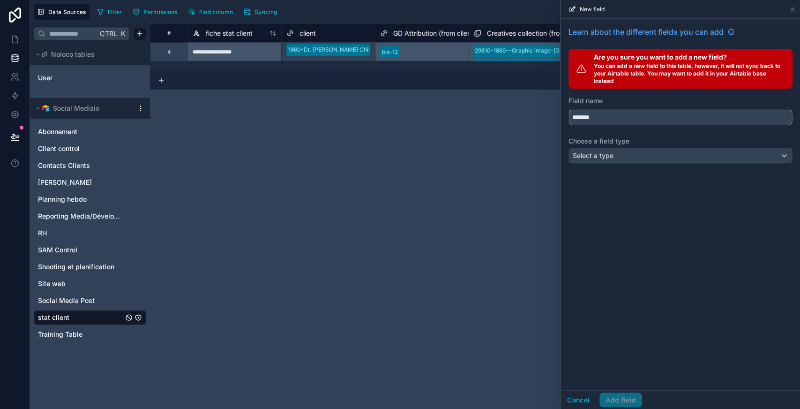
click at [569, 109] on button "******" at bounding box center [681, 117] width 224 height 16
type input "**********"
click at [630, 150] on div "Select a type" at bounding box center [680, 155] width 223 height 15
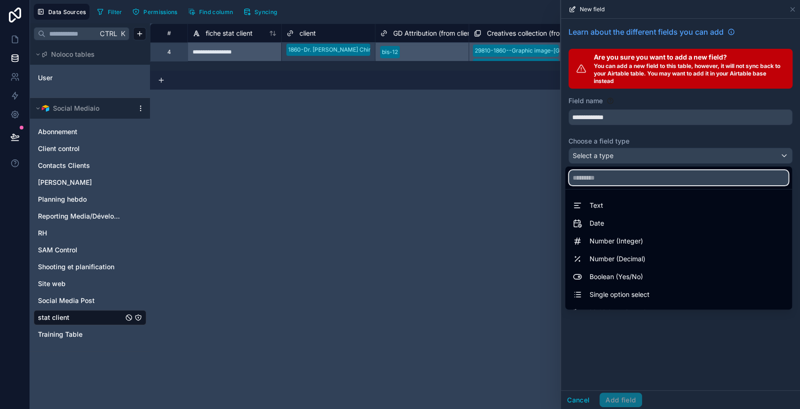
click at [613, 176] on input "text" at bounding box center [678, 177] width 219 height 15
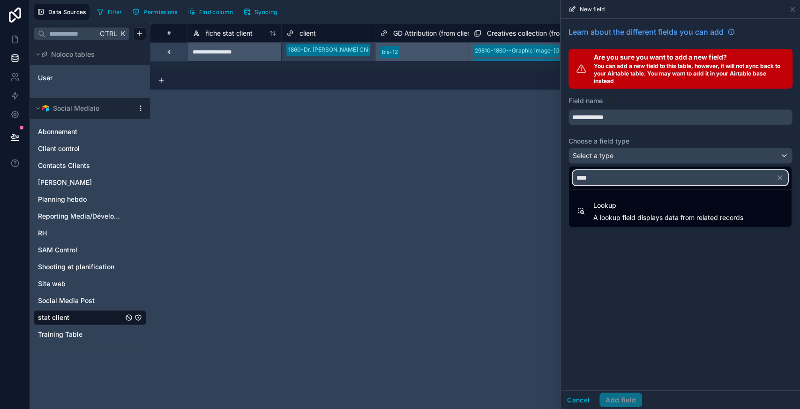
type input "****"
click at [620, 209] on span "Lookup" at bounding box center [668, 205] width 150 height 11
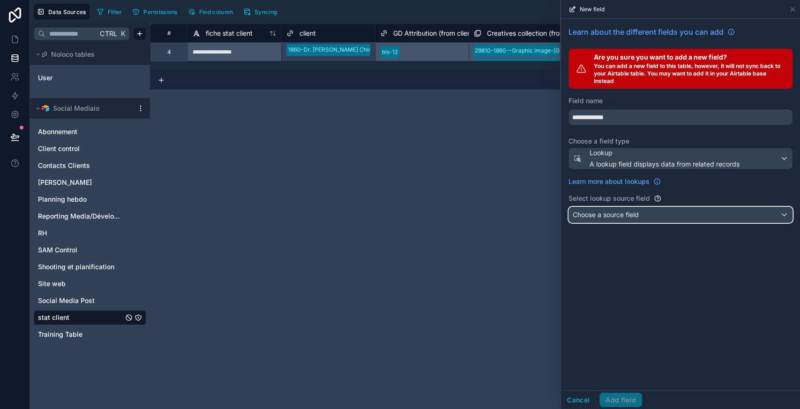
click at [607, 211] on span "Choose a source field" at bounding box center [606, 214] width 66 height 8
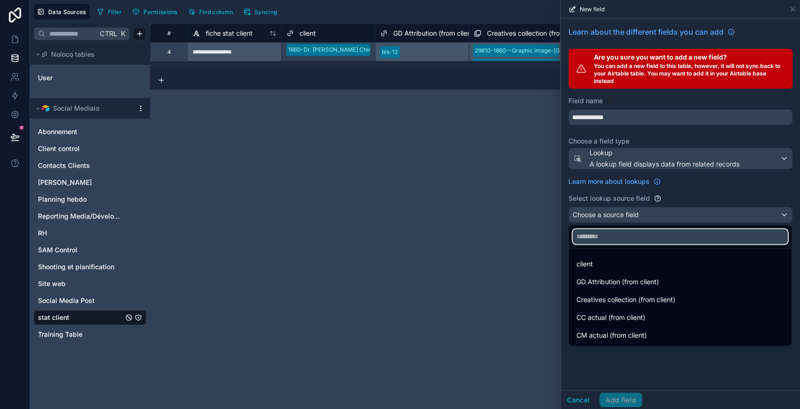
click at [607, 238] on input "text" at bounding box center [680, 236] width 215 height 15
click at [607, 263] on div "client" at bounding box center [681, 263] width 208 height 11
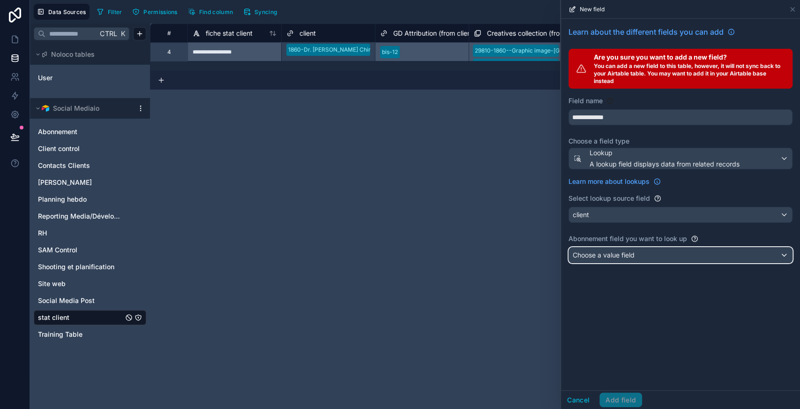
click at [596, 256] on span "Choose a value field" at bounding box center [604, 255] width 62 height 8
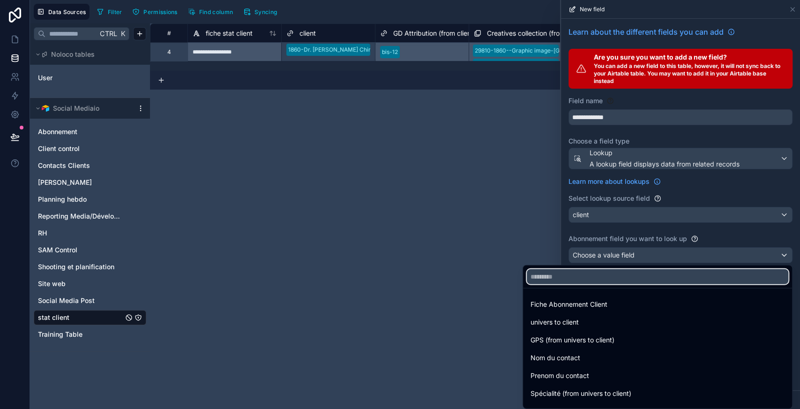
click at [594, 283] on input "text" at bounding box center [658, 276] width 262 height 15
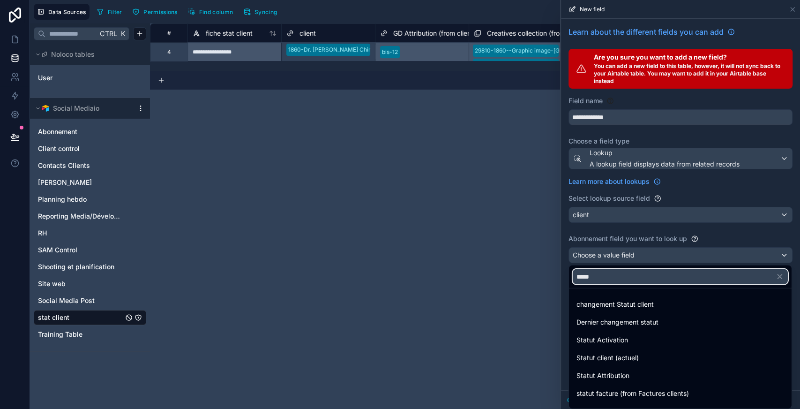
type input "*****"
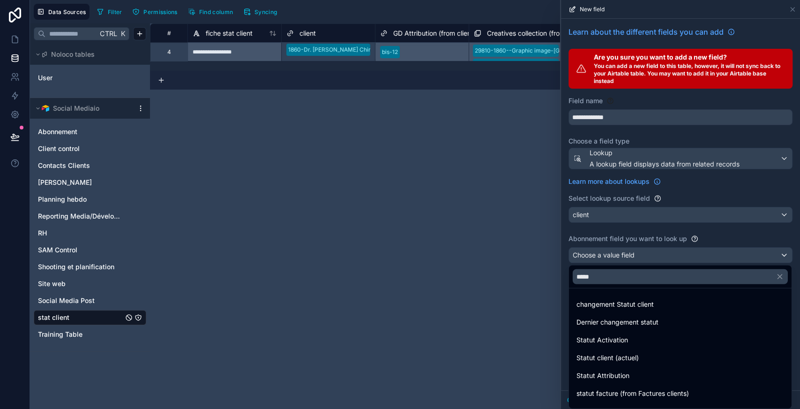
click at [616, 358] on span "Statut client (actuel)" at bounding box center [608, 357] width 62 height 11
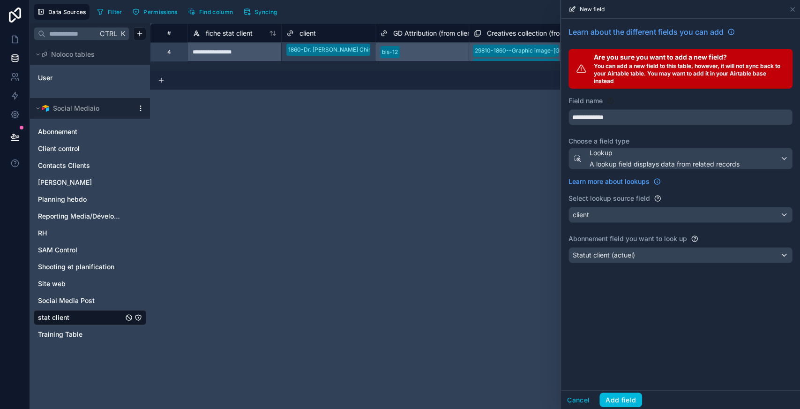
click at [625, 402] on button "Add field" at bounding box center [621, 399] width 43 height 15
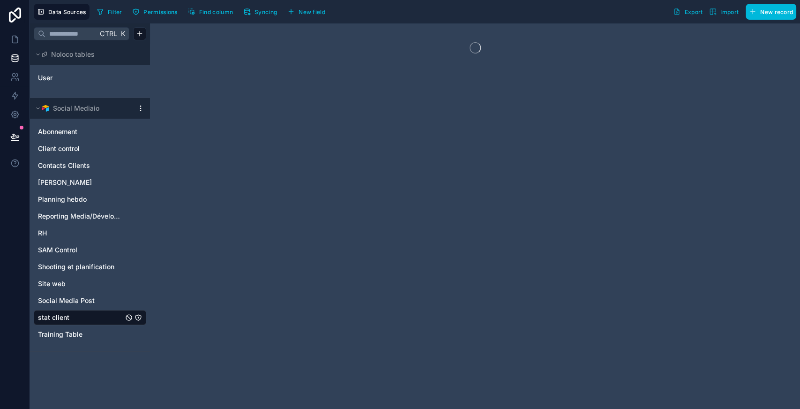
click at [20, 43] on link at bounding box center [15, 39] width 30 height 19
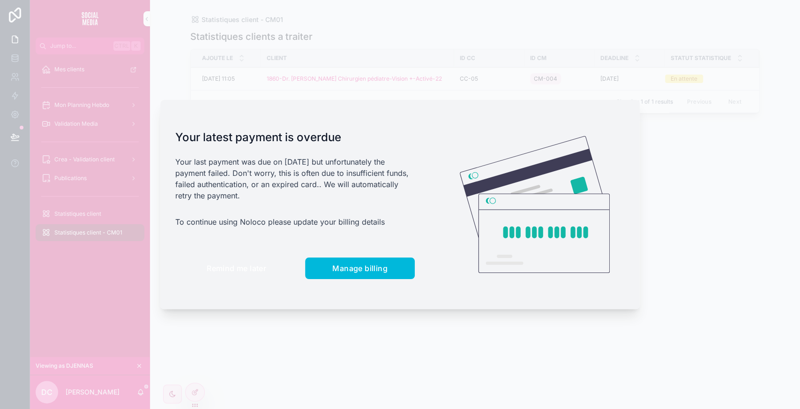
click at [231, 270] on span "Remind me later" at bounding box center [237, 267] width 60 height 9
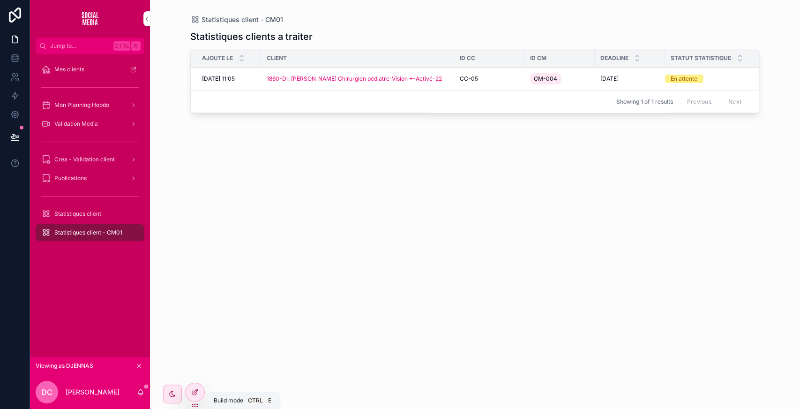
click at [193, 390] on icon at bounding box center [194, 392] width 4 height 4
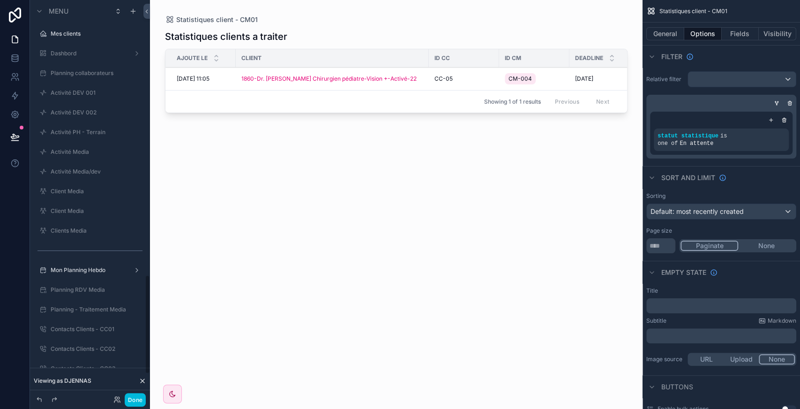
scroll to position [1104, 0]
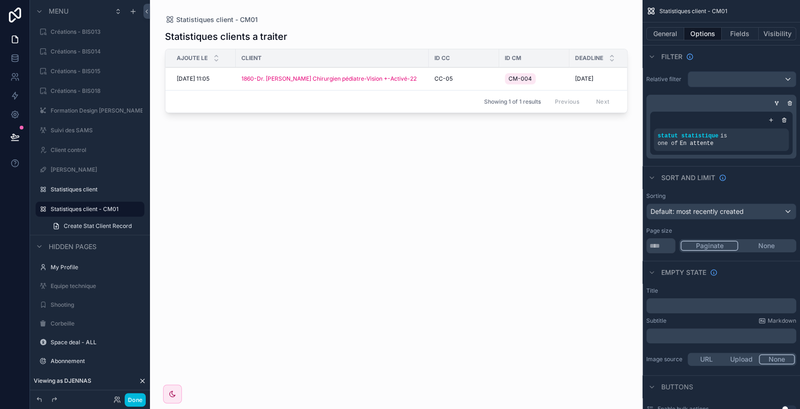
click at [773, 118] on icon "scrollable content" at bounding box center [771, 120] width 6 height 6
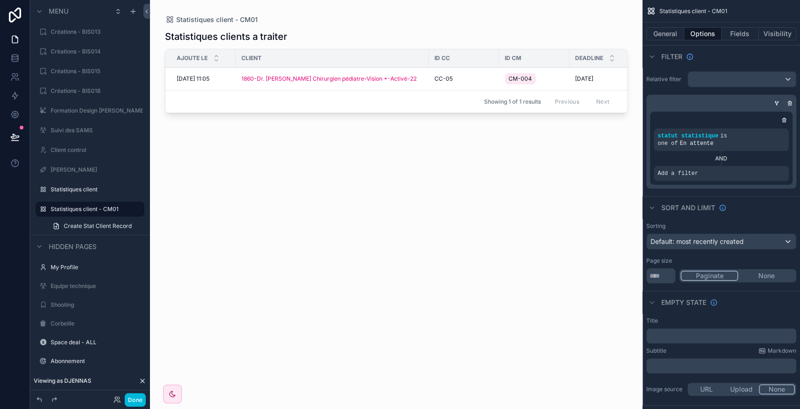
click at [0, 0] on icon "scrollable content" at bounding box center [0, 0] width 0 height 0
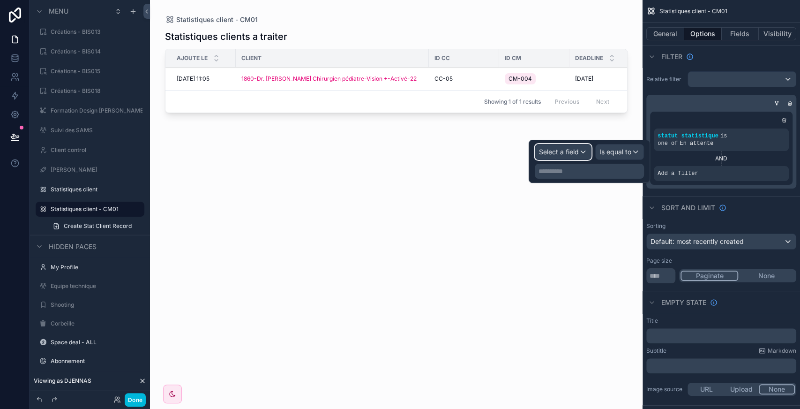
click at [574, 153] on span "Select a field" at bounding box center [559, 152] width 40 height 8
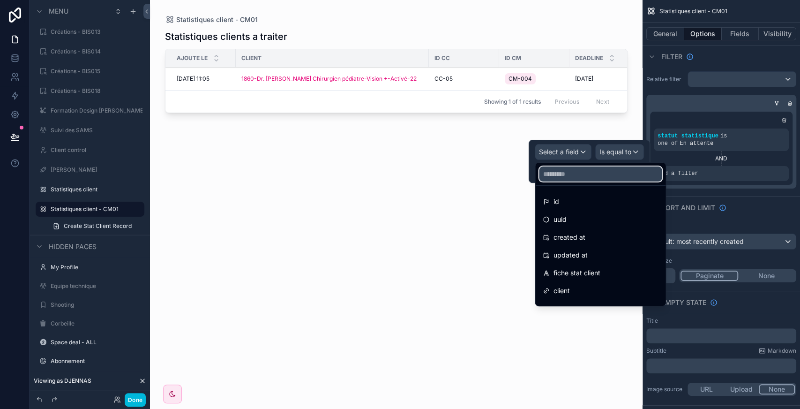
click at [578, 179] on input "text" at bounding box center [600, 173] width 123 height 15
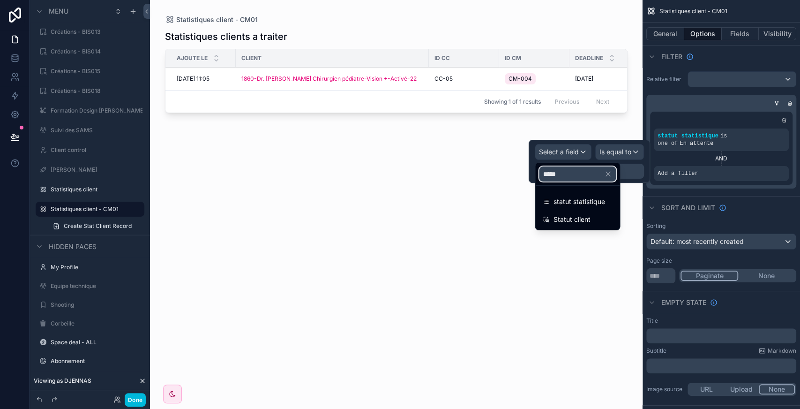
type input "*****"
click at [580, 212] on div "Statut client" at bounding box center [577, 219] width 81 height 17
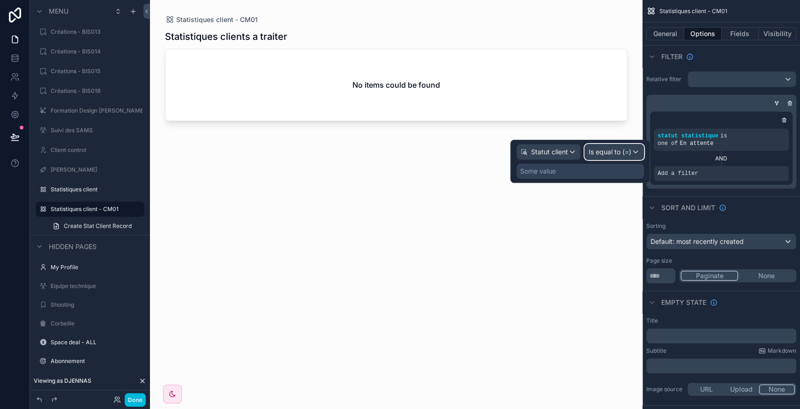
click at [608, 150] on span "Is equal to (=)" at bounding box center [610, 151] width 43 height 9
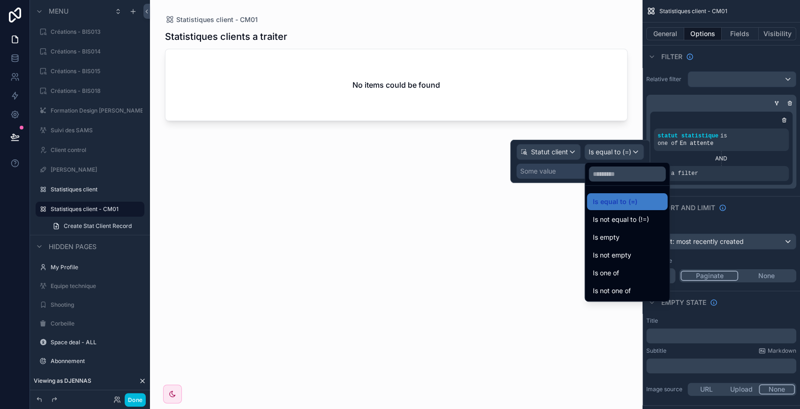
click at [614, 268] on span "Is one of" at bounding box center [606, 272] width 26 height 11
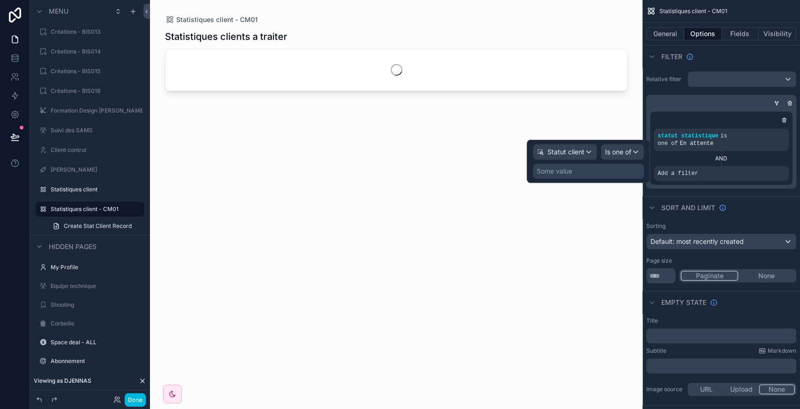
click at [573, 174] on div "Some value" at bounding box center [588, 171] width 111 height 15
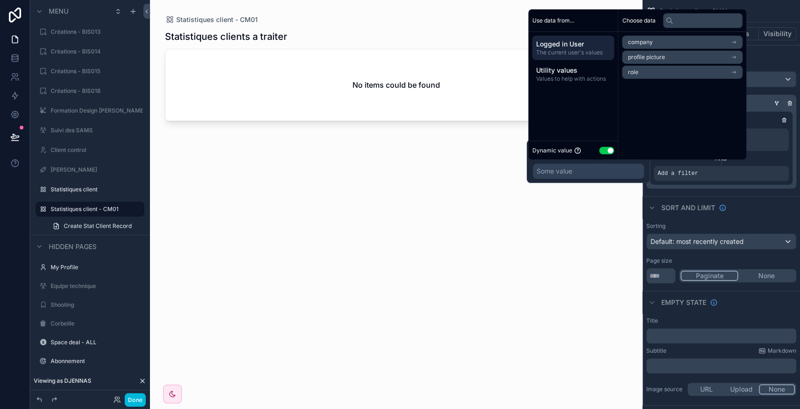
click at [608, 149] on button "Use setting" at bounding box center [606, 151] width 15 height 8
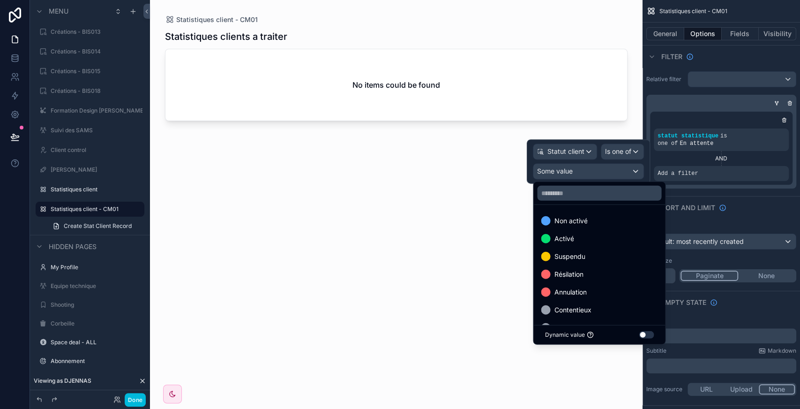
click at [563, 237] on span "Activé" at bounding box center [564, 238] width 20 height 11
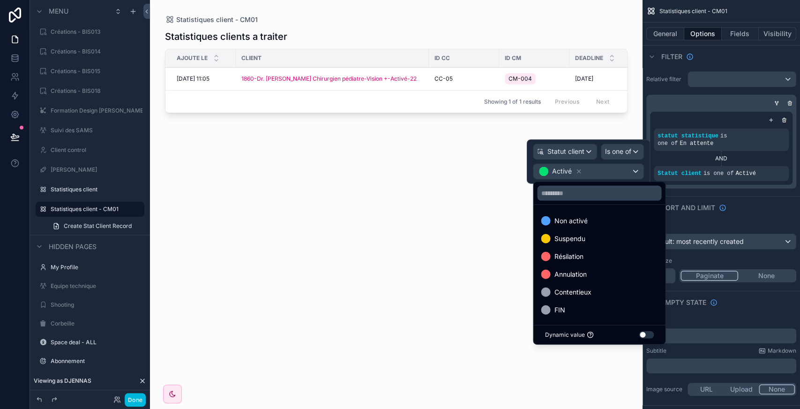
click at [771, 121] on icon "scrollable content" at bounding box center [771, 120] width 6 height 6
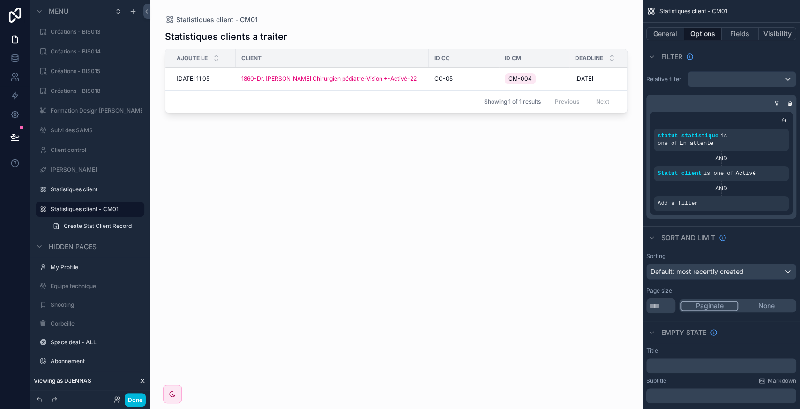
click at [0, 0] on icon "scrollable content" at bounding box center [0, 0] width 0 height 0
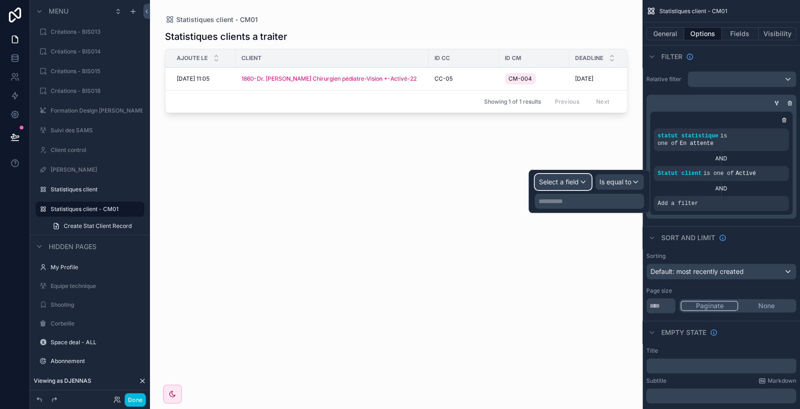
click at [580, 188] on div "Select a field" at bounding box center [563, 181] width 56 height 15
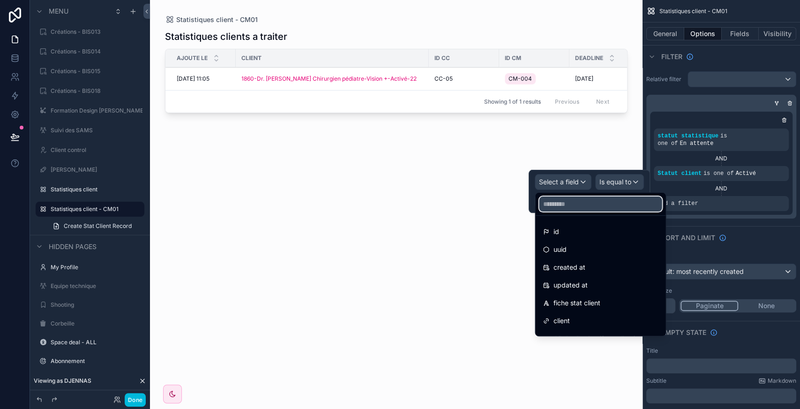
click at [565, 204] on input "text" at bounding box center [600, 203] width 123 height 15
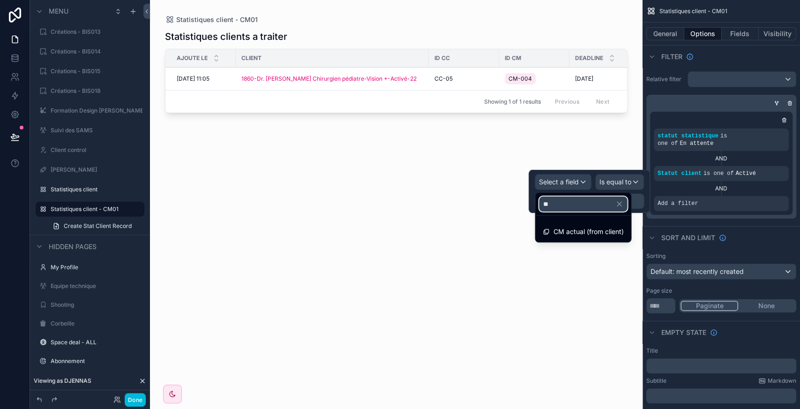
type input "**"
click at [575, 232] on span "CM actual (from client)" at bounding box center [588, 231] width 70 height 11
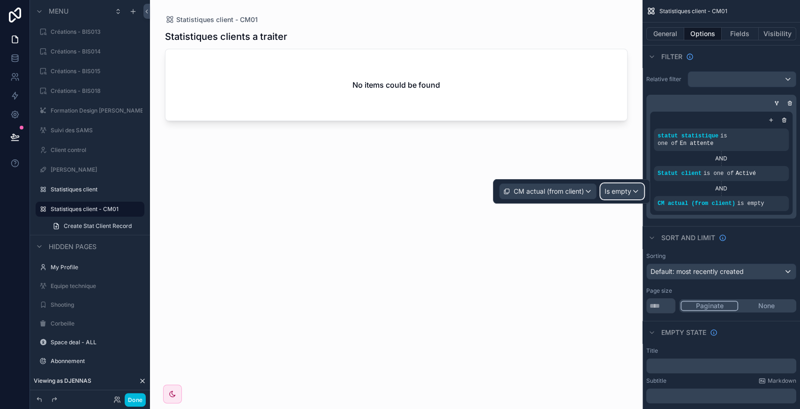
click at [628, 191] on span "Is empty" at bounding box center [618, 191] width 27 height 9
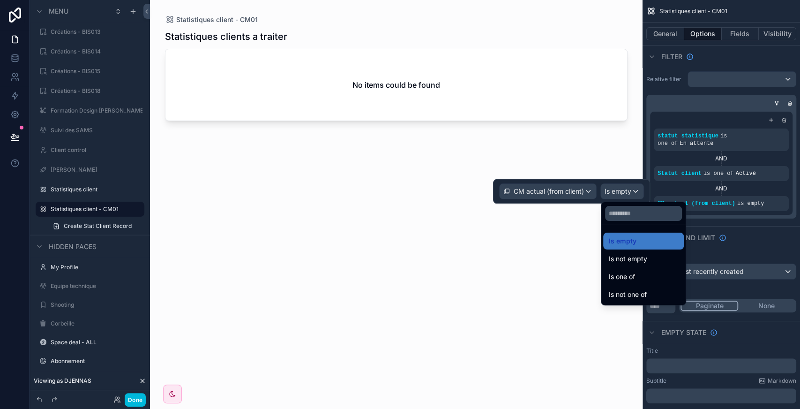
click at [624, 278] on span "Is one of" at bounding box center [622, 276] width 26 height 11
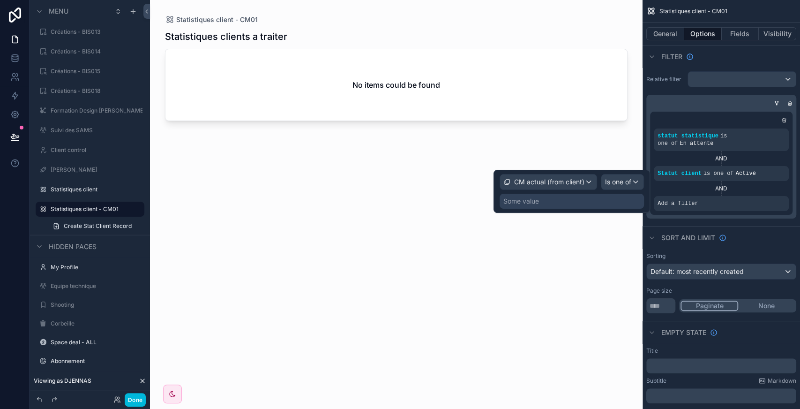
click at [534, 201] on div "Some value" at bounding box center [521, 200] width 36 height 9
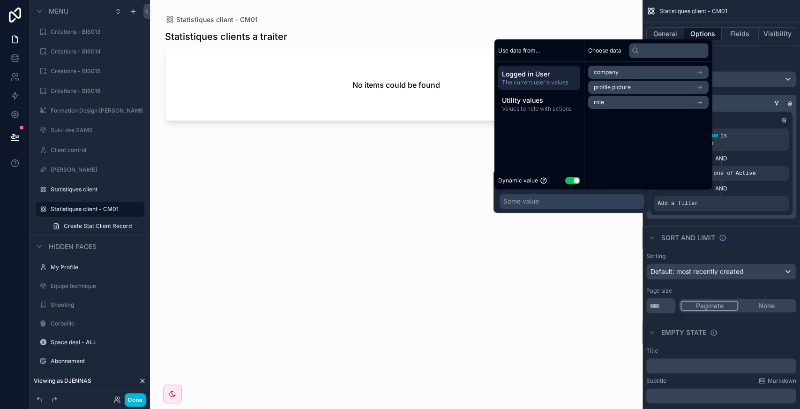
click at [571, 180] on button "Use setting" at bounding box center [572, 181] width 15 height 8
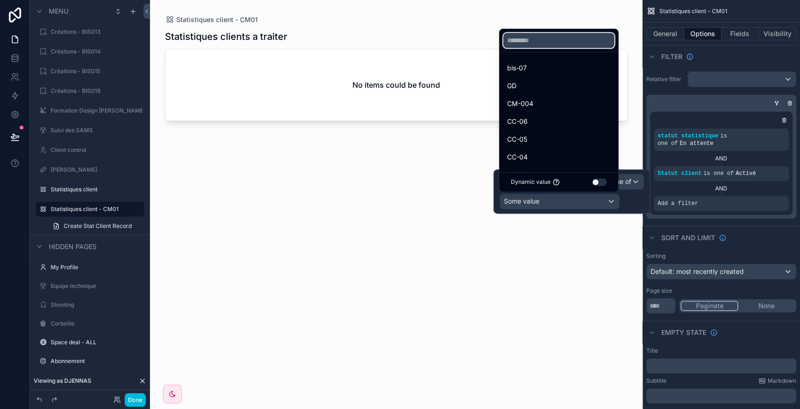
click at [534, 38] on input "text" at bounding box center [558, 40] width 111 height 15
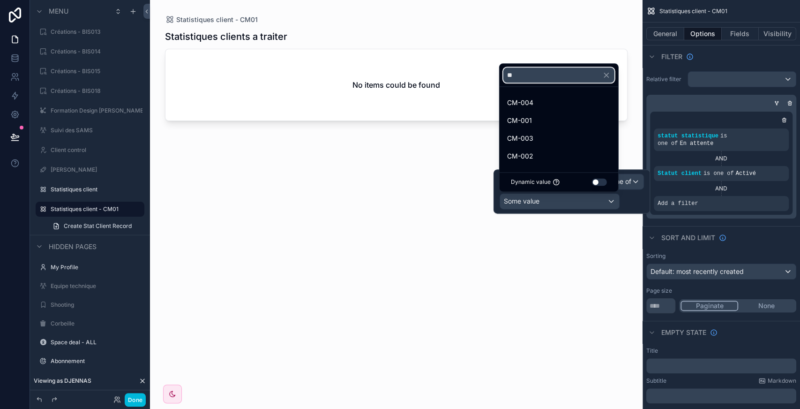
type input "**"
click at [525, 119] on span "CM-001" at bounding box center [519, 120] width 25 height 11
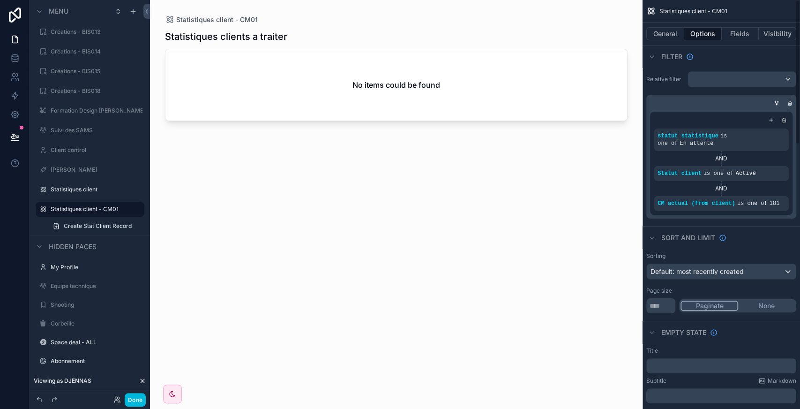
click at [779, 226] on div "Sort And Limit" at bounding box center [722, 237] width 158 height 23
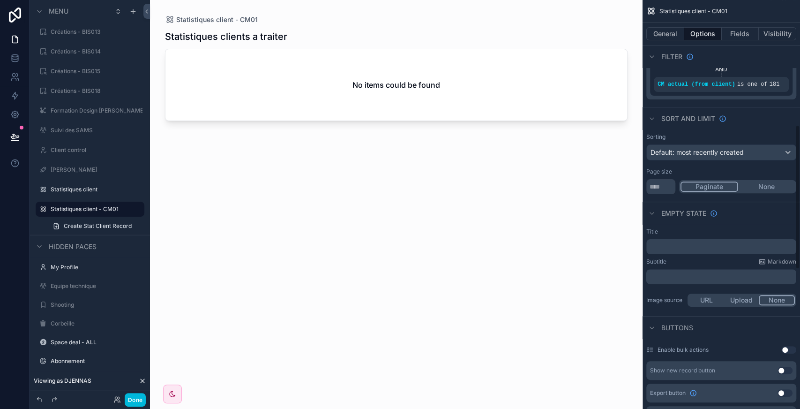
scroll to position [0, 0]
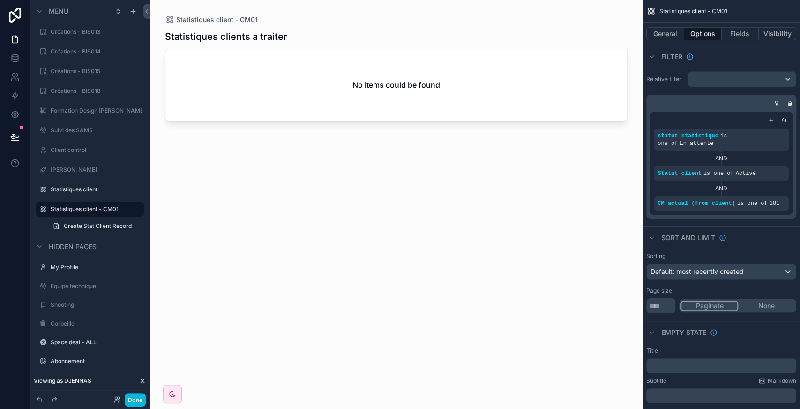
click at [667, 37] on button "General" at bounding box center [665, 33] width 38 height 13
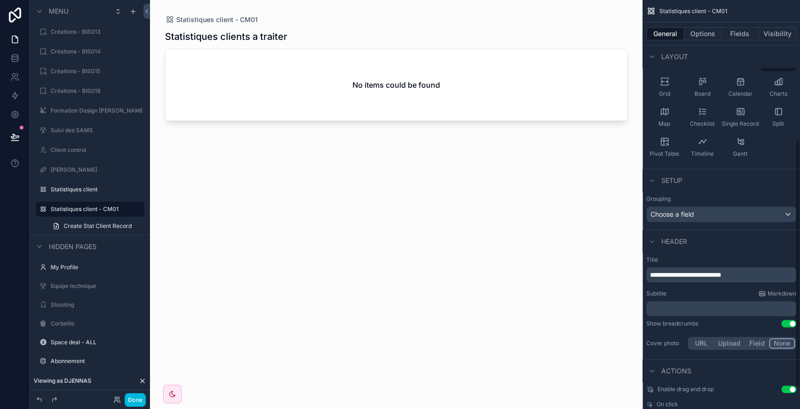
scroll to position [266, 0]
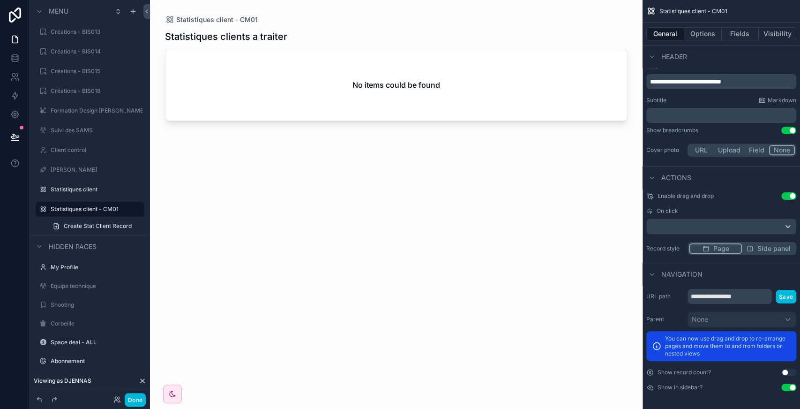
click at [789, 370] on button "Use setting" at bounding box center [788, 372] width 15 height 8
drag, startPoint x: 726, startPoint y: 296, endPoint x: 757, endPoint y: 296, distance: 30.9
click at [757, 296] on input "**********" at bounding box center [730, 296] width 84 height 15
click at [749, 299] on input "**********" at bounding box center [730, 296] width 84 height 15
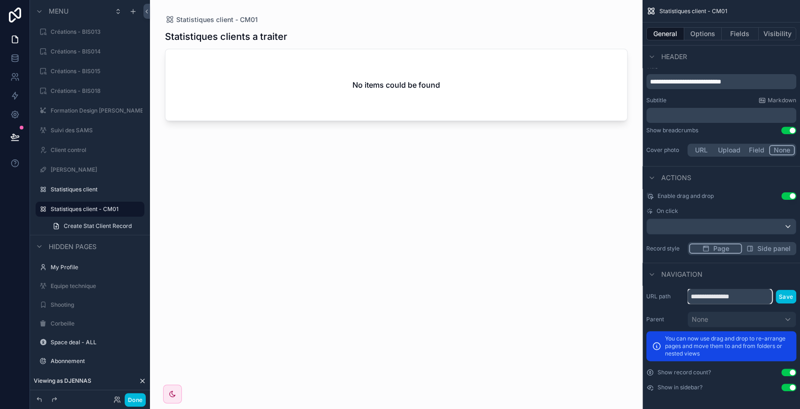
type input "**********"
click at [787, 298] on button "Save" at bounding box center [786, 297] width 21 height 14
click at [791, 294] on button "Save" at bounding box center [786, 297] width 21 height 14
click at [779, 35] on button "Visibility" at bounding box center [778, 33] width 38 height 13
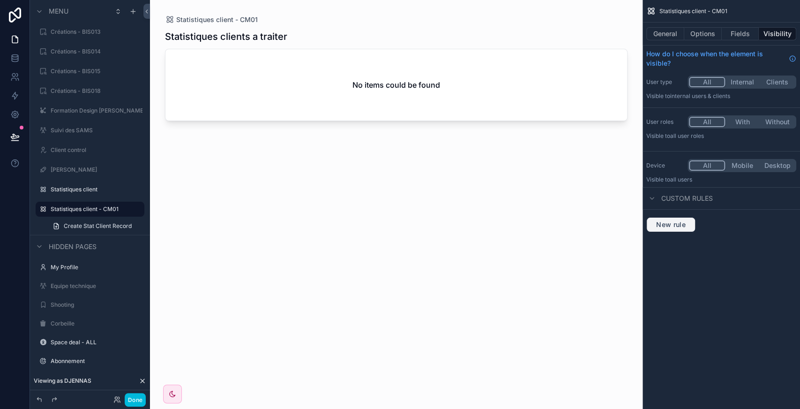
click at [666, 226] on span "New rule" at bounding box center [671, 224] width 37 height 8
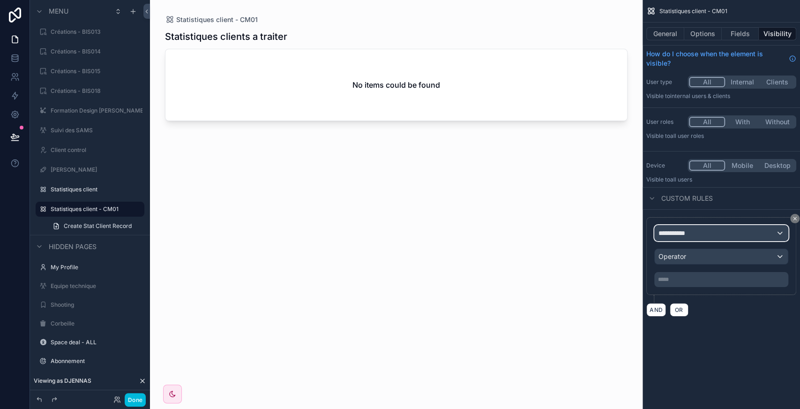
click at [705, 238] on div "**********" at bounding box center [721, 232] width 133 height 15
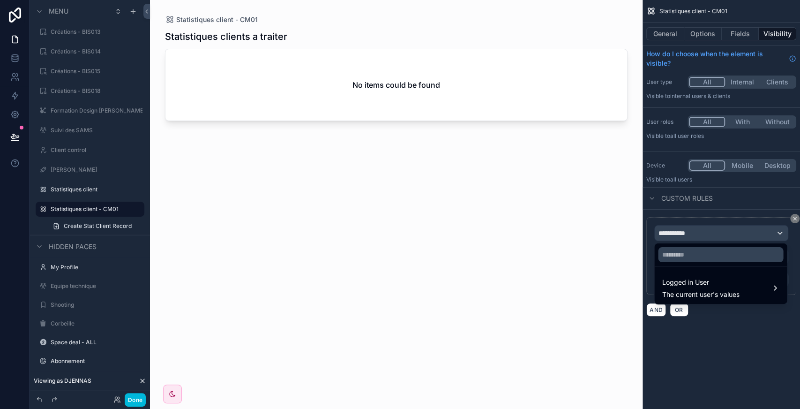
click at [698, 278] on span "Logged in User" at bounding box center [700, 282] width 77 height 11
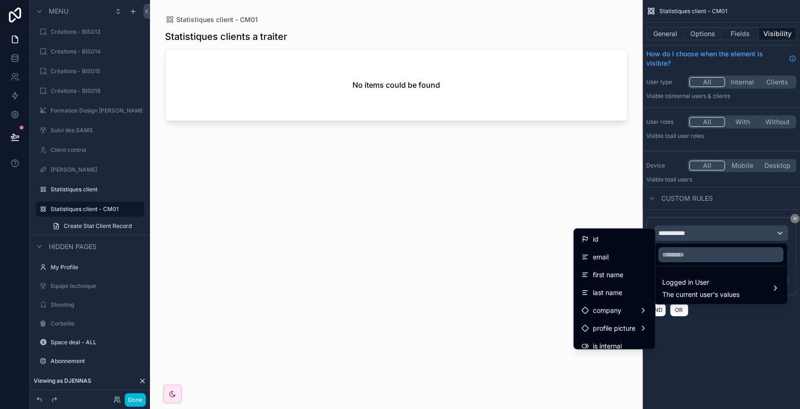
click at [602, 247] on div "id" at bounding box center [614, 239] width 77 height 17
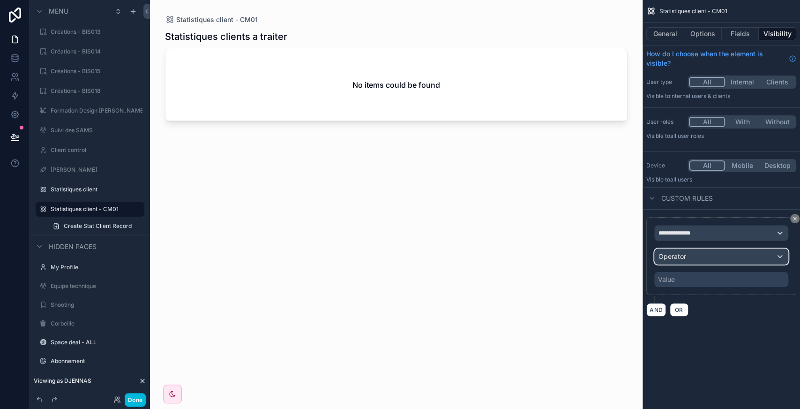
click at [721, 254] on div "Operator" at bounding box center [721, 256] width 133 height 15
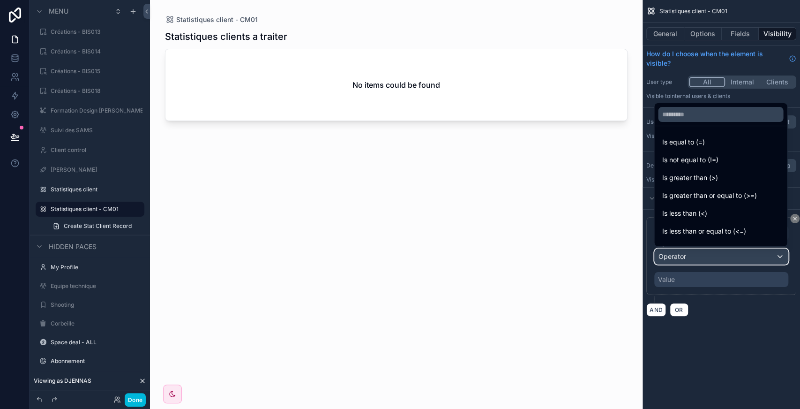
scroll to position [67, 0]
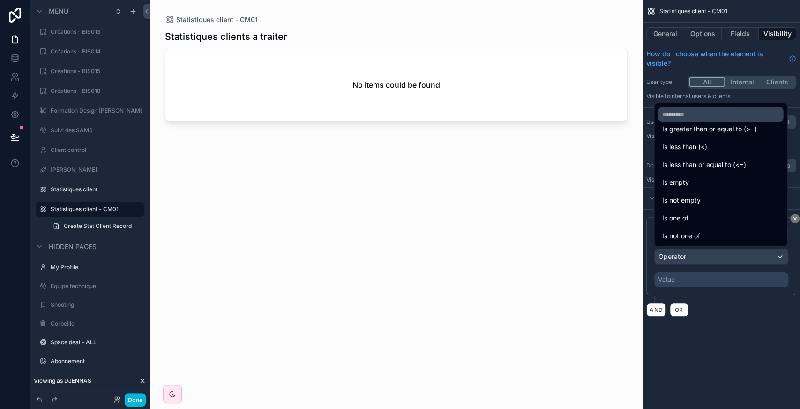
click at [683, 221] on span "Is one of" at bounding box center [675, 217] width 26 height 11
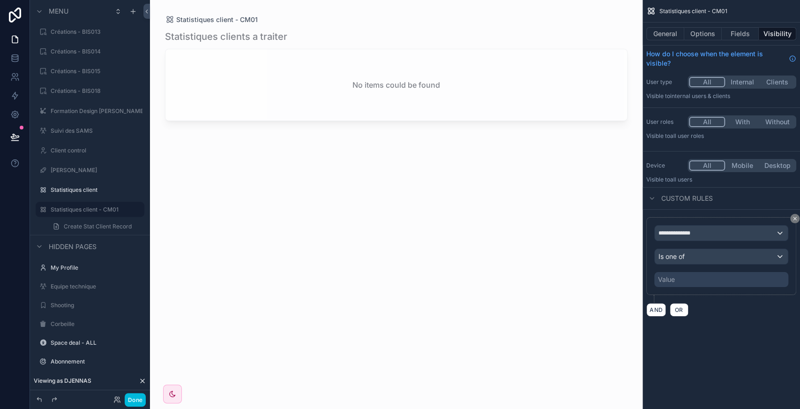
click at [688, 277] on div "Value" at bounding box center [721, 279] width 134 height 15
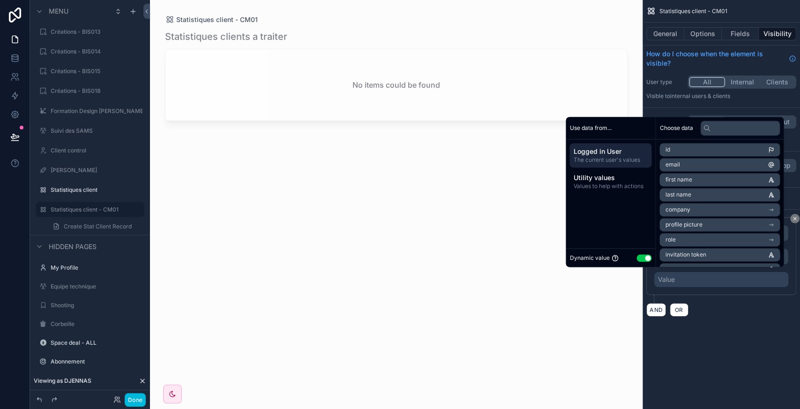
click at [642, 261] on button "Use setting" at bounding box center [644, 258] width 15 height 8
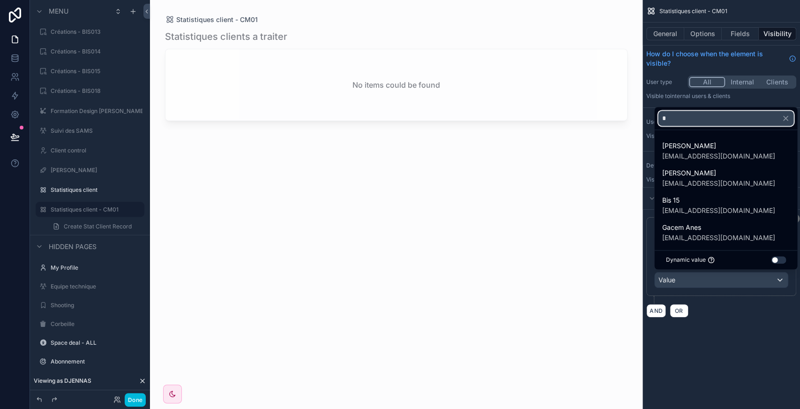
click at [686, 120] on input "*" at bounding box center [725, 118] width 135 height 15
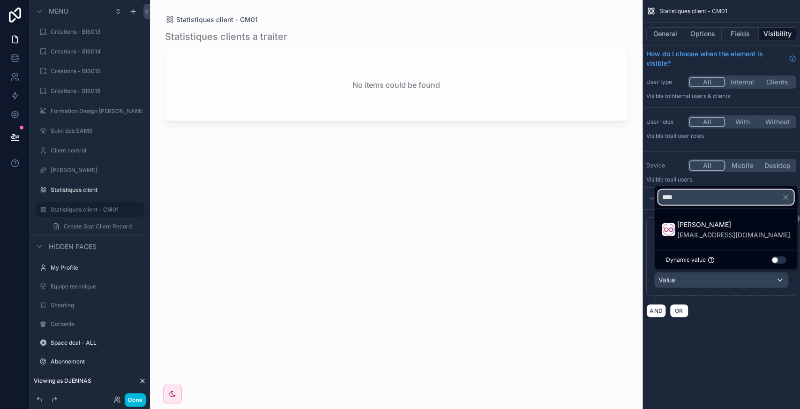
type input "****"
click at [699, 34] on div "scrollable content" at bounding box center [400, 204] width 800 height 409
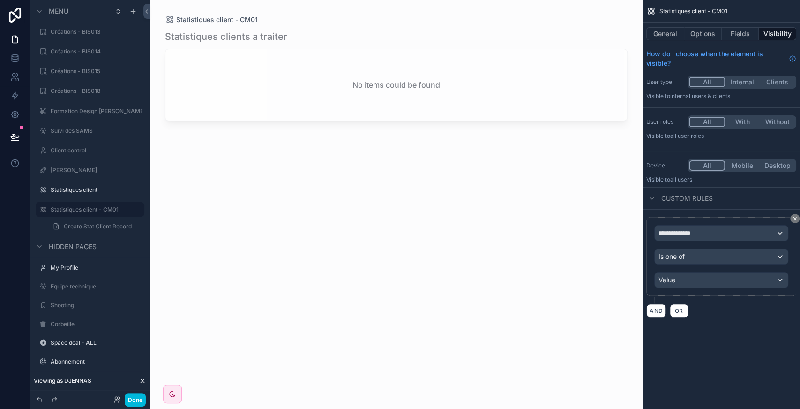
click at [699, 34] on button "Options" at bounding box center [703, 33] width 38 height 13
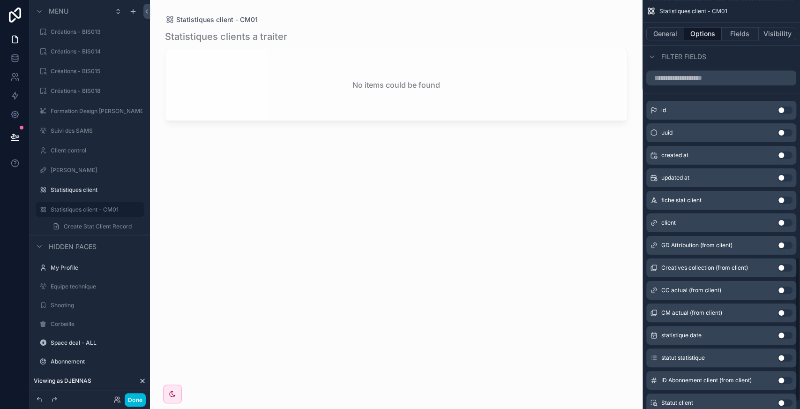
scroll to position [724, 0]
click at [788, 220] on button "Use setting" at bounding box center [785, 224] width 15 height 8
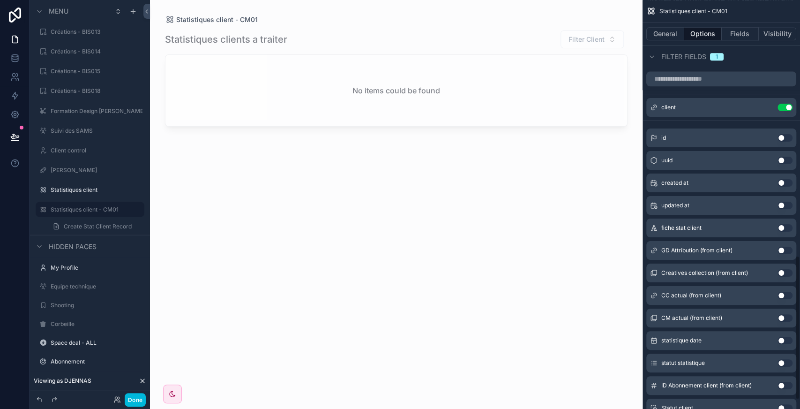
scroll to position [750, 0]
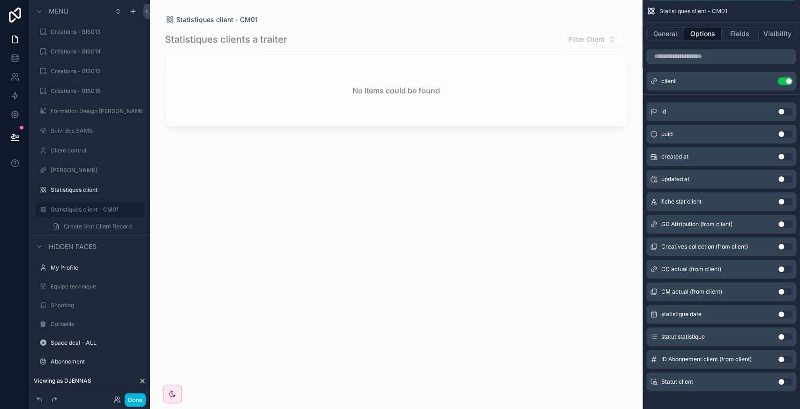
click at [785, 310] on button "Use setting" at bounding box center [785, 314] width 15 height 8
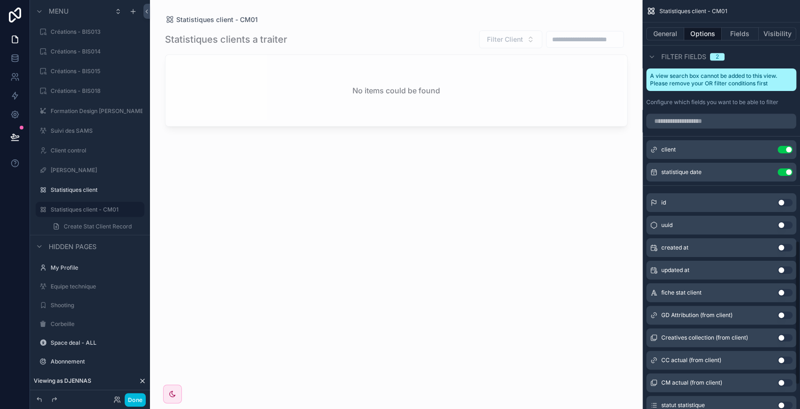
scroll to position [681, 0]
click at [0, 0] on icon "scrollable content" at bounding box center [0, 0] width 0 height 0
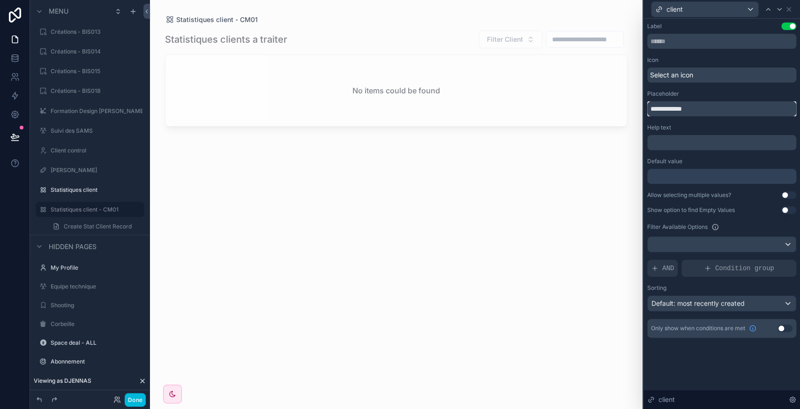
click at [684, 107] on input "**********" at bounding box center [721, 108] width 149 height 15
click at [684, 107] on input "*" at bounding box center [721, 108] width 149 height 15
type input "**********"
click at [788, 11] on icon at bounding box center [789, 10] width 8 height 8
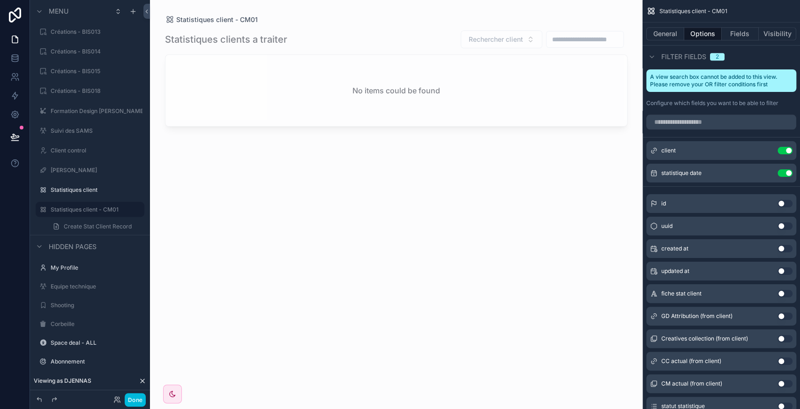
click at [0, 0] on icon "scrollable content" at bounding box center [0, 0] width 0 height 0
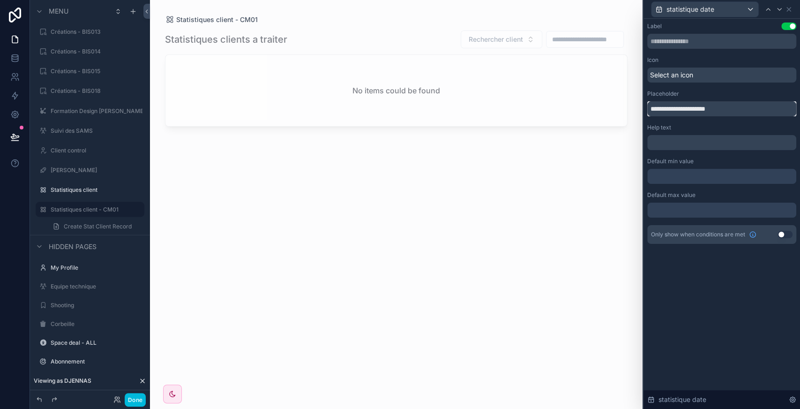
click at [688, 113] on input "**********" at bounding box center [721, 108] width 149 height 15
click at [688, 113] on input "*" at bounding box center [721, 108] width 149 height 15
type input "**********"
click at [792, 8] on icon at bounding box center [789, 10] width 8 height 8
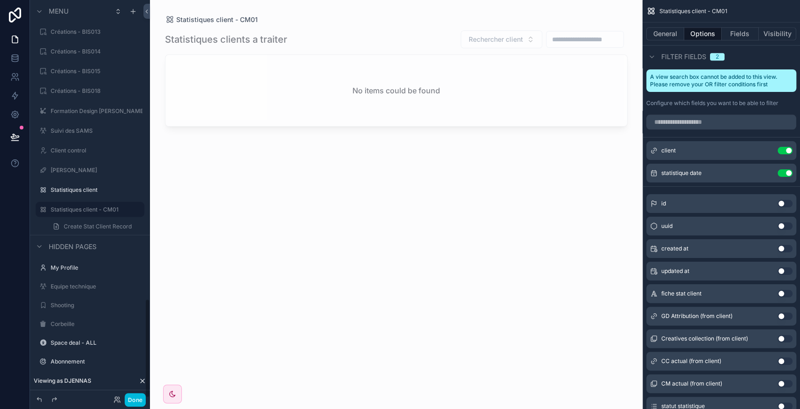
scroll to position [1200, 0]
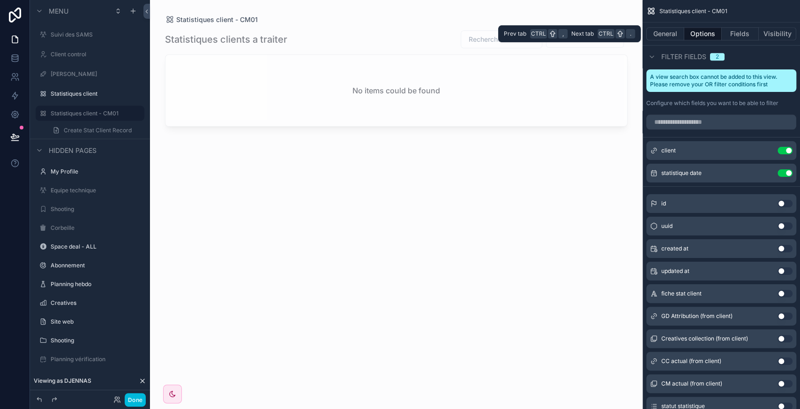
click at [782, 30] on button "Visibility" at bounding box center [778, 33] width 38 height 13
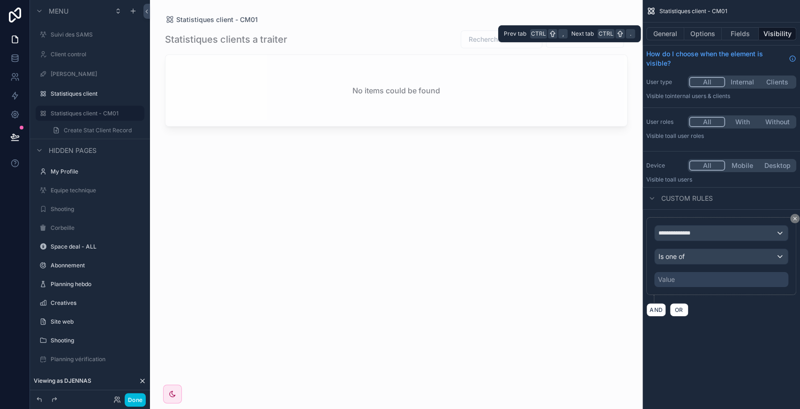
scroll to position [0, 0]
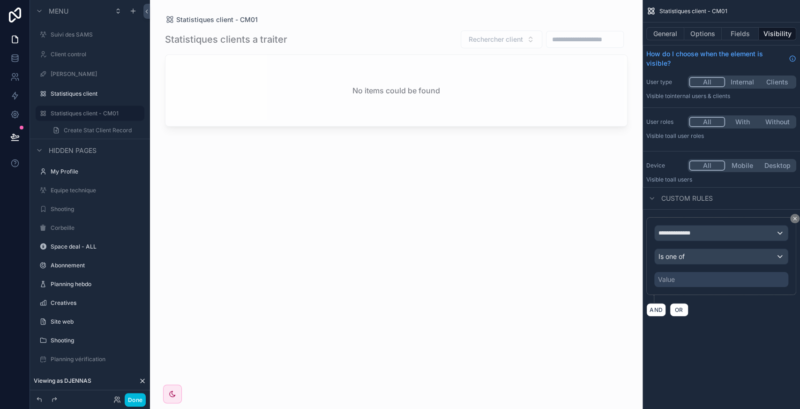
click at [698, 282] on div "Value" at bounding box center [721, 279] width 134 height 15
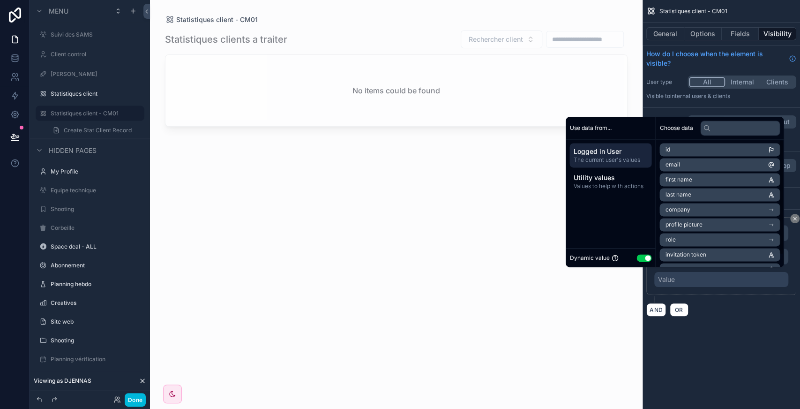
click at [638, 256] on button "Use setting" at bounding box center [644, 258] width 15 height 8
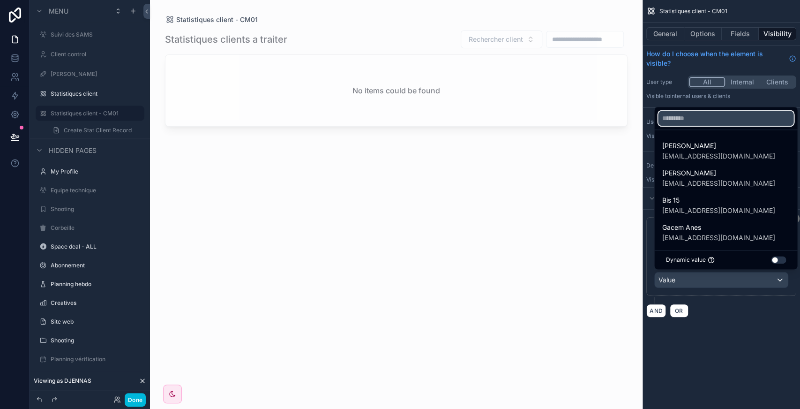
click at [686, 123] on input "text" at bounding box center [725, 118] width 135 height 15
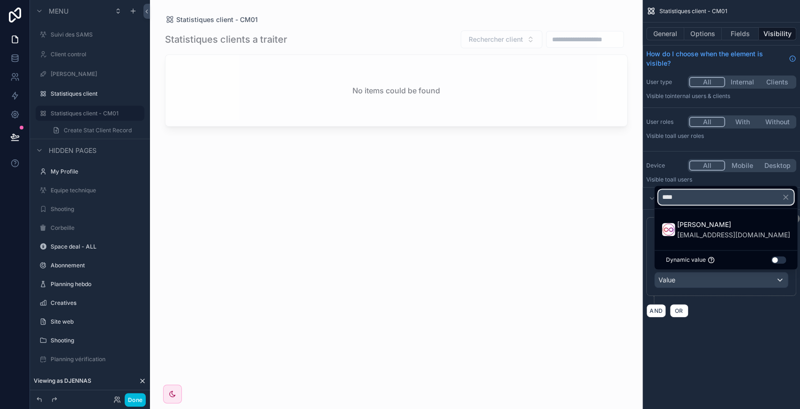
type input "****"
click at [692, 226] on span "[PERSON_NAME]" at bounding box center [733, 224] width 113 height 11
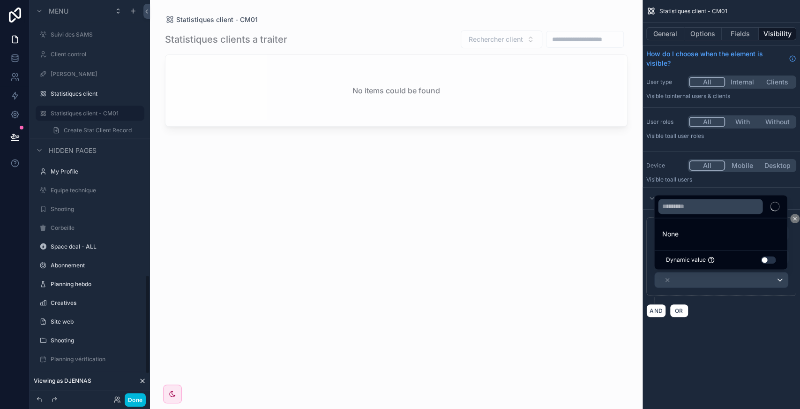
scroll to position [1104, 0]
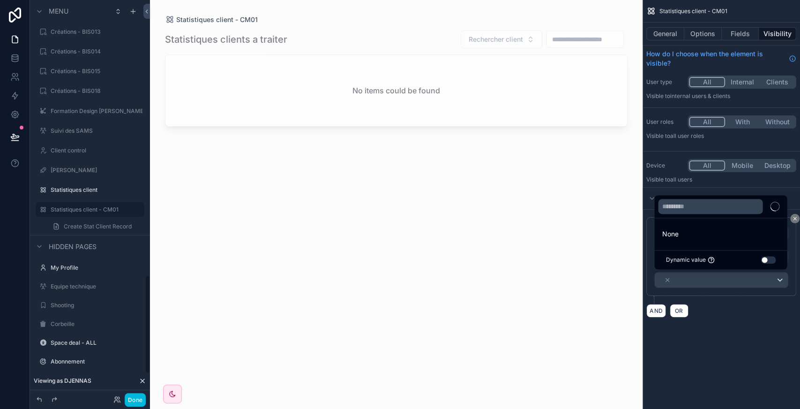
click at [690, 340] on div "**********" at bounding box center [722, 204] width 158 height 409
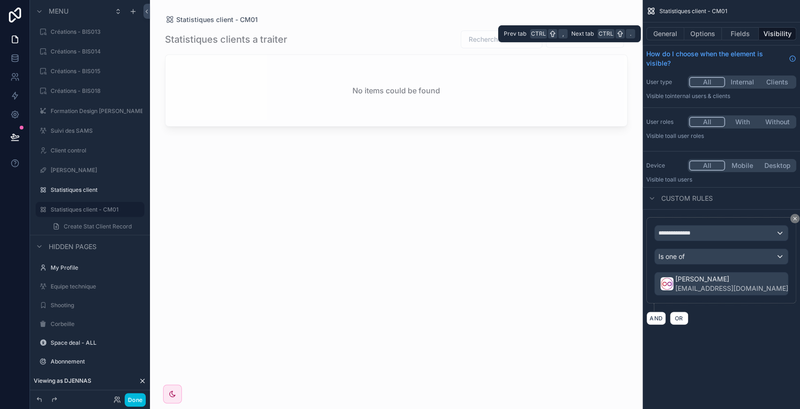
click at [699, 38] on button "Options" at bounding box center [703, 33] width 38 height 13
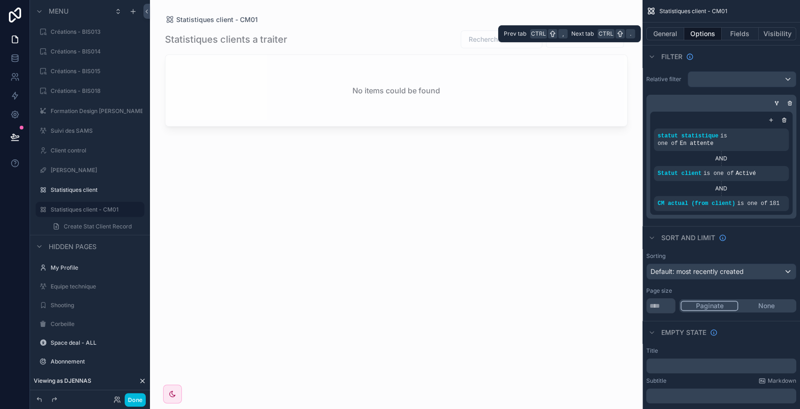
click at [775, 35] on button "Visibility" at bounding box center [778, 33] width 38 height 13
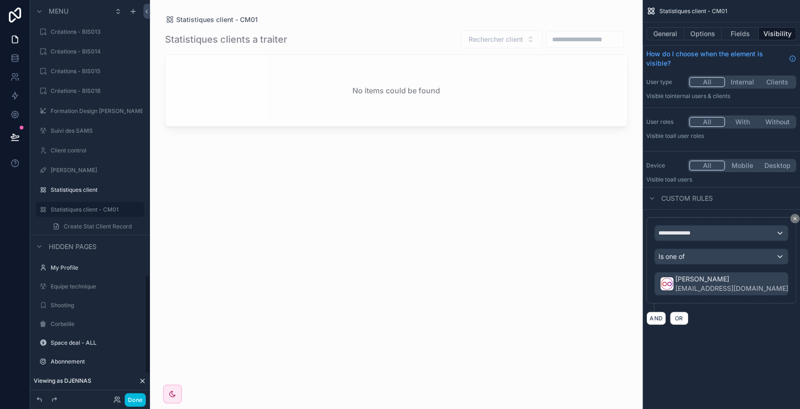
scroll to position [1184, 0]
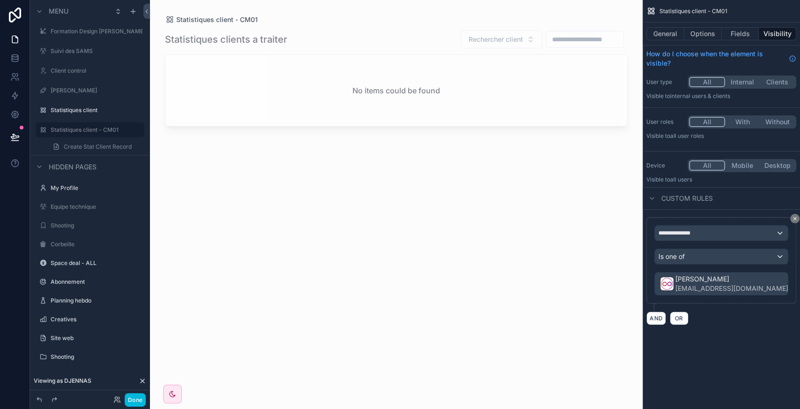
click at [0, 0] on icon "scrollable content" at bounding box center [0, 0] width 0 height 0
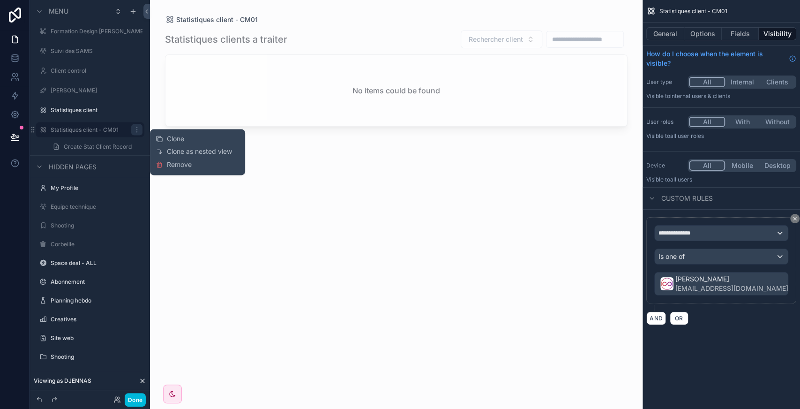
click at [176, 137] on span "Clone" at bounding box center [175, 138] width 17 height 9
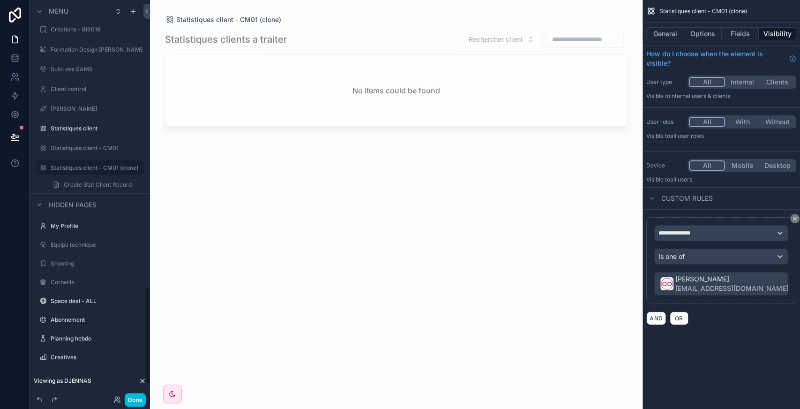
scroll to position [1166, 0]
click at [0, 0] on icon "scrollable content" at bounding box center [0, 0] width 0 height 0
click at [87, 166] on input "**********" at bounding box center [83, 166] width 64 height 11
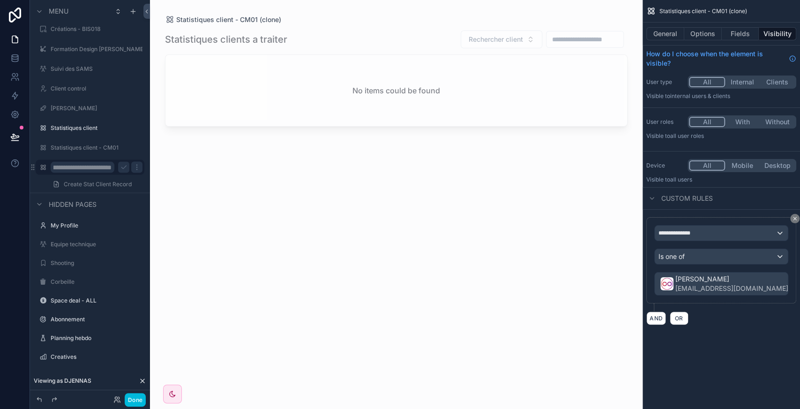
type input "**********"
click at [122, 169] on icon "scrollable content" at bounding box center [124, 167] width 8 height 8
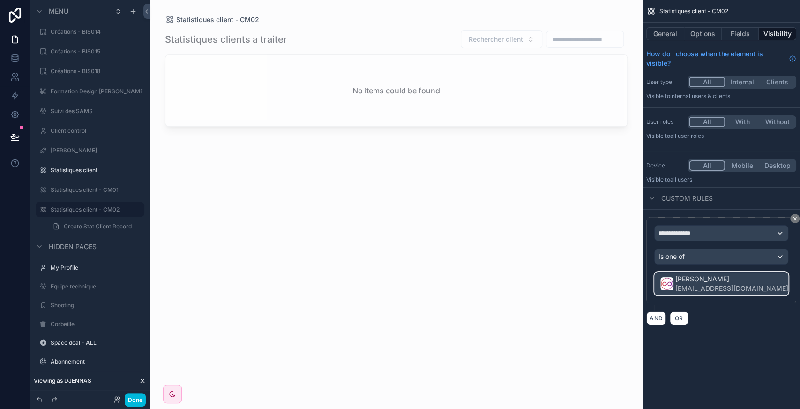
click at [759, 281] on div "Wassim HARIKECHE cm01zcmc@gmail.com" at bounding box center [721, 283] width 133 height 23
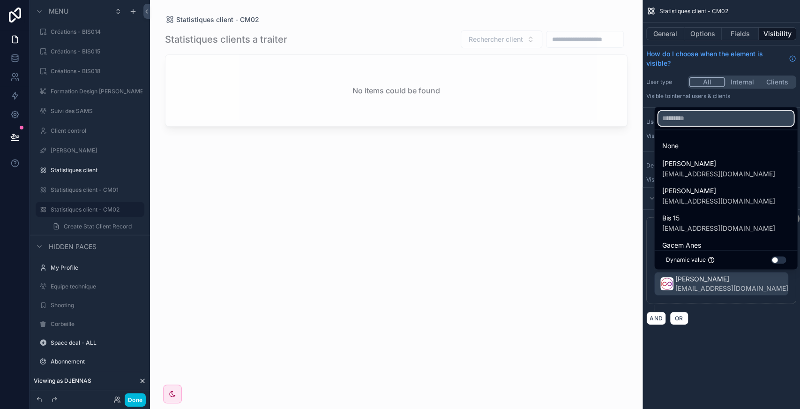
click at [706, 125] on input "text" at bounding box center [725, 118] width 135 height 15
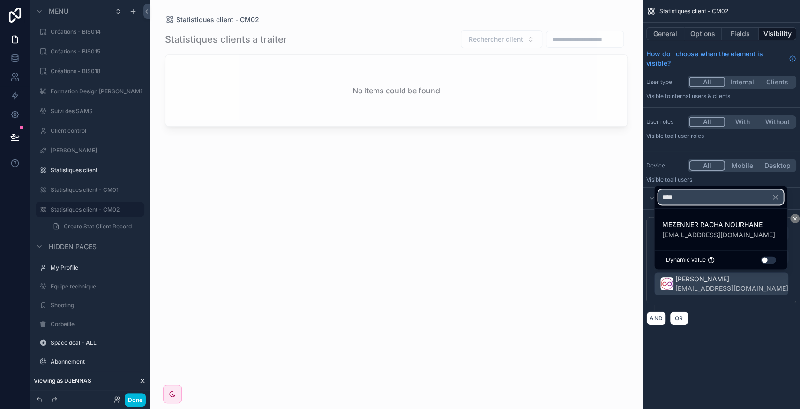
type input "****"
click at [689, 233] on span "[EMAIL_ADDRESS][DOMAIN_NAME]" at bounding box center [718, 234] width 113 height 9
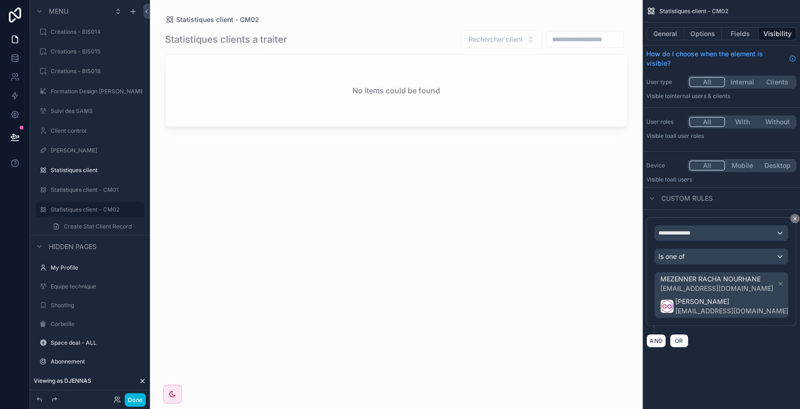
click at [794, 305] on icon "scrollable content" at bounding box center [795, 306] width 3 height 3
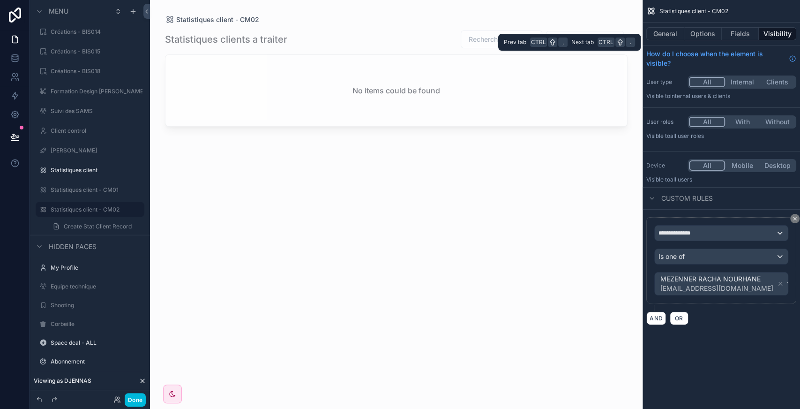
click at [692, 33] on button "Options" at bounding box center [703, 33] width 38 height 13
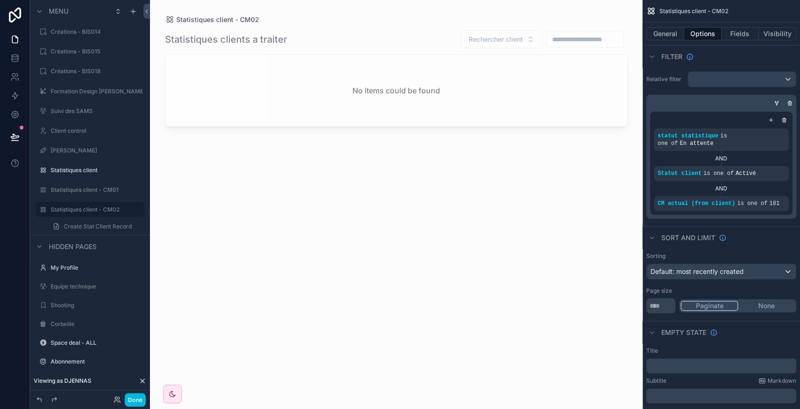
click at [0, 0] on div "scrollable content" at bounding box center [0, 0] width 0 height 0
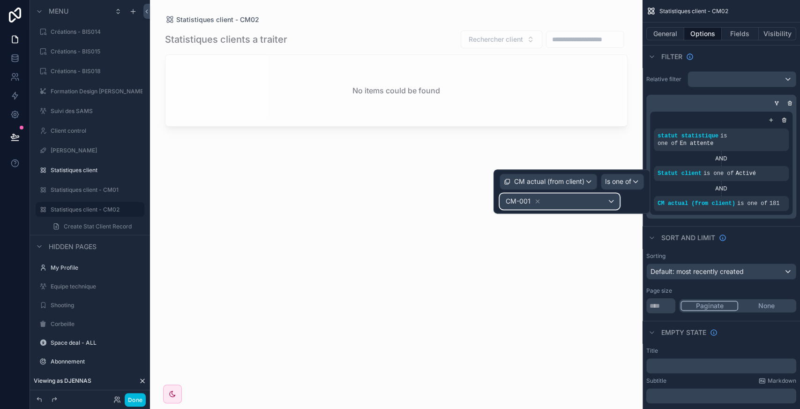
click at [583, 195] on div "CM-001" at bounding box center [559, 201] width 119 height 15
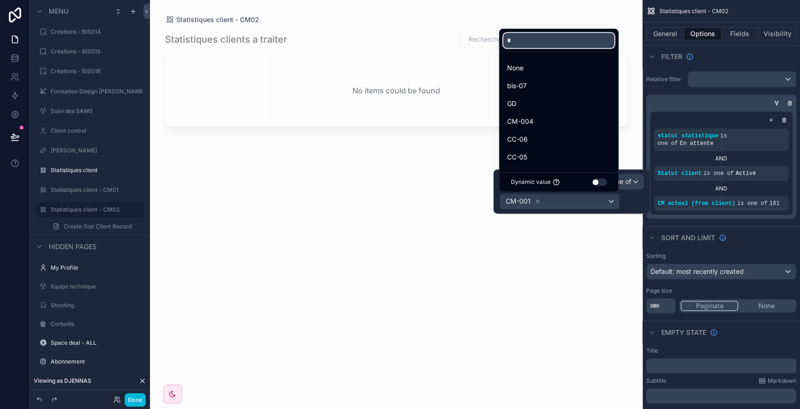
click at [532, 39] on input "*" at bounding box center [558, 40] width 111 height 15
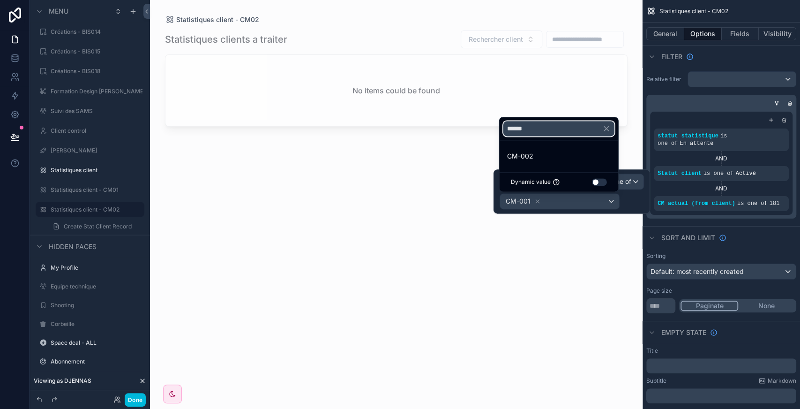
type input "******"
click at [531, 165] on div "CM-002" at bounding box center [559, 156] width 115 height 17
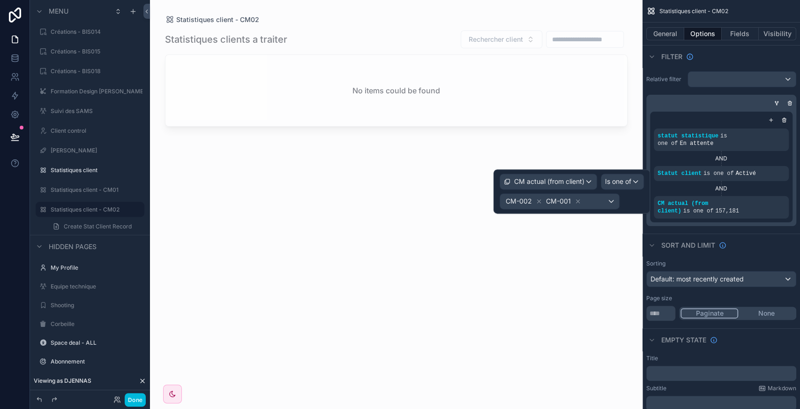
click at [576, 200] on icon at bounding box center [578, 201] width 7 height 7
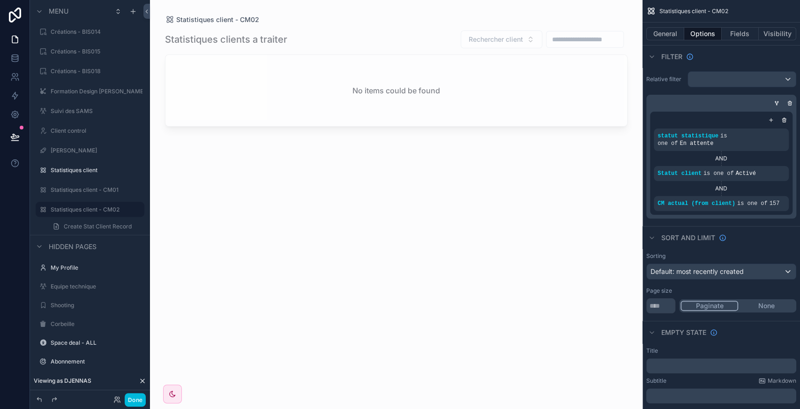
click at [0, 0] on icon "scrollable content" at bounding box center [0, 0] width 0 height 0
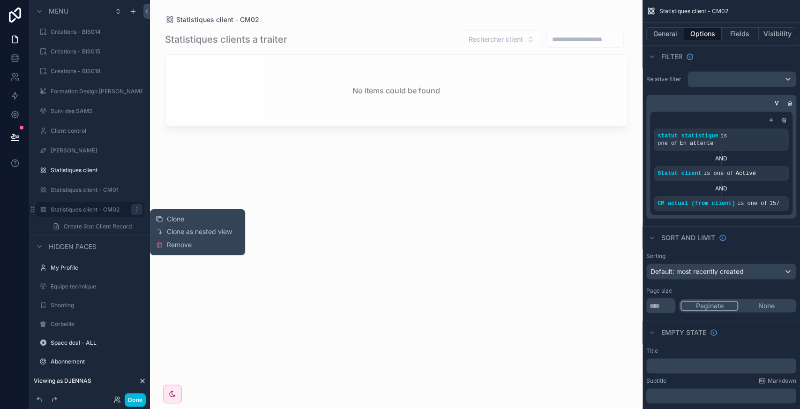
click at [165, 217] on div "Clone" at bounding box center [170, 218] width 29 height 9
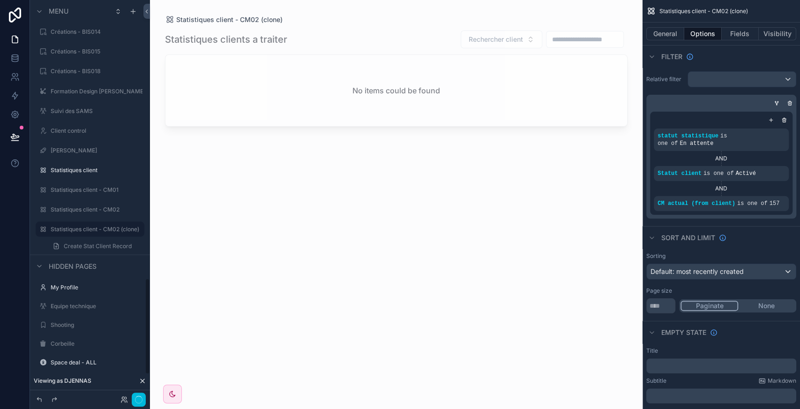
scroll to position [1144, 0]
click at [99, 190] on label "Statistiques client - CM02" at bounding box center [95, 190] width 88 height 8
click at [0, 0] on icon "scrollable content" at bounding box center [0, 0] width 0 height 0
click at [91, 210] on label "Statistiques client - CM02" at bounding box center [95, 209] width 88 height 8
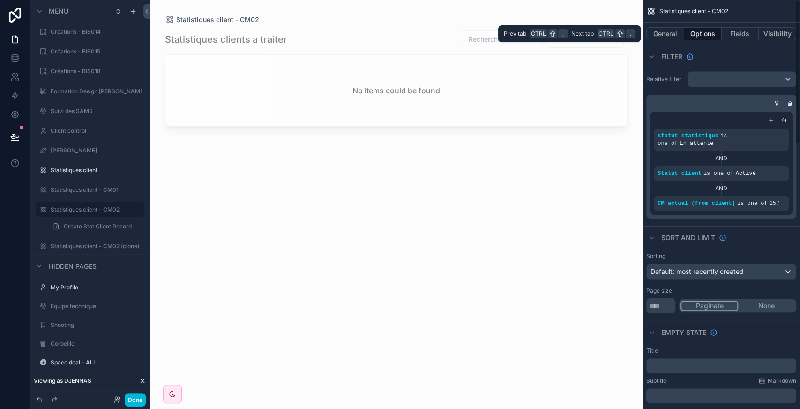
click at [780, 35] on button "Visibility" at bounding box center [778, 33] width 38 height 13
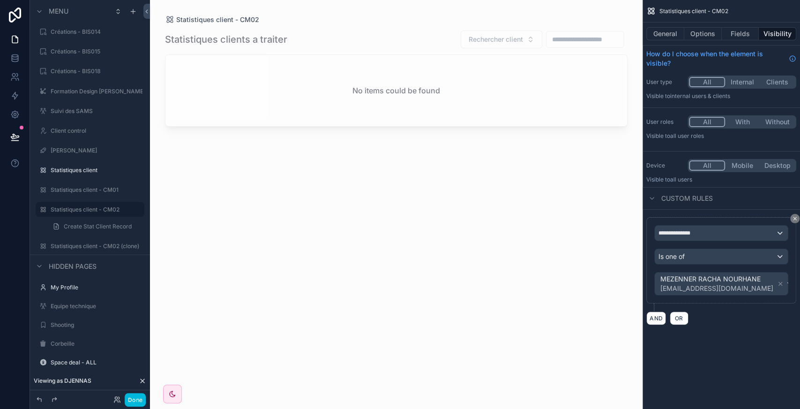
click at [91, 245] on label "Statistiques client - CM02 (clone)" at bounding box center [95, 246] width 89 height 8
click at [120, 245] on div "Hidden pages" at bounding box center [90, 245] width 120 height 23
click at [0, 0] on icon "scrollable content" at bounding box center [0, 0] width 0 height 0
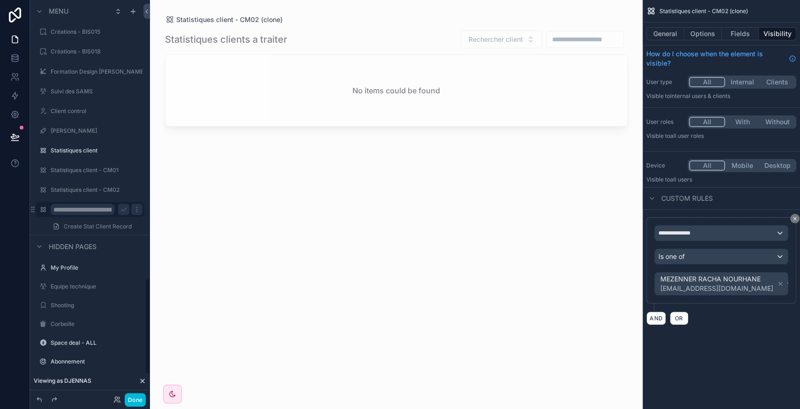
scroll to position [0, 45]
click at [85, 209] on input "**********" at bounding box center [83, 208] width 64 height 11
type input "**********"
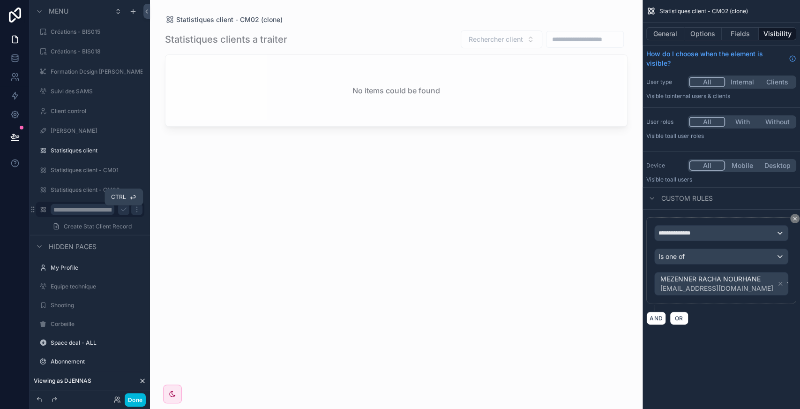
click at [123, 210] on icon "scrollable content" at bounding box center [124, 209] width 8 height 8
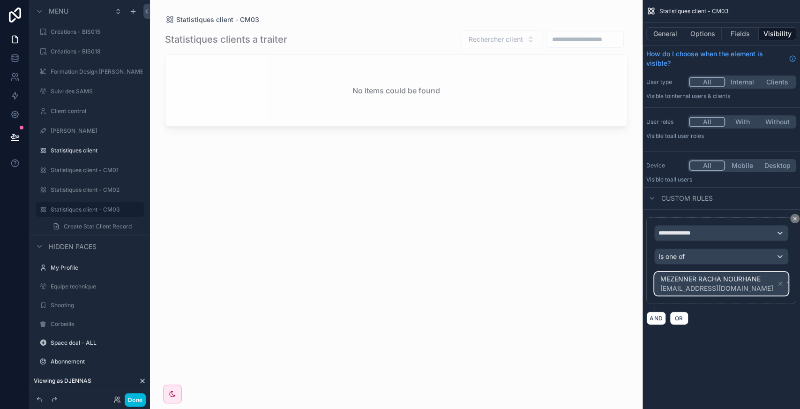
click at [759, 289] on span "[EMAIL_ADDRESS][DOMAIN_NAME]" at bounding box center [716, 288] width 113 height 9
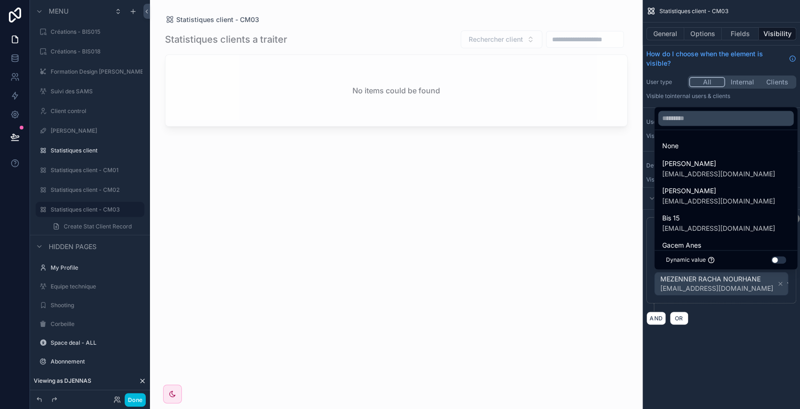
click at [779, 280] on div "scrollable content" at bounding box center [400, 204] width 800 height 409
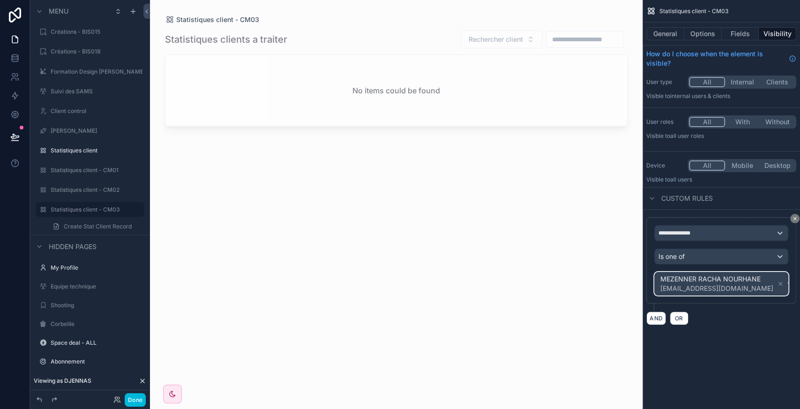
click at [773, 280] on div "MEZENNER RACHA NOURHANE cm02zcmc@gmail.com" at bounding box center [721, 283] width 133 height 23
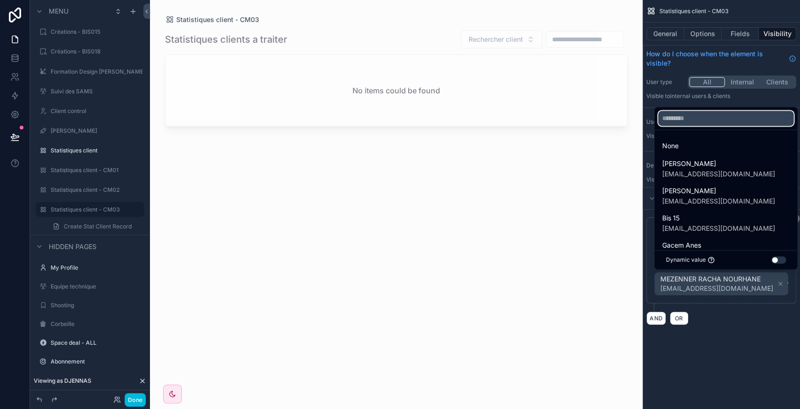
click at [683, 118] on input "text" at bounding box center [725, 118] width 135 height 15
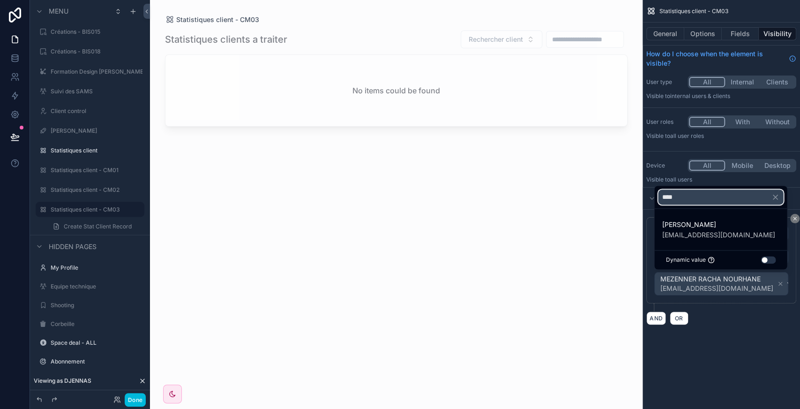
type input "****"
click at [706, 228] on span "[PERSON_NAME]" at bounding box center [718, 224] width 113 height 11
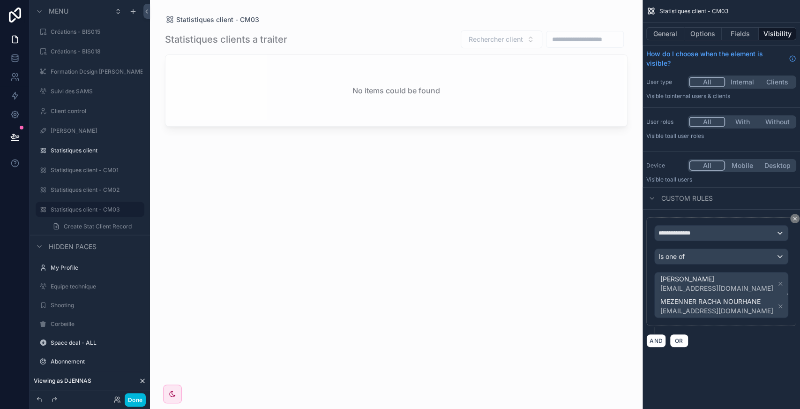
click at [777, 303] on icon "scrollable content" at bounding box center [780, 306] width 7 height 7
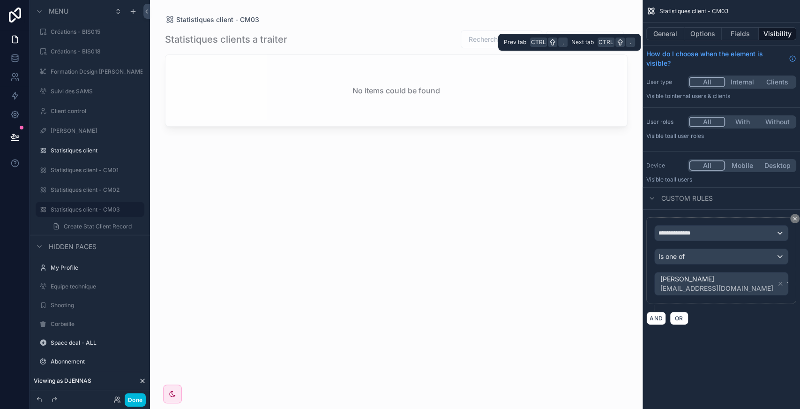
click at [694, 28] on button "Options" at bounding box center [703, 33] width 38 height 13
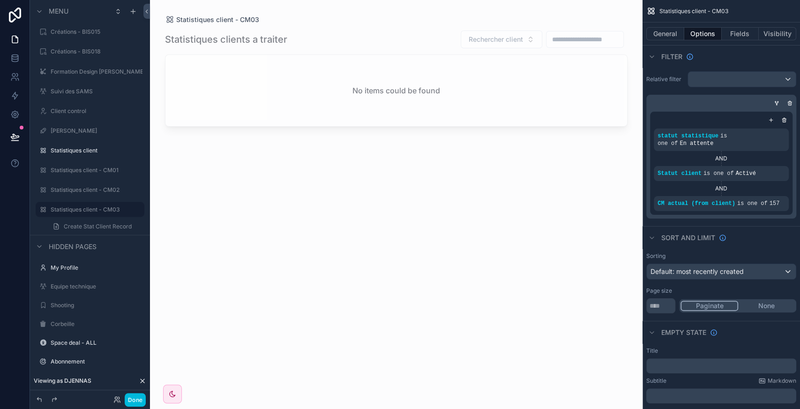
click at [0, 0] on div "scrollable content" at bounding box center [0, 0] width 0 height 0
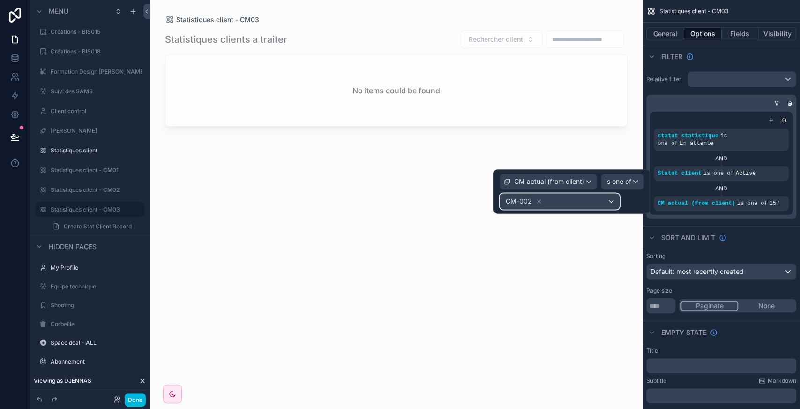
click at [585, 202] on div "CM-002" at bounding box center [559, 201] width 119 height 15
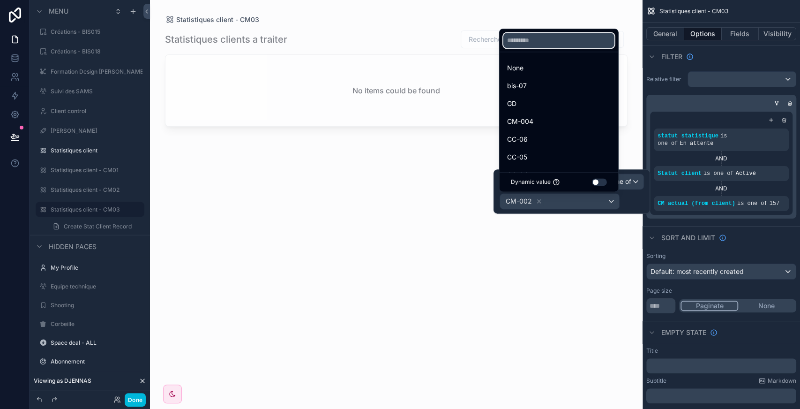
click at [530, 44] on input "text" at bounding box center [558, 40] width 111 height 15
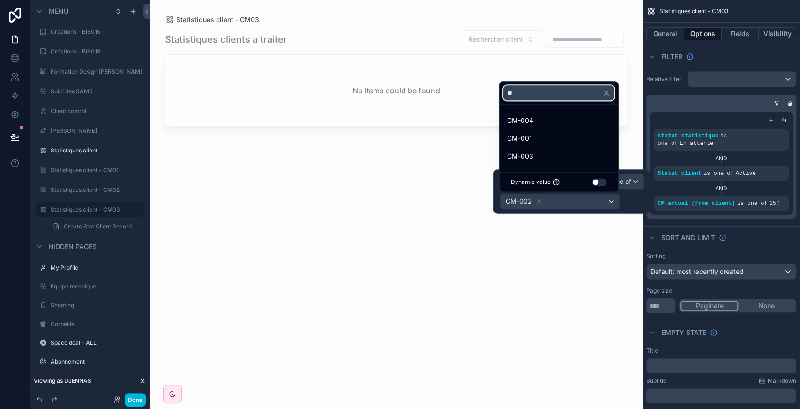
type input "**"
click at [551, 157] on div "CM-003" at bounding box center [559, 155] width 104 height 11
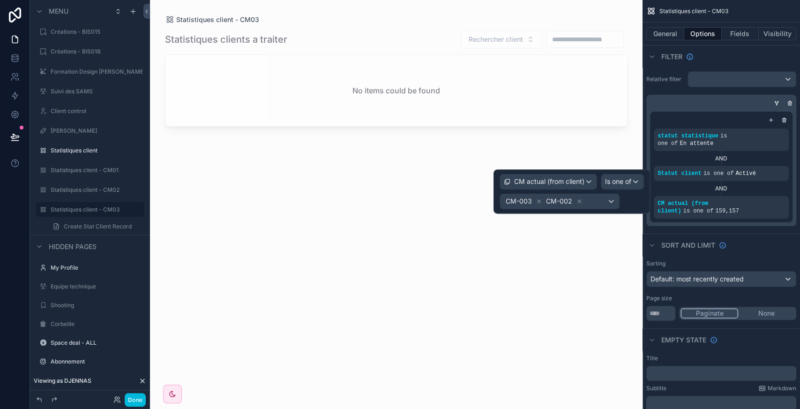
click at [578, 200] on icon at bounding box center [579, 201] width 3 height 3
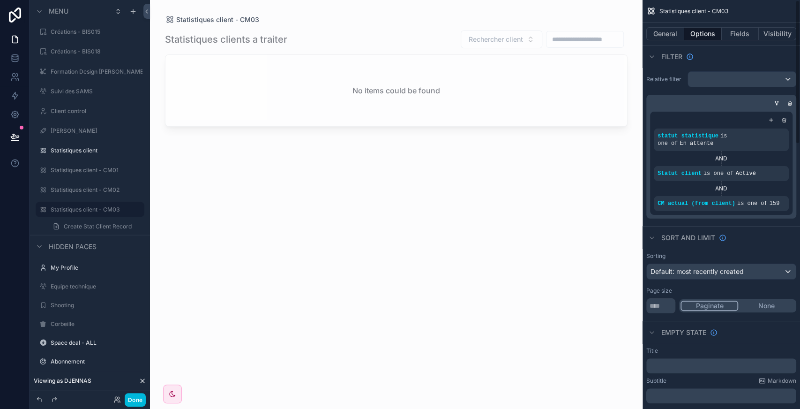
click at [0, 0] on icon "scrollable content" at bounding box center [0, 0] width 0 height 0
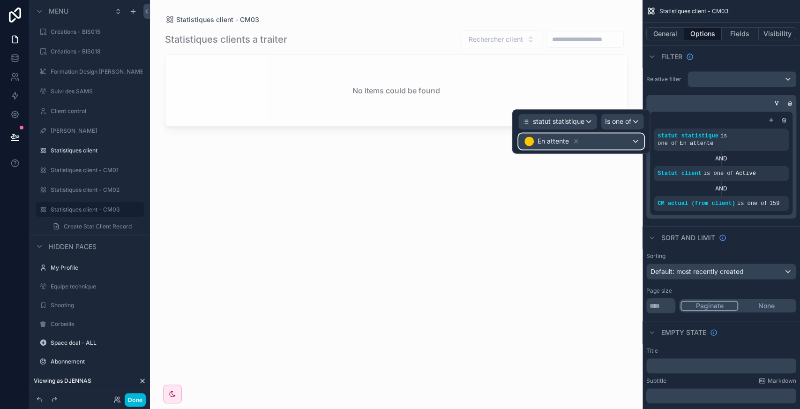
click at [615, 138] on div "En attente" at bounding box center [581, 141] width 125 height 15
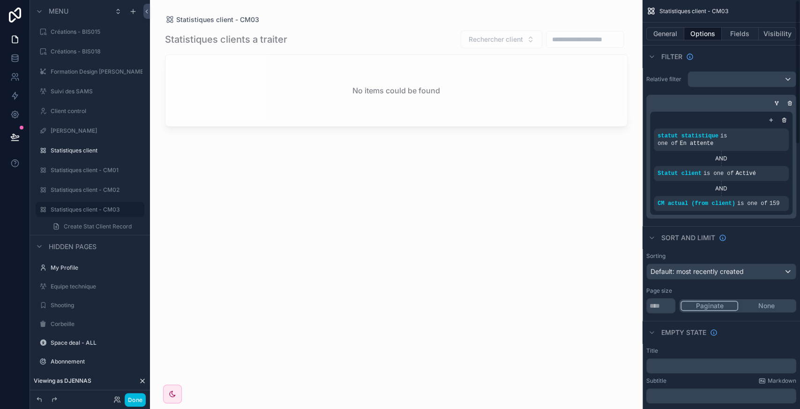
click at [776, 212] on div "Relative filter statut statistique is one of En attente AND Statut client is on…" at bounding box center [722, 145] width 158 height 155
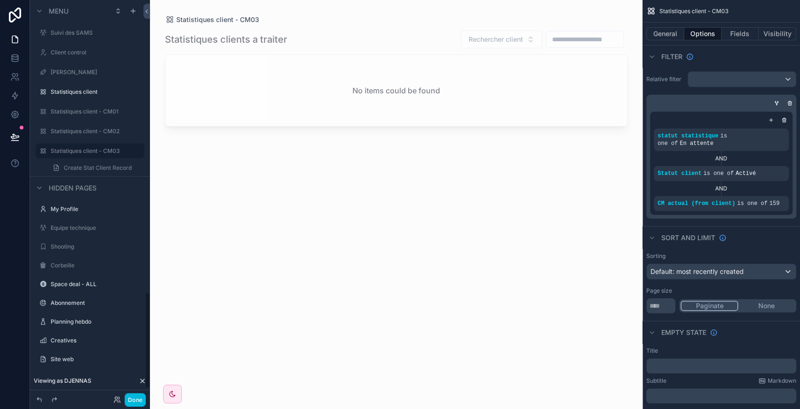
click at [88, 148] on label "Statistiques client - CM03" at bounding box center [95, 151] width 88 height 8
click at [0, 0] on div "scrollable content" at bounding box center [0, 0] width 0 height 0
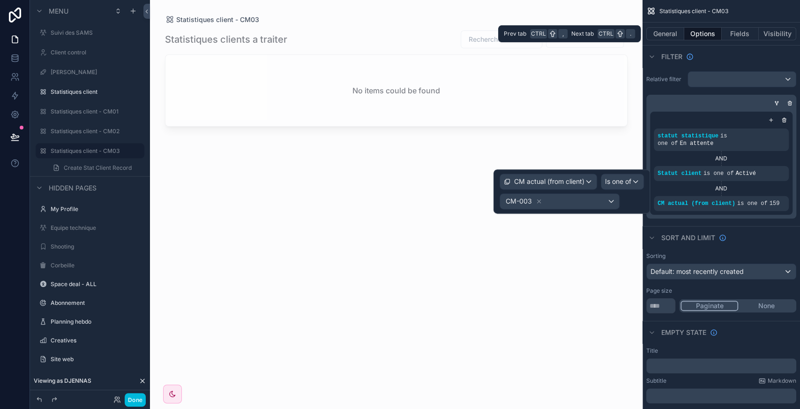
click at [777, 31] on button "Visibility" at bounding box center [778, 33] width 38 height 13
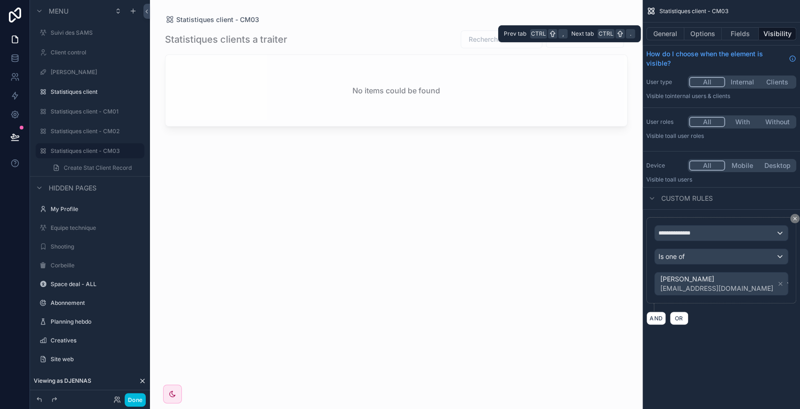
click at [670, 36] on button "General" at bounding box center [665, 33] width 38 height 13
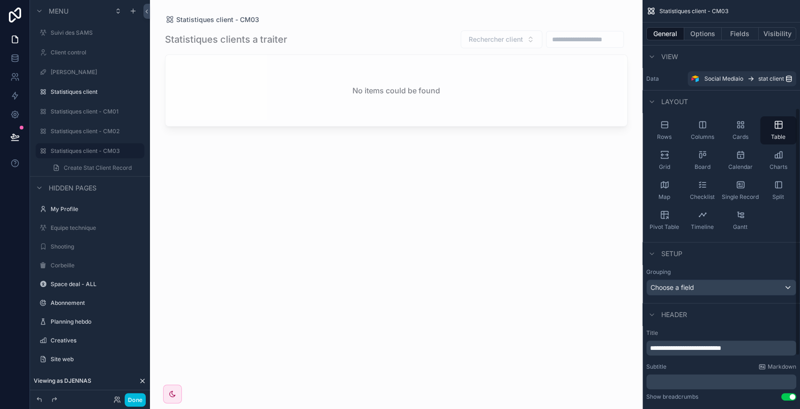
scroll to position [233, 0]
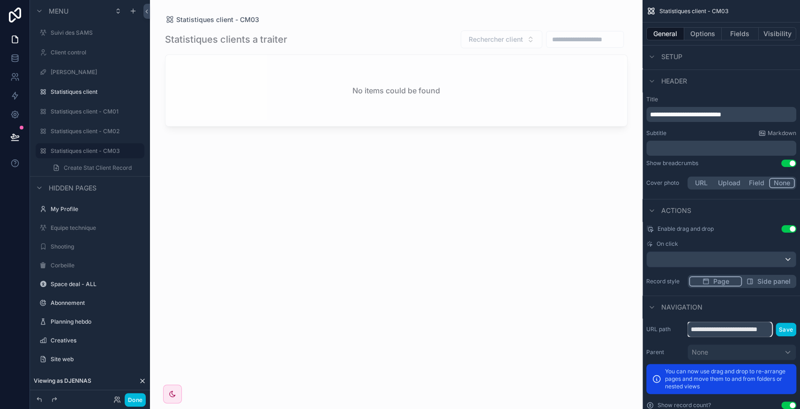
click at [738, 330] on input "**********" at bounding box center [730, 329] width 84 height 15
type input "**********"
click at [788, 330] on button "Save" at bounding box center [786, 330] width 21 height 14
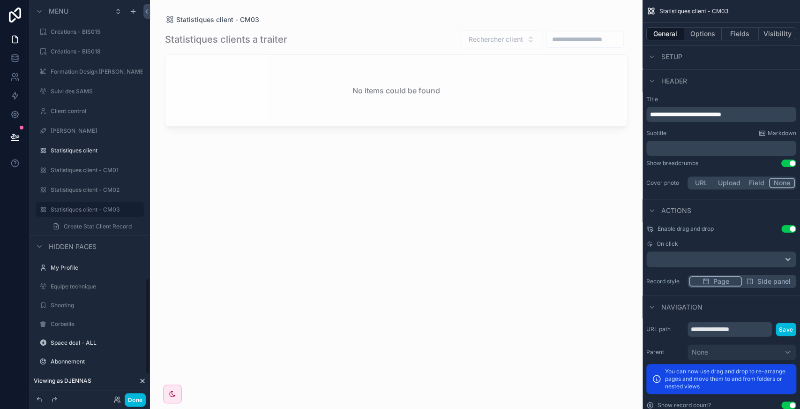
click at [72, 191] on label "Statistiques client - CM02" at bounding box center [95, 190] width 88 height 8
click at [738, 332] on input "**********" at bounding box center [730, 329] width 84 height 15
type input "**********"
click at [788, 332] on button "Save" at bounding box center [786, 330] width 21 height 14
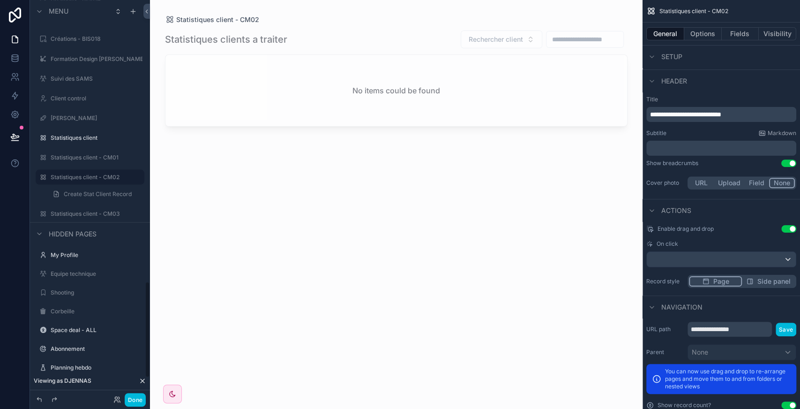
scroll to position [1157, 0]
click at [0, 0] on icon "scrollable content" at bounding box center [0, 0] width 0 height 0
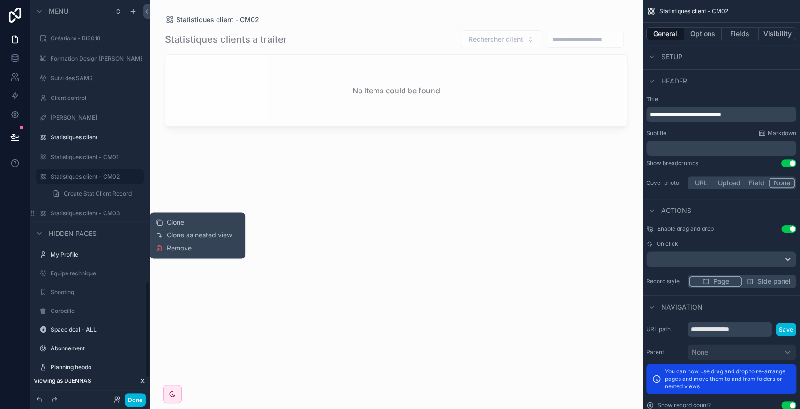
click at [181, 227] on span "Clone" at bounding box center [175, 222] width 17 height 9
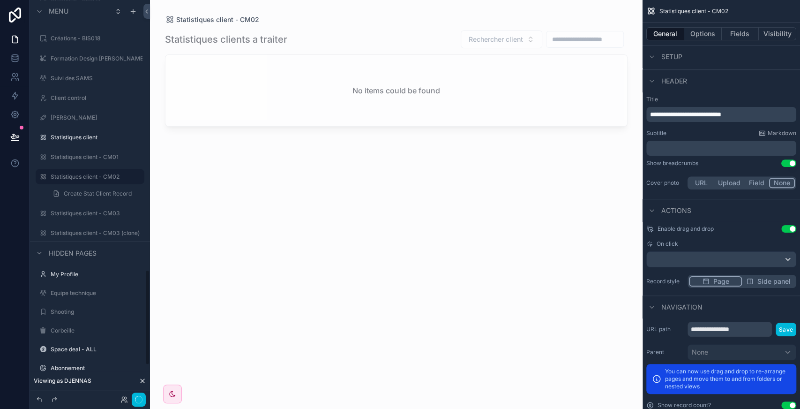
scroll to position [1163, 0]
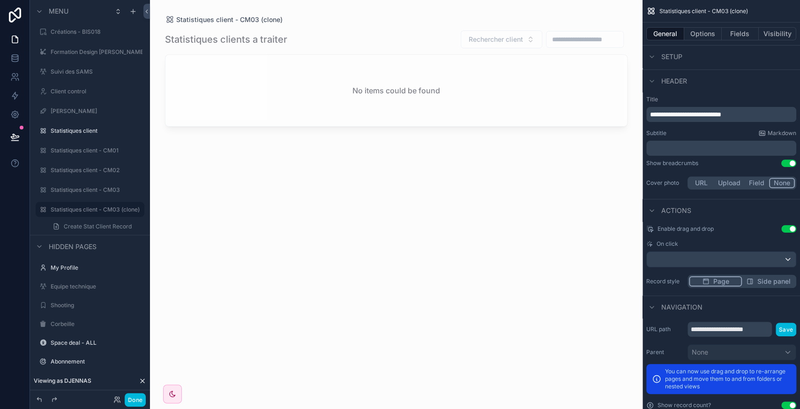
click at [0, 0] on icon "scrollable content" at bounding box center [0, 0] width 0 height 0
click at [86, 209] on input "**********" at bounding box center [83, 208] width 64 height 11
type input "**********"
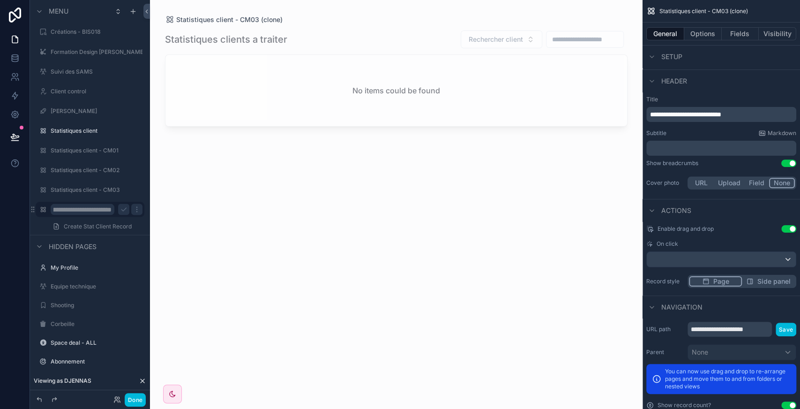
scroll to position [0, 0]
click at [125, 209] on icon "scrollable content" at bounding box center [124, 209] width 8 height 8
click at [740, 331] on input "**********" at bounding box center [730, 329] width 84 height 15
type input "**********"
click at [782, 326] on button "Save" at bounding box center [786, 330] width 21 height 14
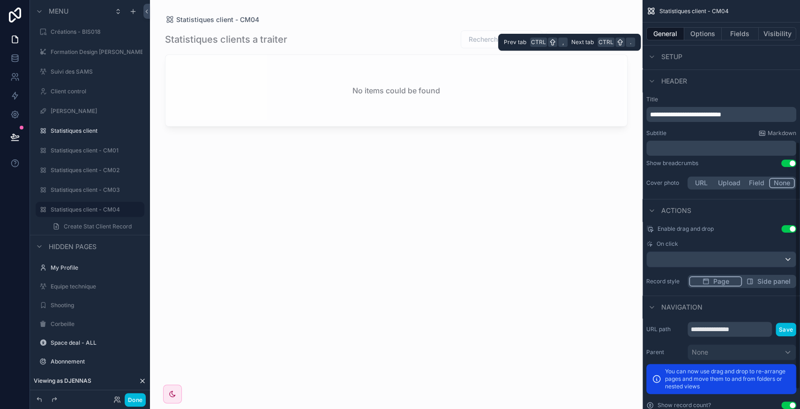
click at [773, 34] on button "Visibility" at bounding box center [778, 33] width 38 height 13
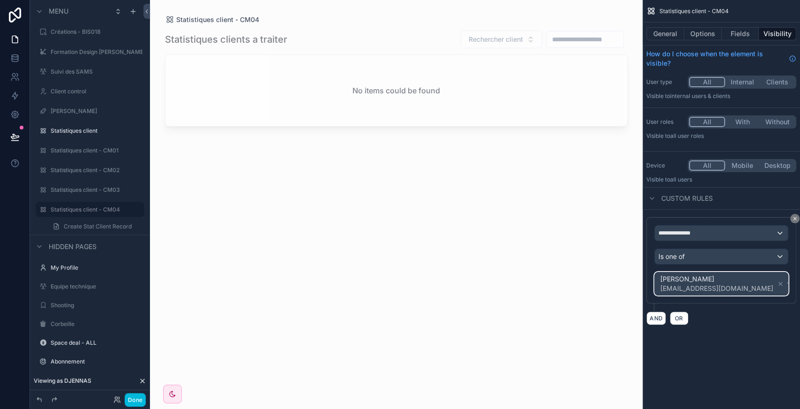
click at [767, 287] on div "ZOUAOUI Zohra cm03zcmc@gmail.com" at bounding box center [721, 283] width 133 height 23
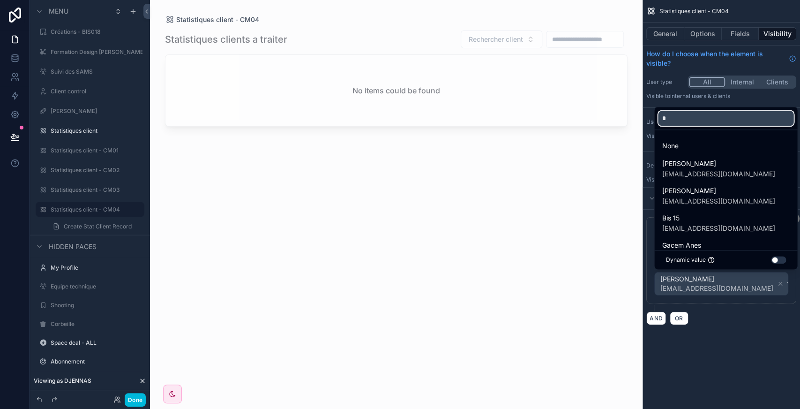
click at [690, 116] on input "*" at bounding box center [725, 118] width 135 height 15
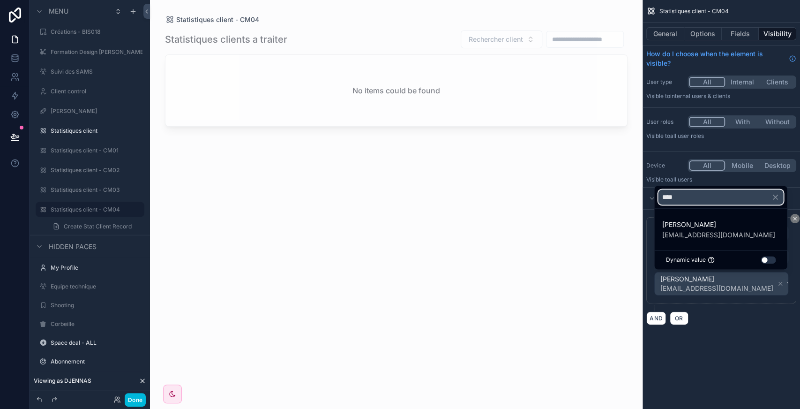
type input "****"
click at [704, 225] on span "[PERSON_NAME]" at bounding box center [718, 224] width 113 height 11
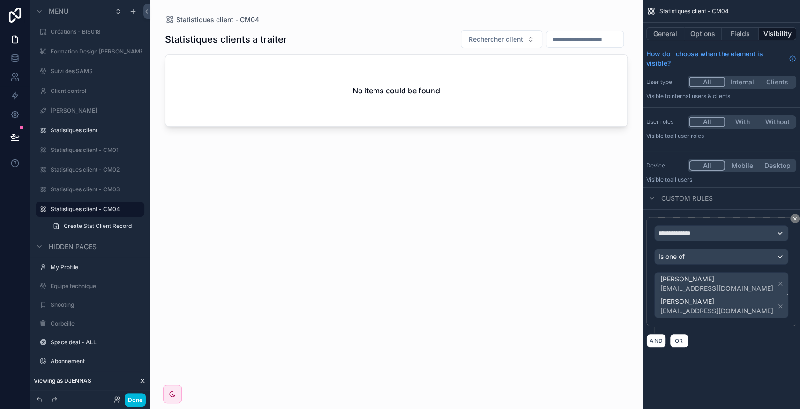
click at [777, 305] on icon "scrollable content" at bounding box center [780, 306] width 7 height 7
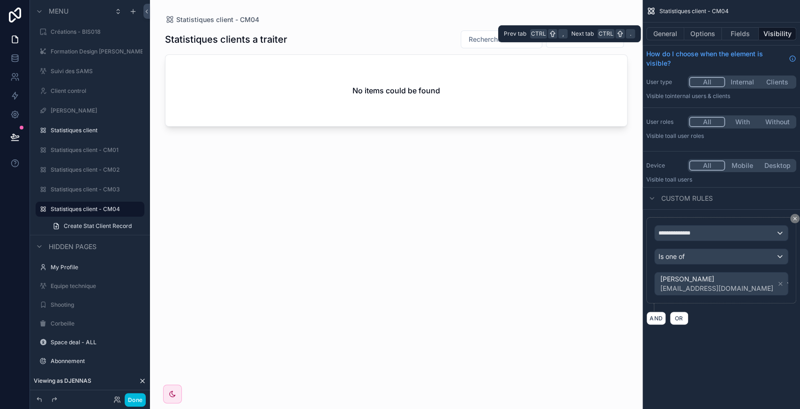
click at [699, 35] on button "Options" at bounding box center [703, 33] width 38 height 13
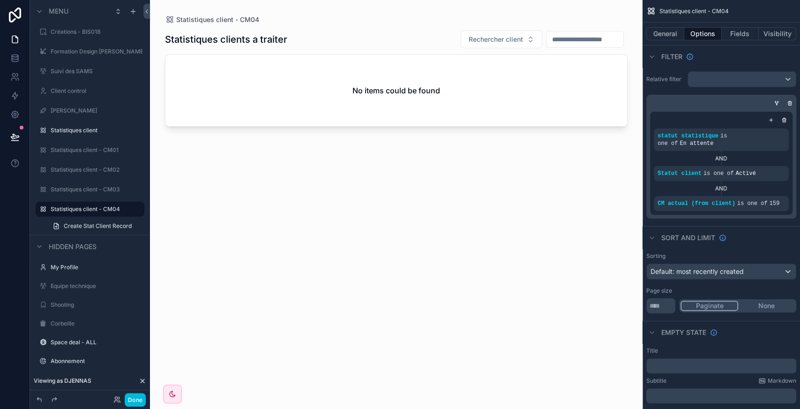
click at [0, 0] on icon "scrollable content" at bounding box center [0, 0] width 0 height 0
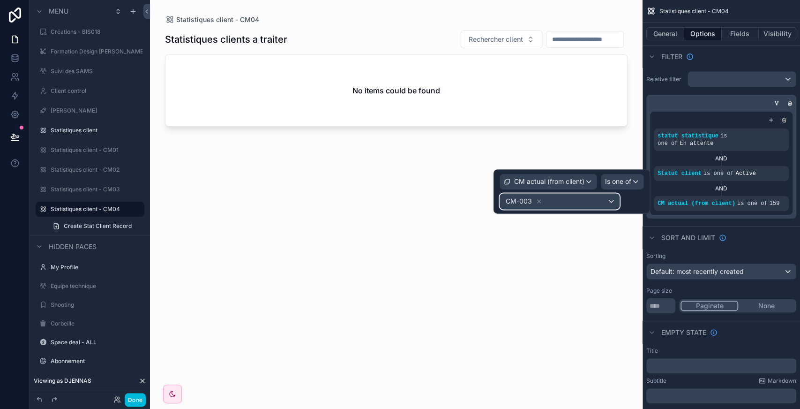
click at [578, 202] on div "CM-003" at bounding box center [559, 201] width 119 height 15
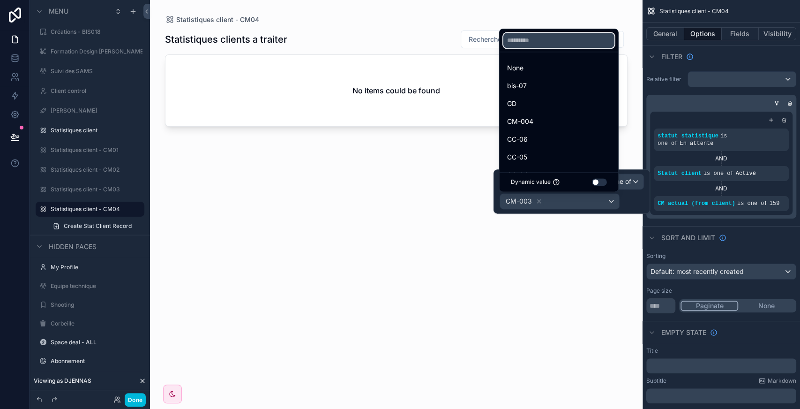
click at [537, 44] on input "text" at bounding box center [558, 40] width 111 height 15
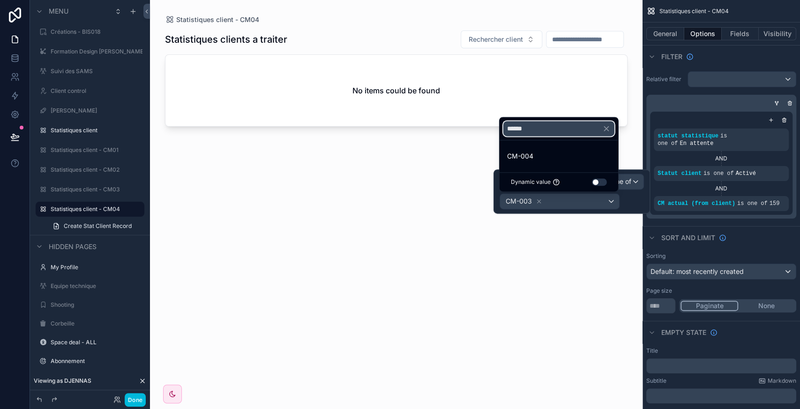
type input "******"
click at [526, 159] on span "CM-004" at bounding box center [520, 155] width 26 height 11
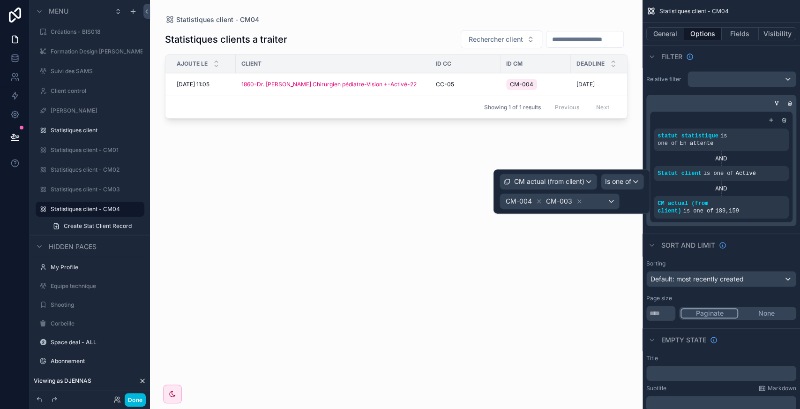
click at [578, 200] on icon at bounding box center [579, 201] width 3 height 3
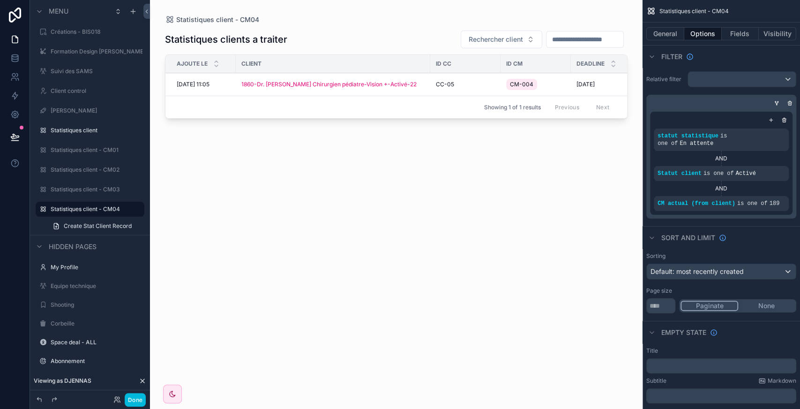
click at [352, 166] on div "scrollable content" at bounding box center [396, 199] width 493 height 398
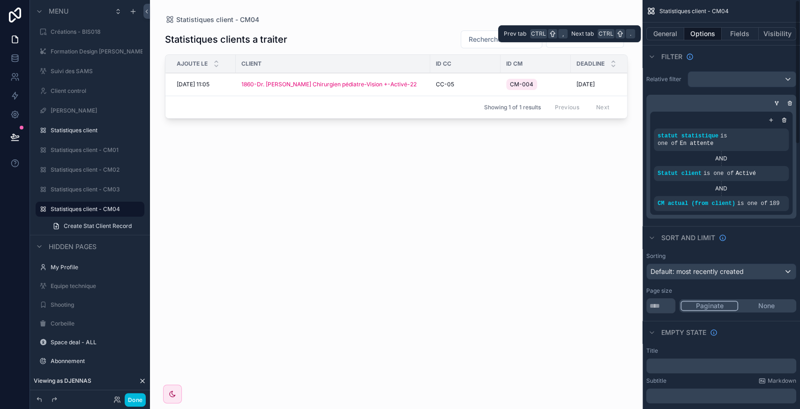
click at [662, 39] on button "General" at bounding box center [665, 33] width 38 height 13
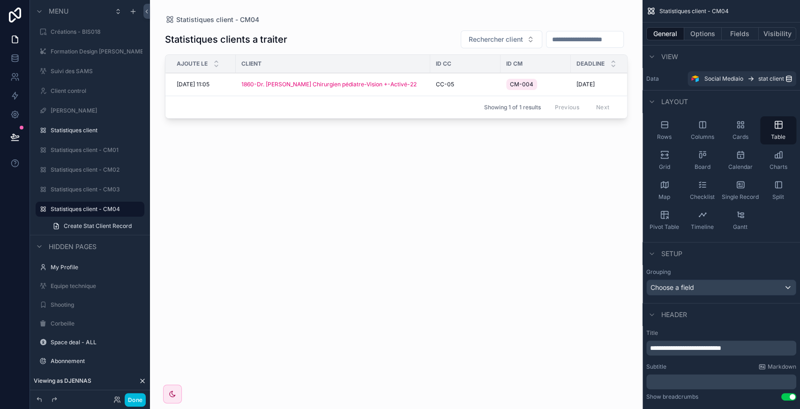
scroll to position [266, 0]
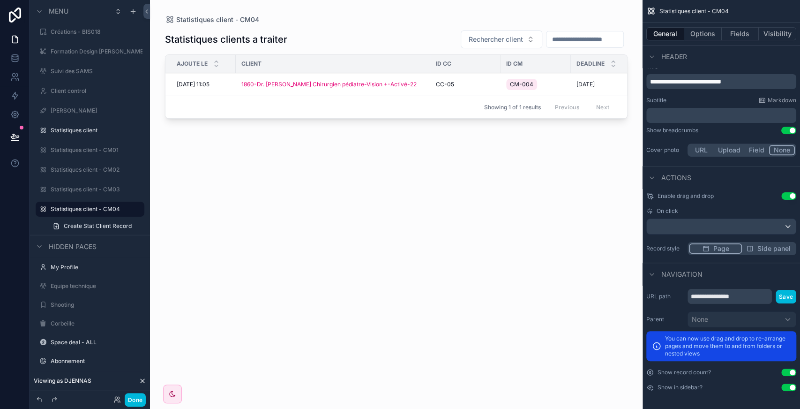
click at [141, 398] on button "Done" at bounding box center [135, 400] width 21 height 14
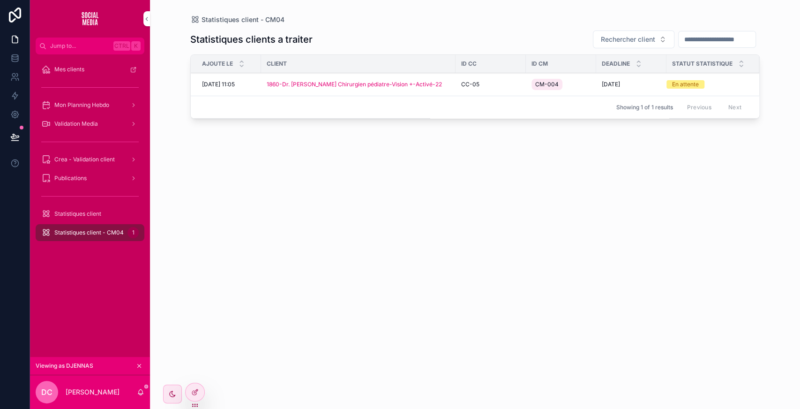
click at [97, 218] on div "Statistiques client" at bounding box center [90, 213] width 98 height 15
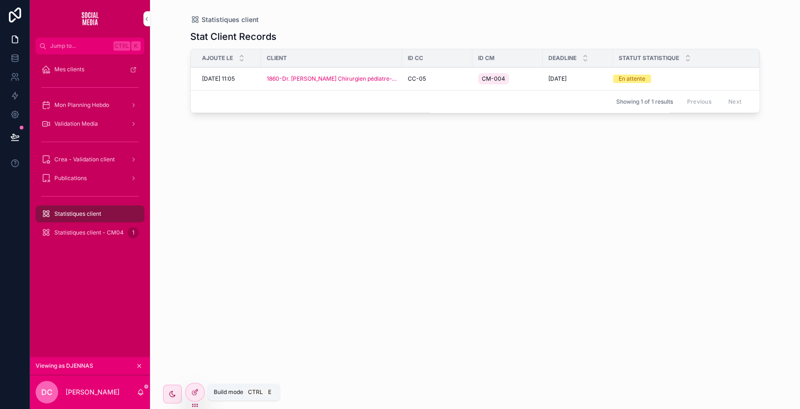
click at [196, 387] on div at bounding box center [195, 392] width 19 height 18
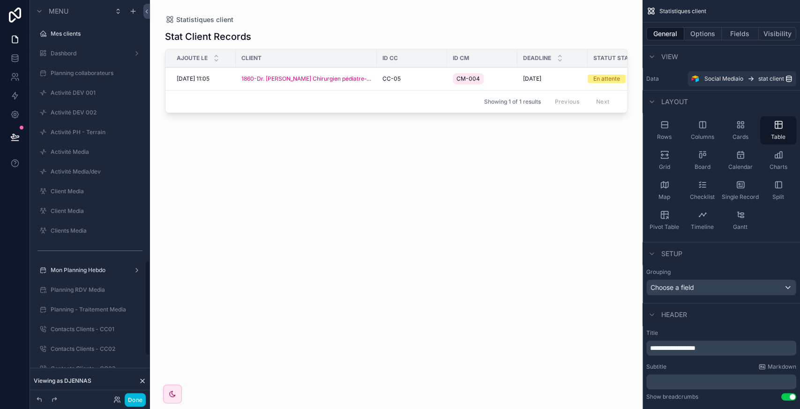
scroll to position [1085, 0]
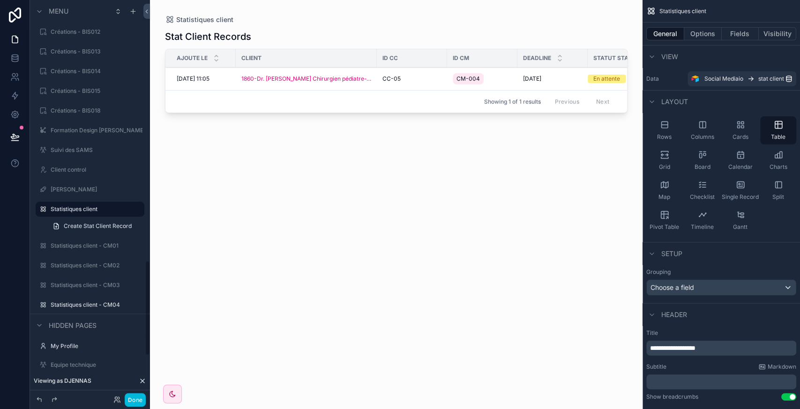
click at [87, 206] on label "Statistiques client" at bounding box center [95, 209] width 88 height 8
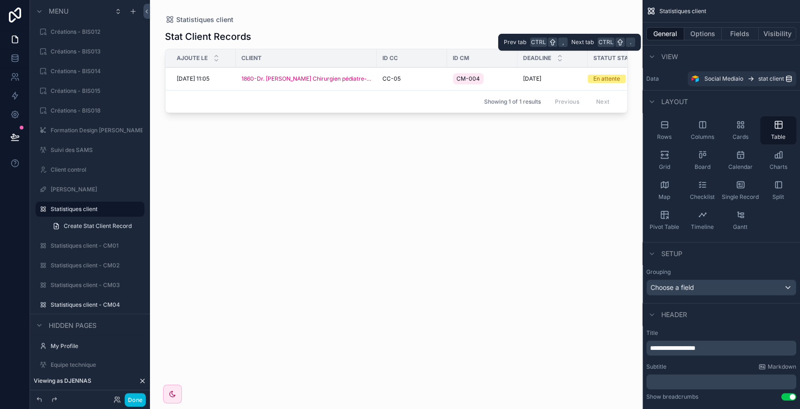
click at [773, 35] on button "Visibility" at bounding box center [778, 33] width 38 height 13
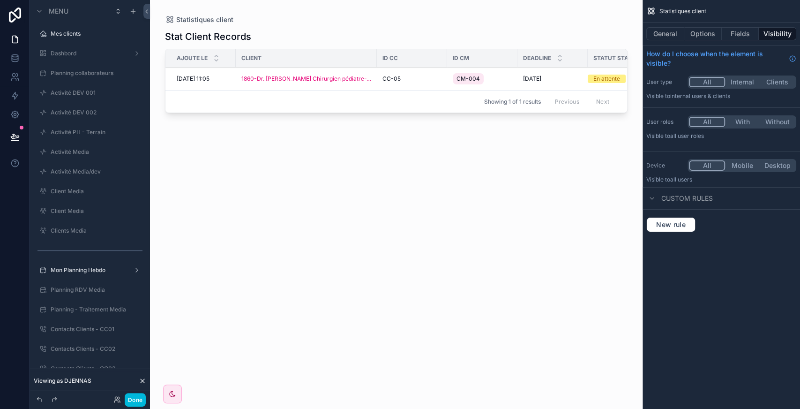
scroll to position [1085, 0]
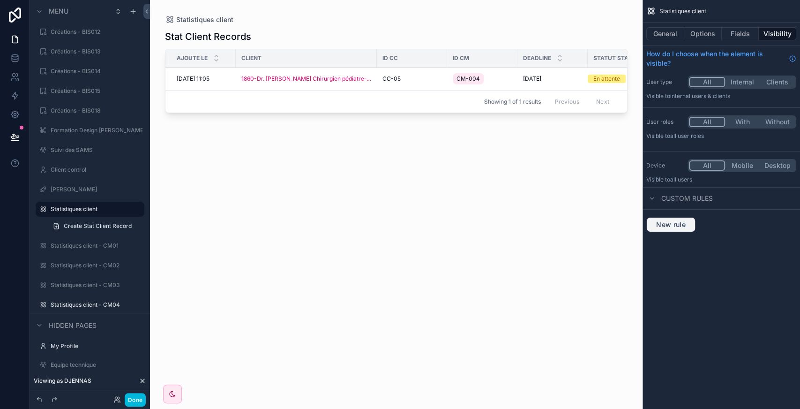
click at [684, 226] on span "New rule" at bounding box center [671, 224] width 37 height 8
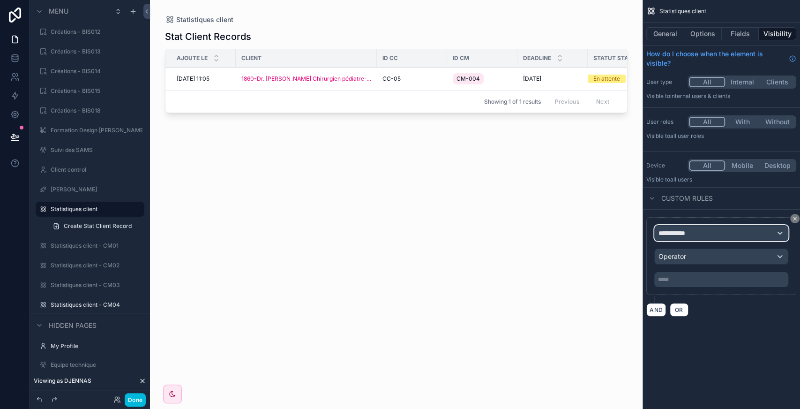
click at [720, 230] on div "**********" at bounding box center [721, 232] width 133 height 15
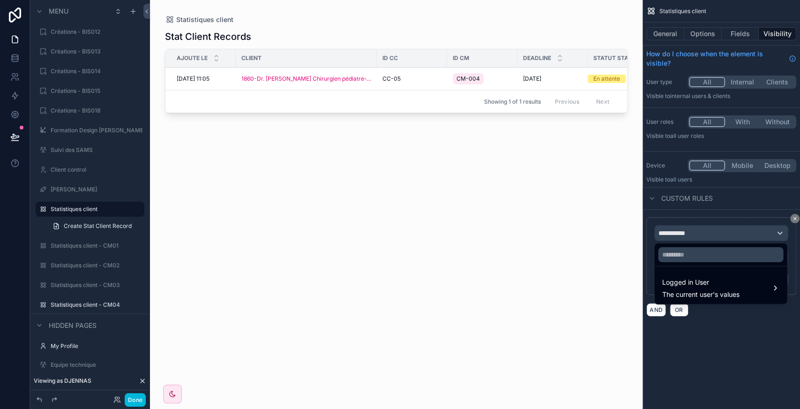
click at [687, 276] on div "Logged in User The current user's values" at bounding box center [720, 288] width 129 height 28
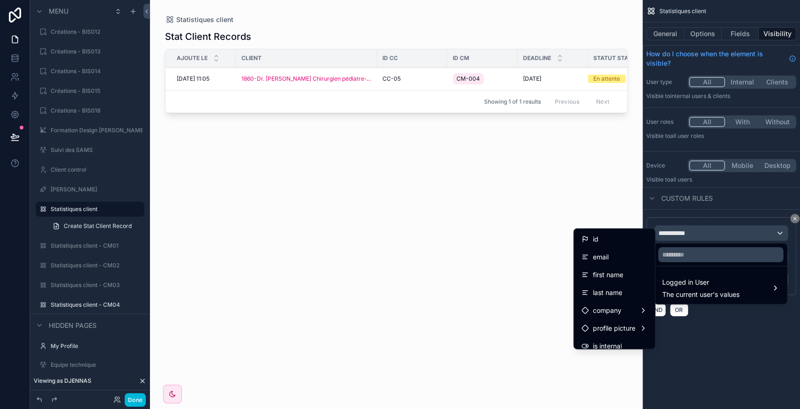
click at [589, 242] on div "id" at bounding box center [614, 238] width 66 height 11
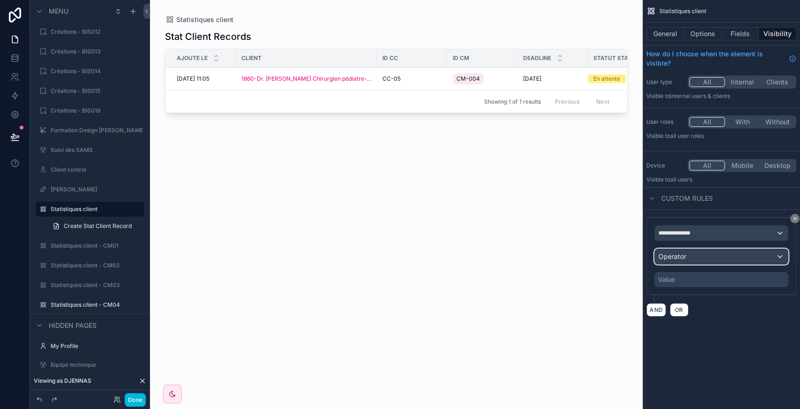
click at [697, 259] on div "Operator" at bounding box center [721, 256] width 133 height 15
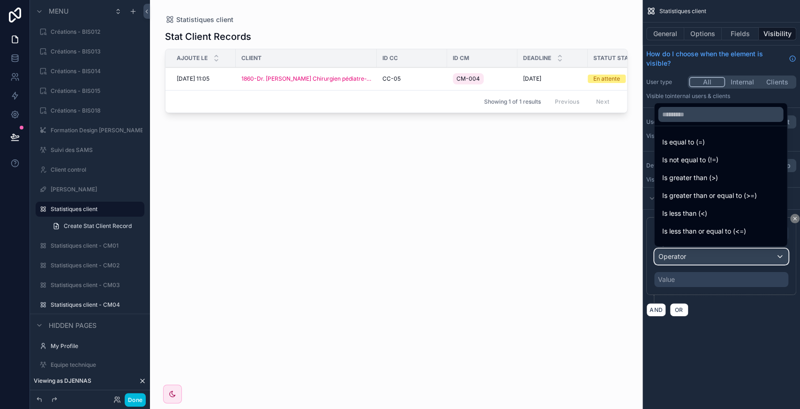
scroll to position [67, 0]
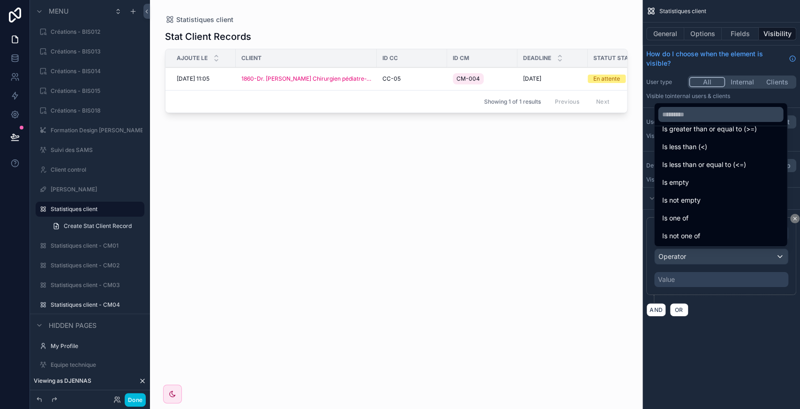
click at [684, 220] on span "Is one of" at bounding box center [675, 217] width 26 height 11
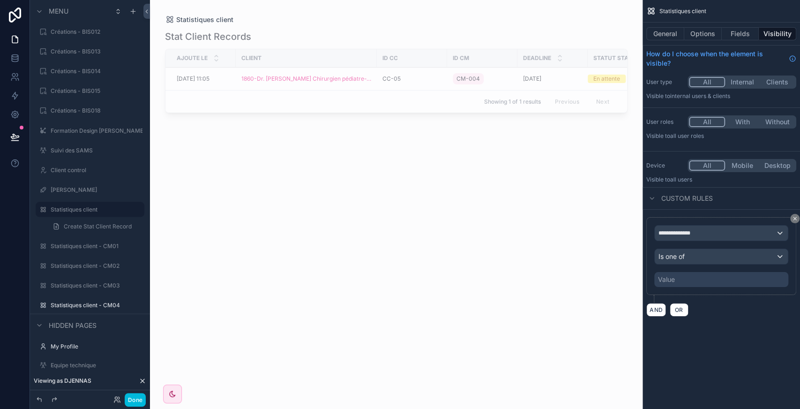
click at [683, 275] on div "Value" at bounding box center [721, 279] width 134 height 15
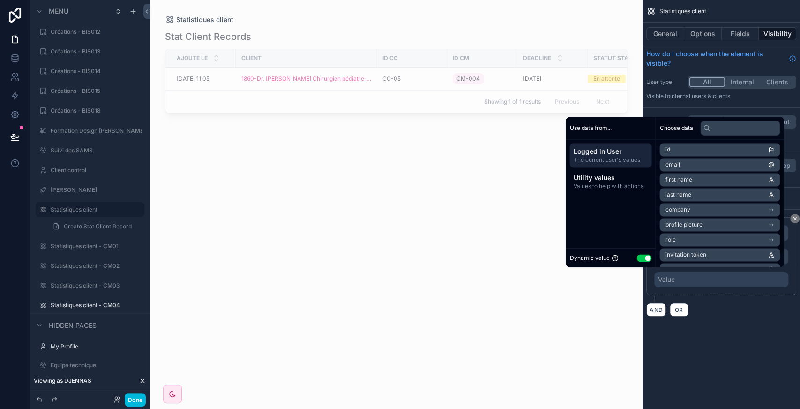
click at [638, 257] on button "Use setting" at bounding box center [644, 258] width 15 height 8
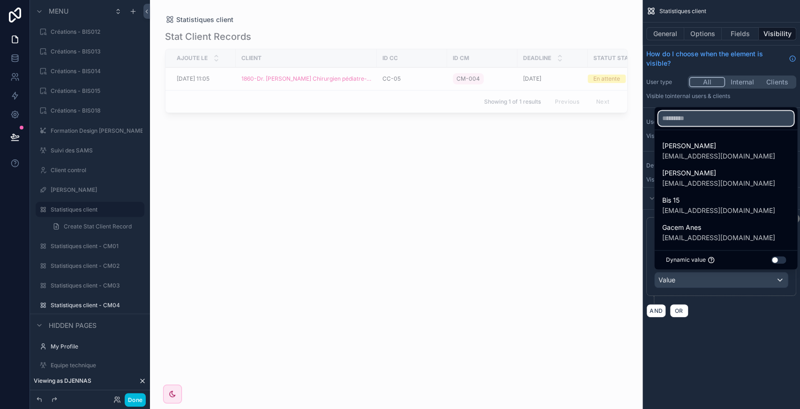
click at [701, 122] on input "text" at bounding box center [725, 118] width 135 height 15
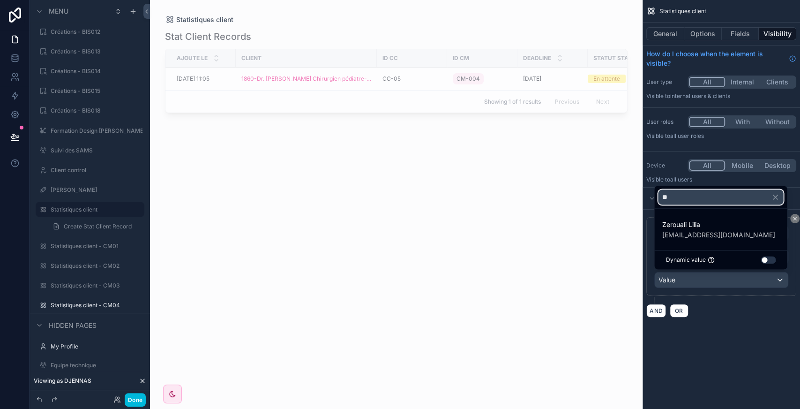
type input "**"
click at [698, 229] on span "Zerouali Lilia" at bounding box center [718, 224] width 113 height 11
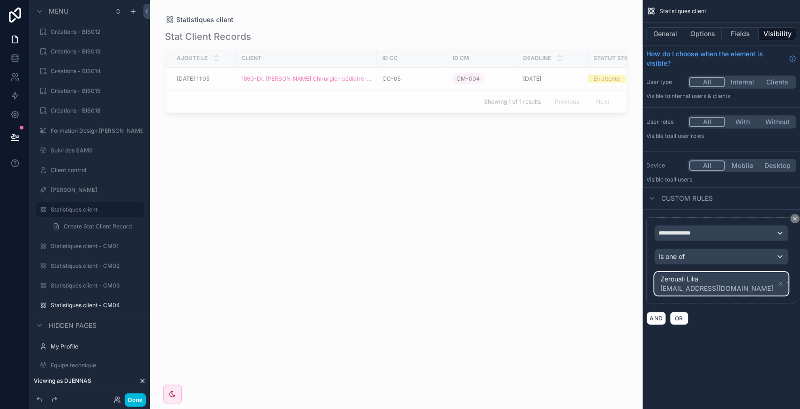
click at [755, 285] on div "Zerouali Lilia [EMAIL_ADDRESS][DOMAIN_NAME]" at bounding box center [721, 283] width 133 height 23
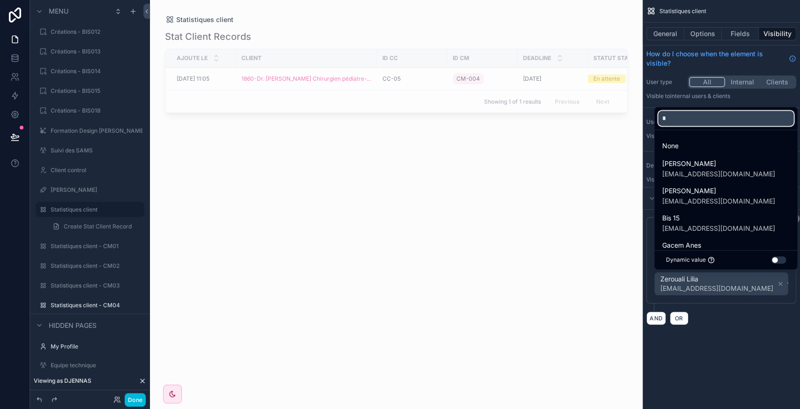
click at [684, 116] on input "*" at bounding box center [725, 118] width 135 height 15
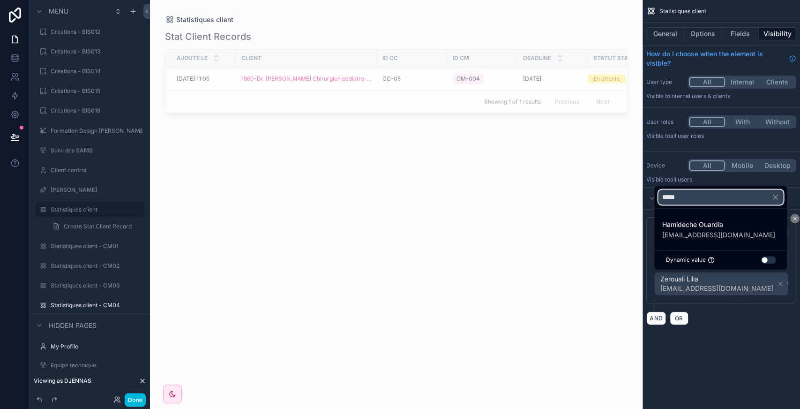
type input "*****"
click at [704, 226] on span "Hamideche Ouardia" at bounding box center [718, 224] width 113 height 11
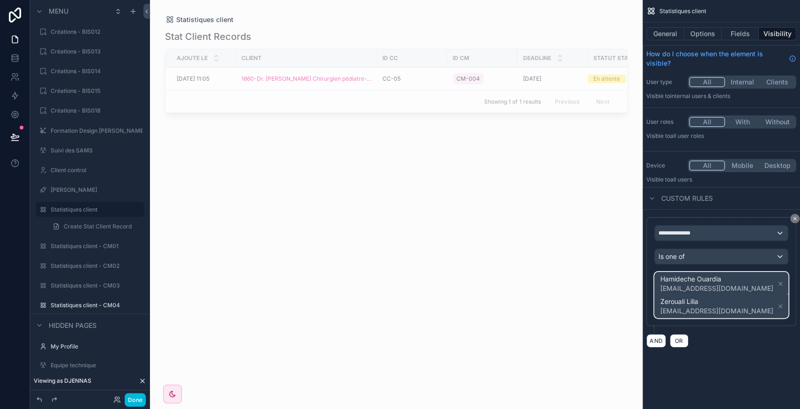
click at [770, 299] on span "Hamideche Ouardia [EMAIL_ADDRESS][DOMAIN_NAME] Zerouali Lilia [EMAIL_ADDRESS][D…" at bounding box center [722, 294] width 127 height 45
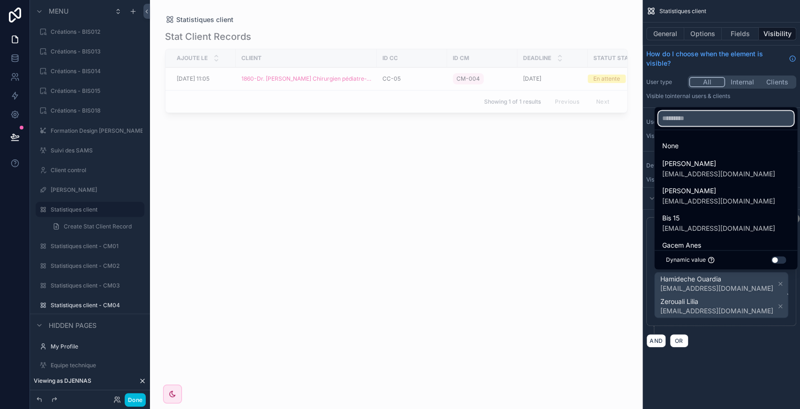
click at [704, 122] on input "text" at bounding box center [725, 118] width 135 height 15
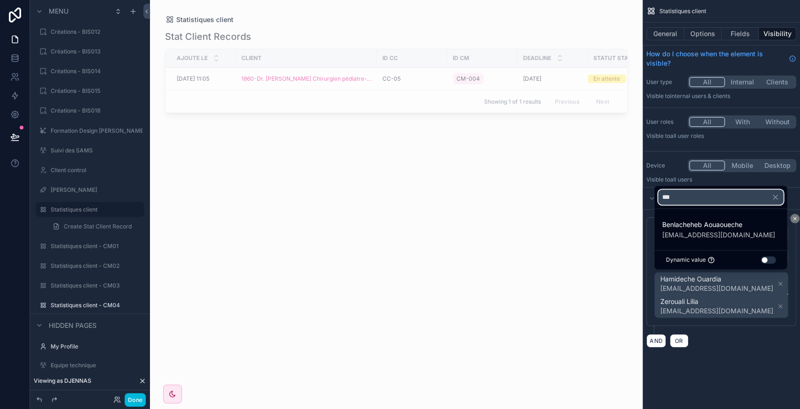
type input "***"
click at [707, 226] on span "Benlacheheb Aouaoueche" at bounding box center [718, 224] width 113 height 11
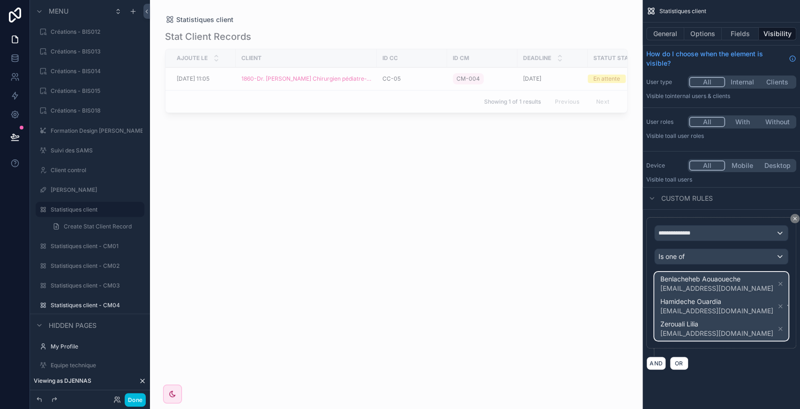
click at [763, 320] on span "Benlacheheb Aouaoueche [EMAIL_ADDRESS][DOMAIN_NAME] Hamideche Ouardia [EMAIL_AD…" at bounding box center [722, 306] width 127 height 68
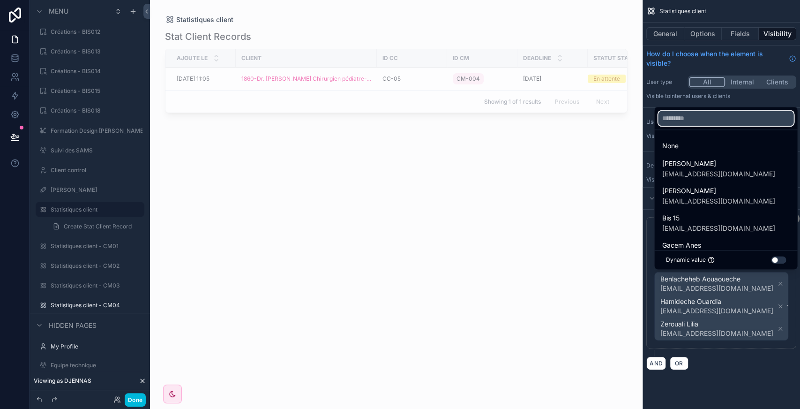
click at [699, 121] on input "text" at bounding box center [725, 118] width 135 height 15
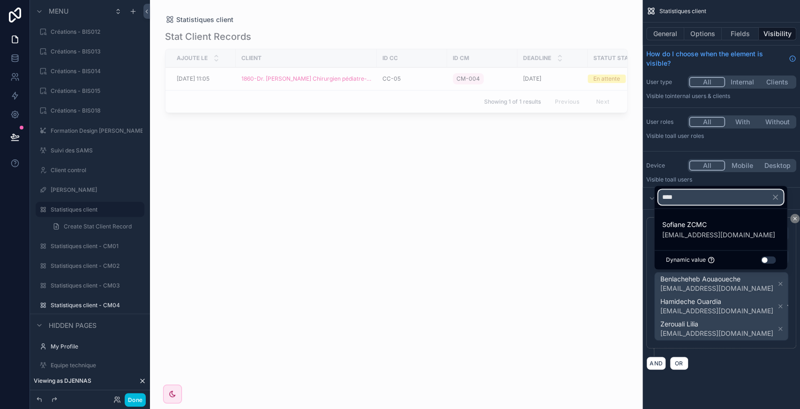
type input "****"
click at [704, 234] on span "[EMAIL_ADDRESS][DOMAIN_NAME]" at bounding box center [718, 234] width 113 height 9
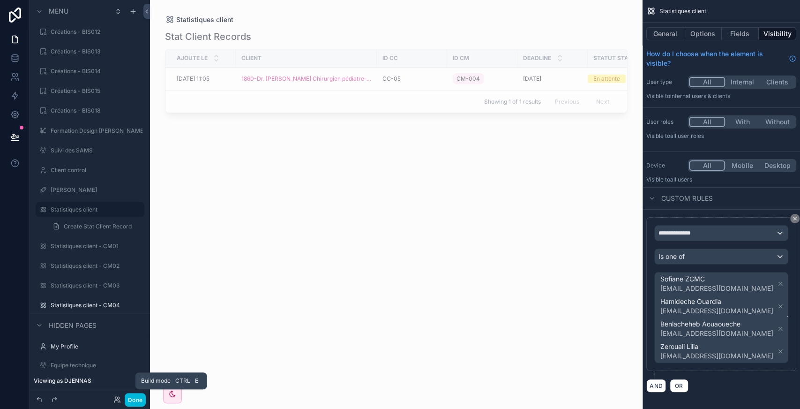
click at [138, 402] on button "Done" at bounding box center [135, 400] width 21 height 14
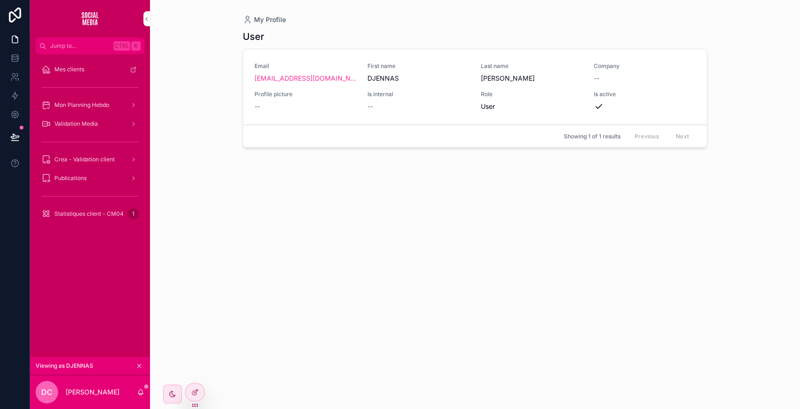
click at [84, 209] on div "Statistiques client - CM04 1" at bounding box center [90, 213] width 98 height 15
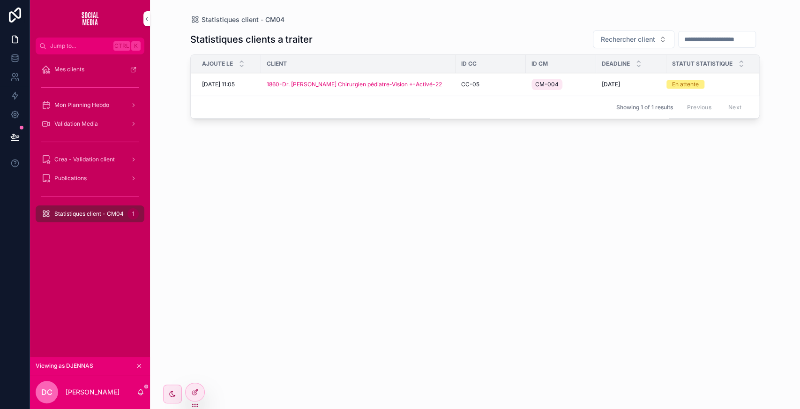
click at [0, 0] on span "Prendre en charge" at bounding box center [0, 0] width 0 height 0
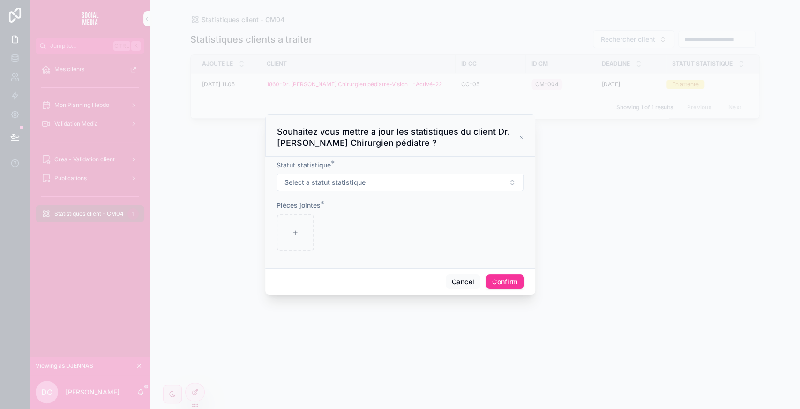
click at [396, 181] on button "Select a statut statistique" at bounding box center [401, 182] width 248 height 18
click at [382, 219] on div "Effectué et envoyé au client" at bounding box center [381, 219] width 74 height 8
click at [293, 230] on icon at bounding box center [295, 232] width 7 height 7
click at [454, 284] on button "Cancel" at bounding box center [463, 281] width 35 height 15
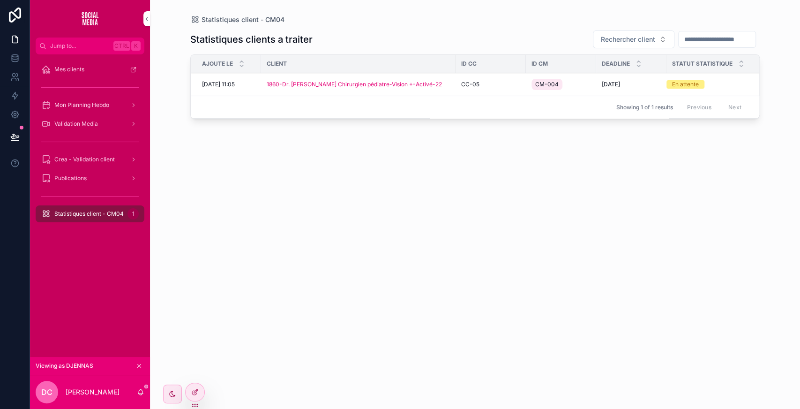
click at [477, 81] on span "CC-05" at bounding box center [470, 85] width 18 height 8
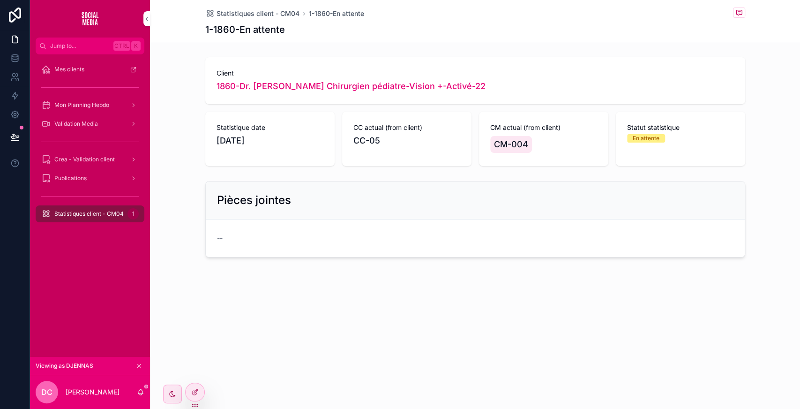
click at [189, 392] on div at bounding box center [195, 392] width 19 height 18
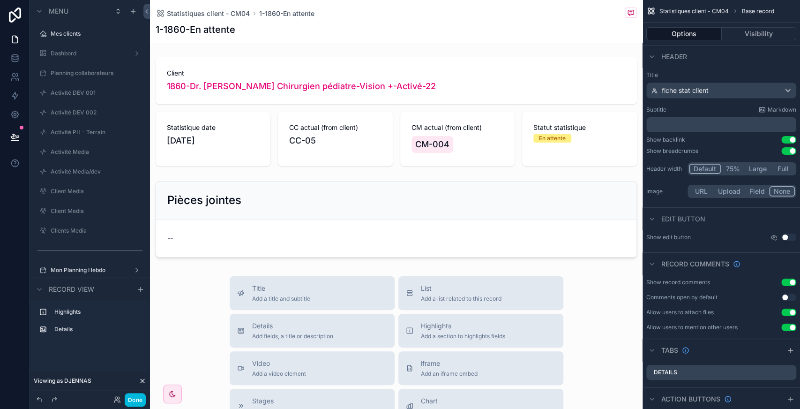
scroll to position [1163, 0]
click at [383, 148] on div "scrollable content" at bounding box center [396, 111] width 493 height 116
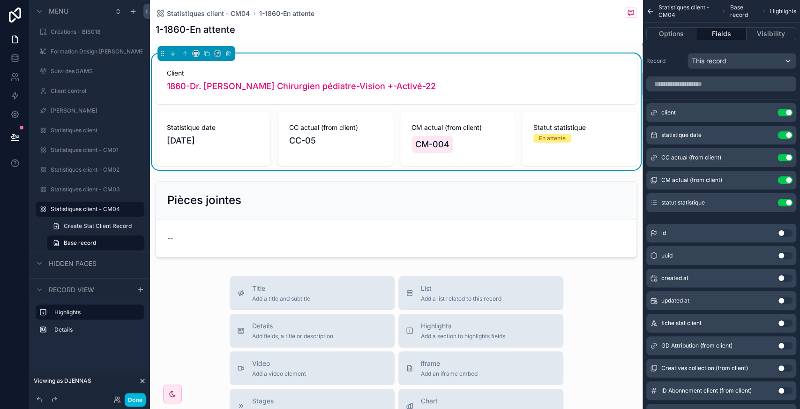
click at [0, 0] on button "scrollable content" at bounding box center [0, 0] width 0 height 0
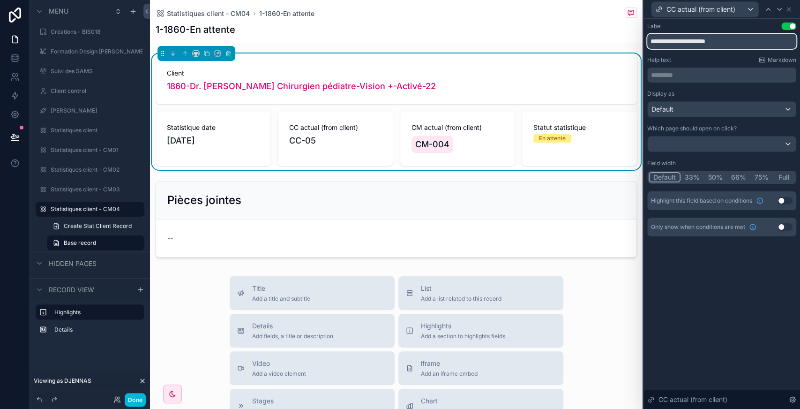
click at [702, 42] on input "**********" at bounding box center [721, 41] width 149 height 15
type input "*****"
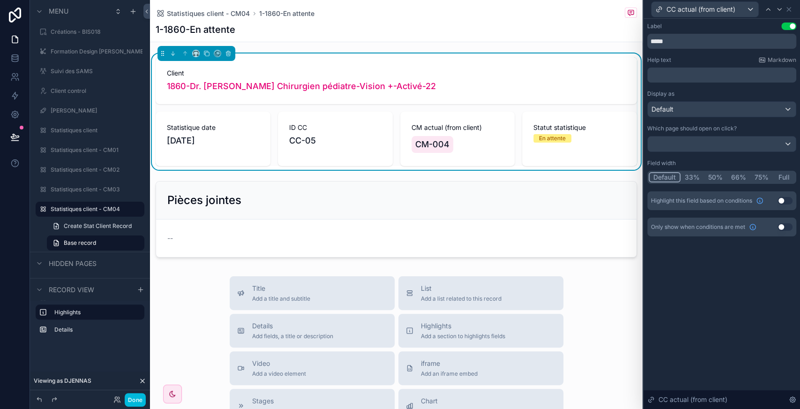
click at [779, 10] on icon at bounding box center [780, 10] width 8 height 8
click at [685, 39] on input "**********" at bounding box center [721, 41] width 149 height 15
type input "*****"
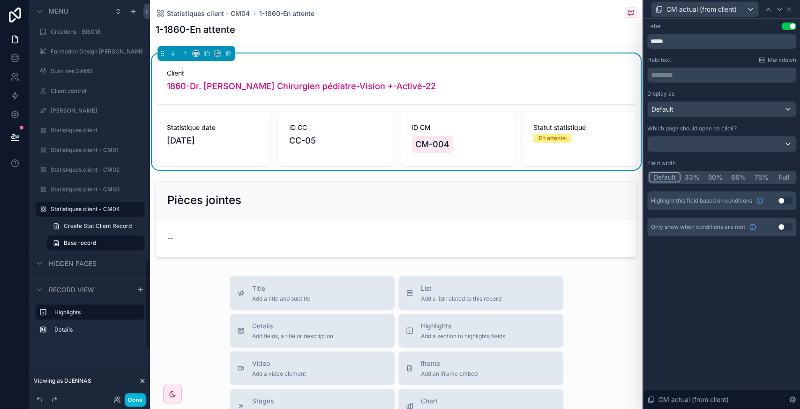
click at [92, 193] on div "Statistiques client - CM03" at bounding box center [97, 190] width 92 height 8
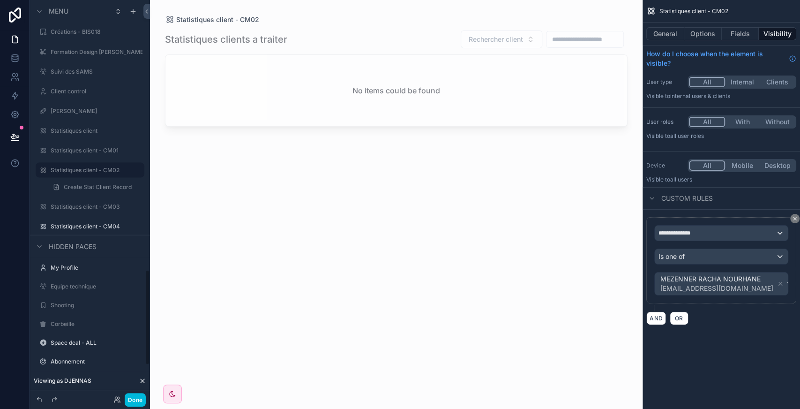
click at [324, 68] on div "scrollable content" at bounding box center [396, 199] width 493 height 398
click at [81, 269] on div "Statistiques client - CM04" at bounding box center [97, 266] width 92 height 8
click at [81, 267] on label "Statistiques client - CM04" at bounding box center [95, 266] width 88 height 8
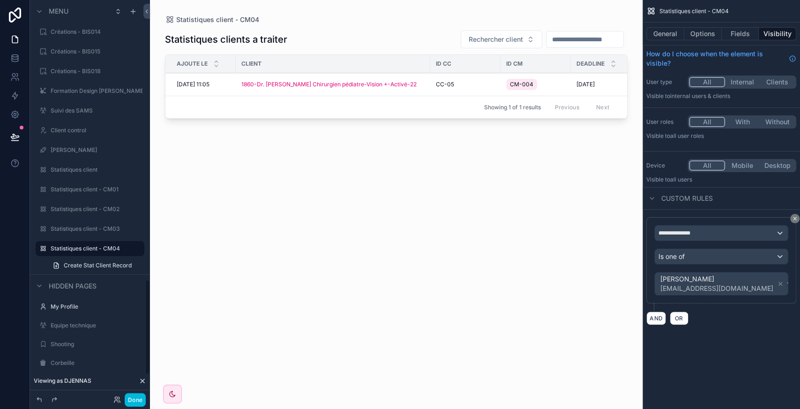
scroll to position [1163, 0]
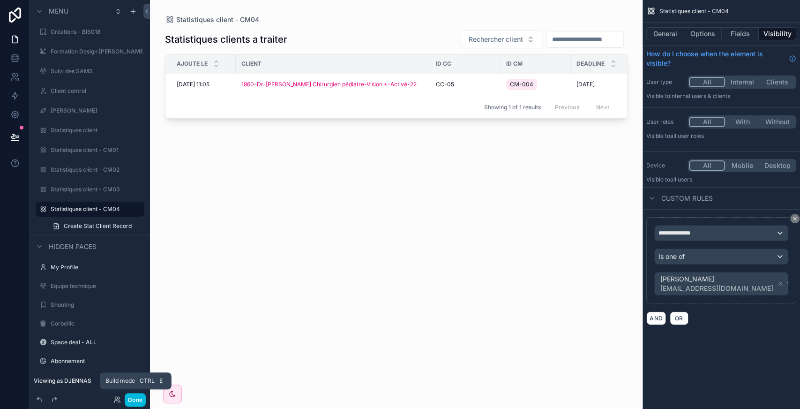
click at [140, 398] on button "Done" at bounding box center [135, 400] width 21 height 14
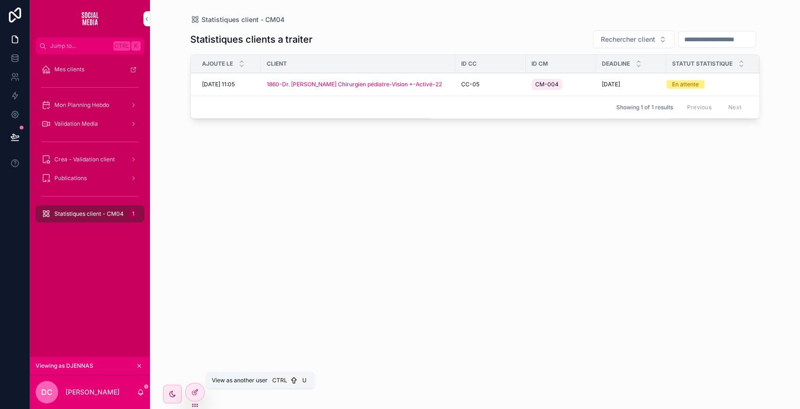
click at [0, 0] on icon at bounding box center [0, 0] width 0 height 0
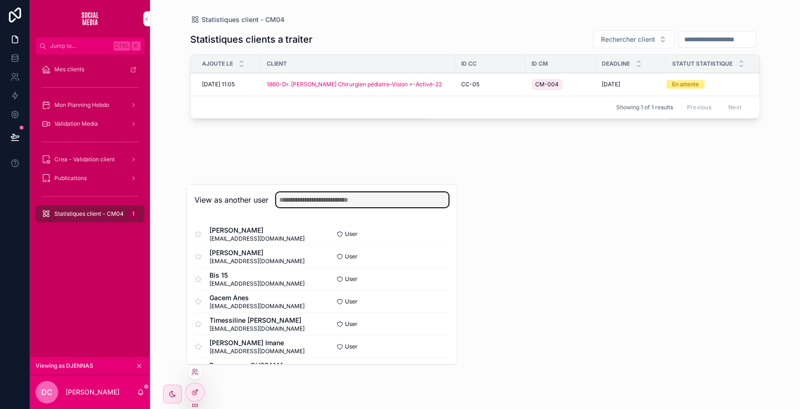
click at [359, 201] on input "text" at bounding box center [362, 199] width 173 height 15
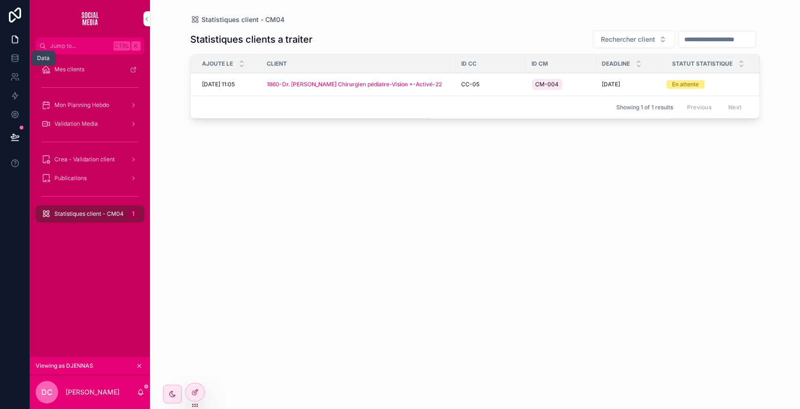
click at [13, 60] on icon at bounding box center [14, 57] width 9 height 9
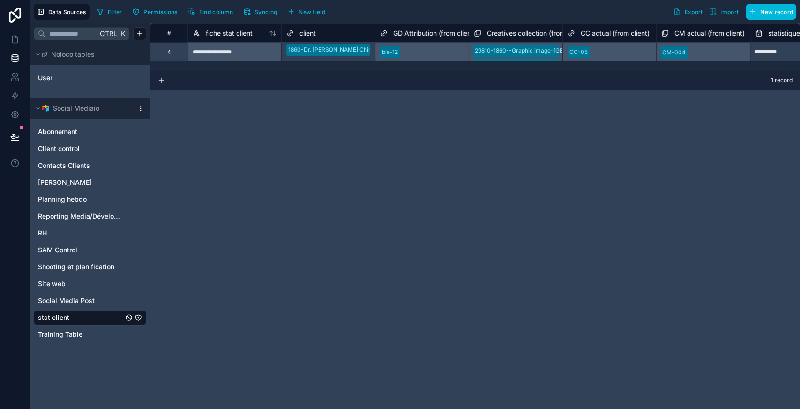
click at [71, 266] on span "Shooting et planification" at bounding box center [76, 266] width 76 height 9
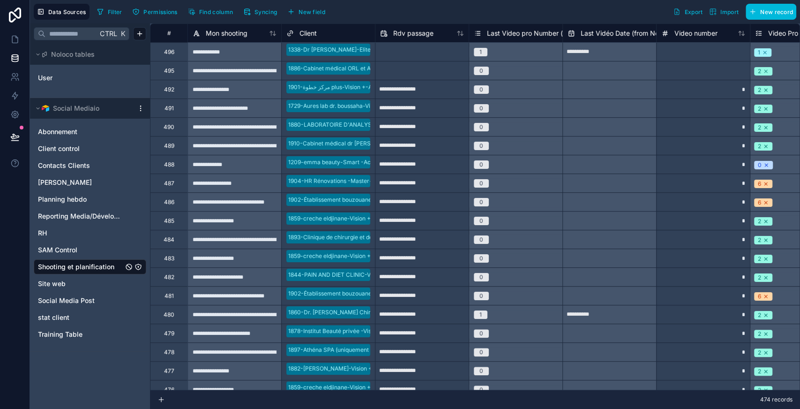
click at [88, 304] on span "Social Media Post" at bounding box center [66, 300] width 57 height 9
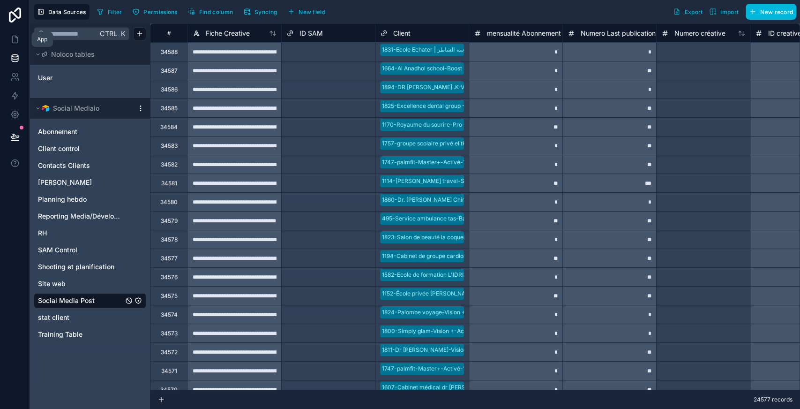
click at [15, 35] on icon at bounding box center [14, 39] width 9 height 9
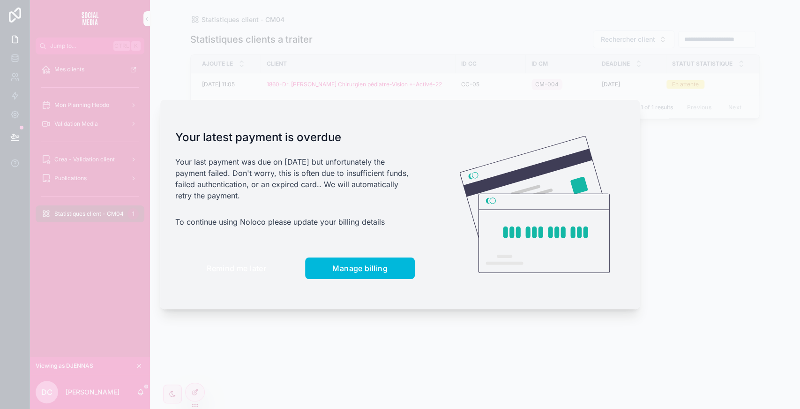
click at [223, 277] on button "Remind me later" at bounding box center [236, 268] width 122 height 22
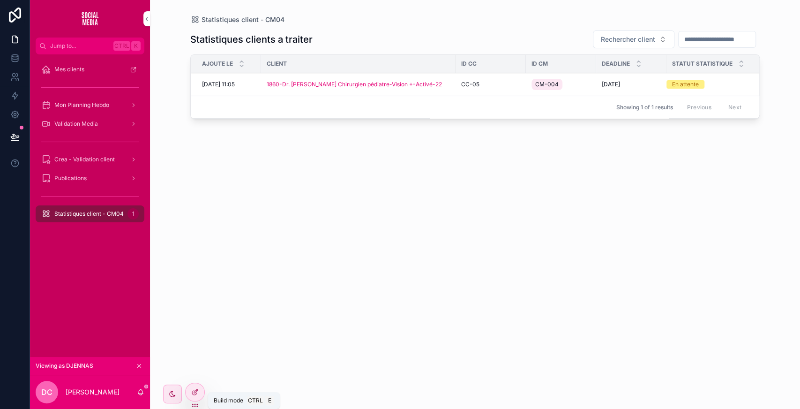
click at [196, 393] on icon at bounding box center [195, 392] width 8 height 8
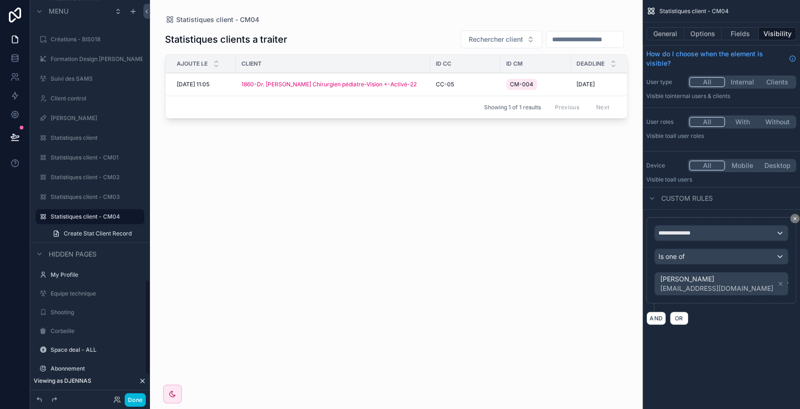
scroll to position [1154, 0]
click at [132, 11] on icon "scrollable content" at bounding box center [133, 11] width 4 height 0
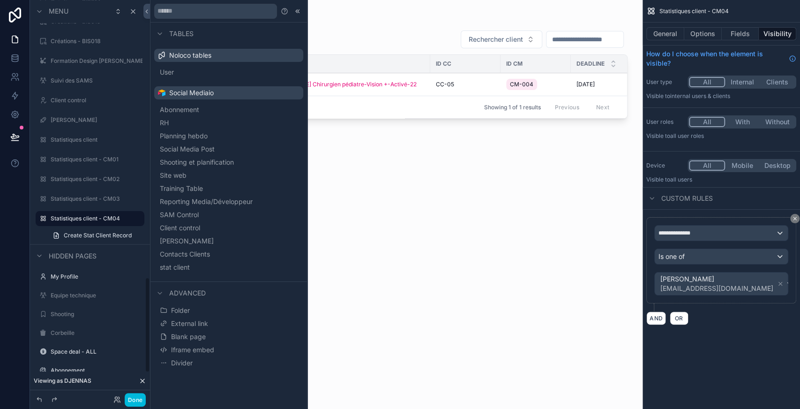
click at [134, 396] on button "Done" at bounding box center [135, 400] width 21 height 14
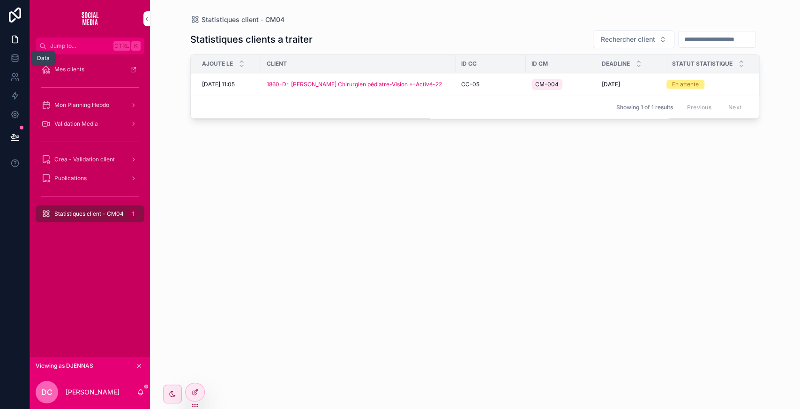
click at [12, 62] on icon at bounding box center [14, 57] width 9 height 9
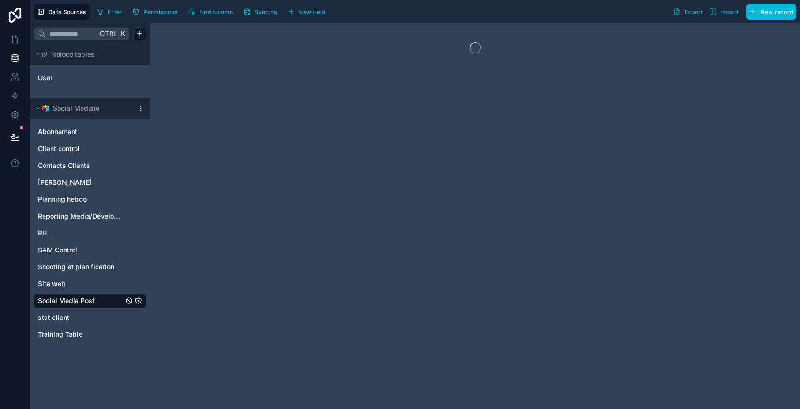
click at [76, 271] on div "Shooting et planification" at bounding box center [90, 266] width 113 height 15
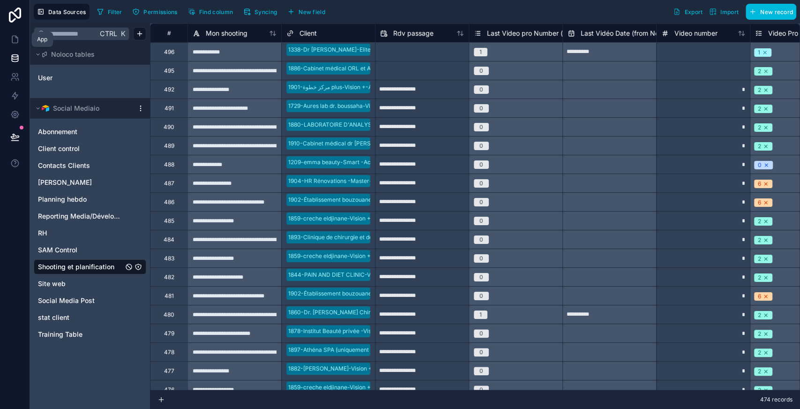
click at [15, 38] on icon at bounding box center [14, 39] width 9 height 9
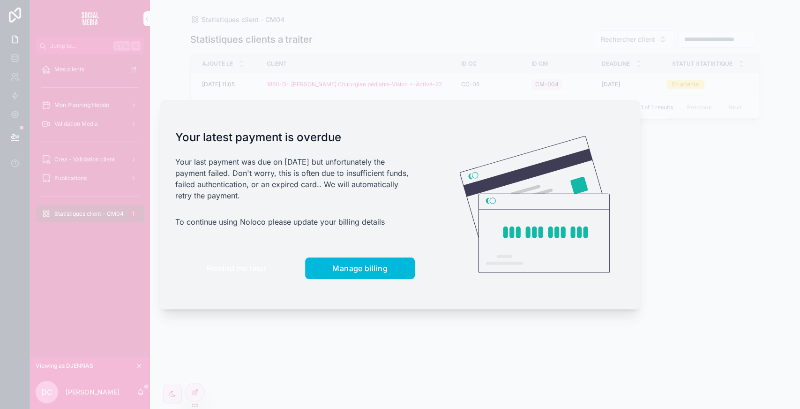
click at [227, 274] on button "Remind me later" at bounding box center [236, 268] width 122 height 22
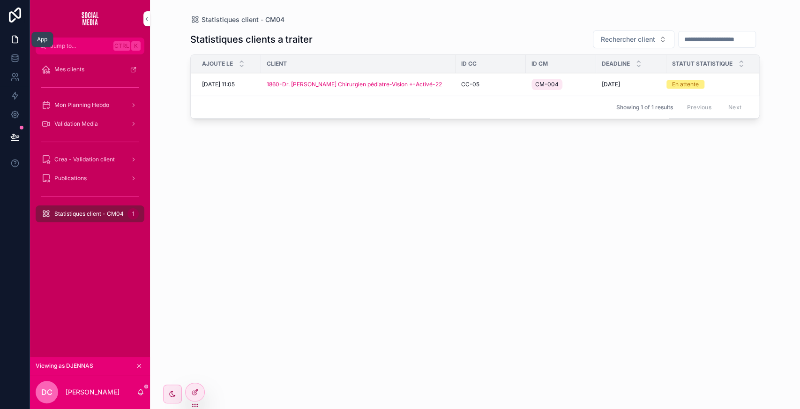
click at [15, 39] on icon at bounding box center [14, 39] width 9 height 9
click at [98, 217] on span "Statistiques client - CM04" at bounding box center [88, 214] width 69 height 8
click at [15, 61] on icon at bounding box center [15, 60] width 6 height 4
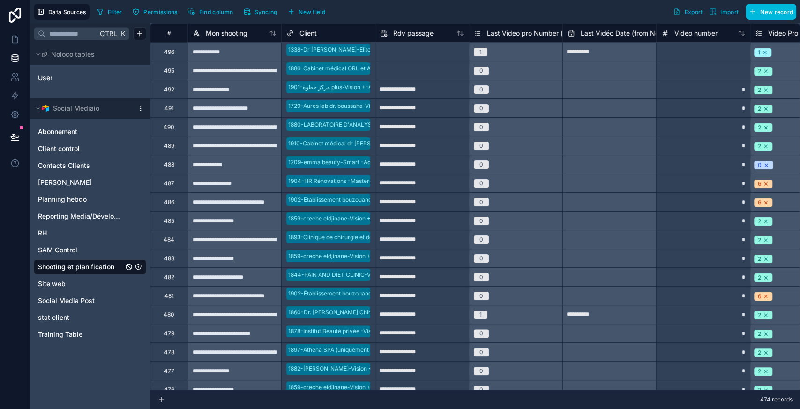
click at [58, 313] on span "stat client" at bounding box center [53, 317] width 31 height 9
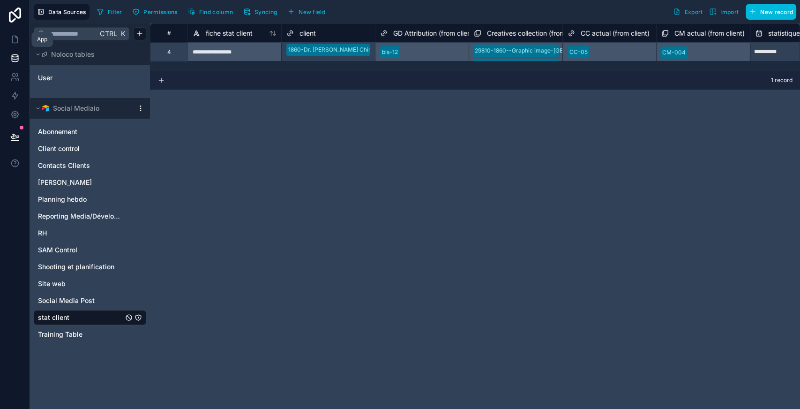
click at [8, 43] on link at bounding box center [15, 39] width 30 height 19
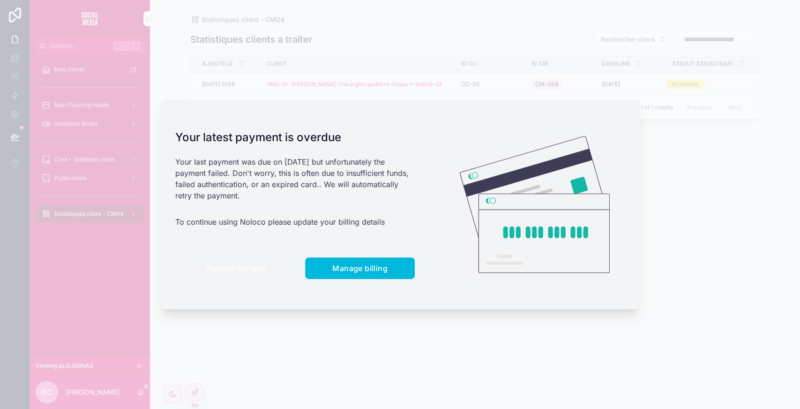
click at [231, 266] on span "Remind me later" at bounding box center [237, 267] width 60 height 9
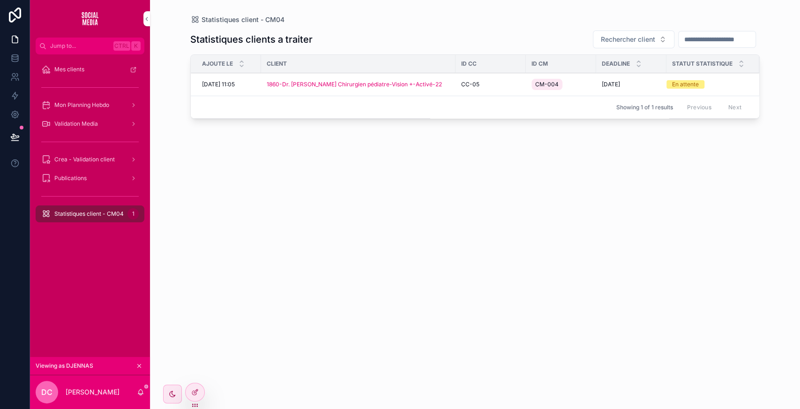
click at [605, 39] on span "Rechercher client" at bounding box center [628, 39] width 54 height 9
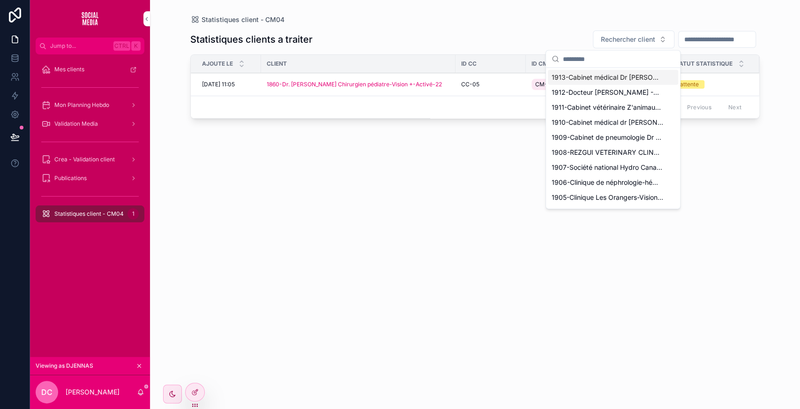
click at [605, 39] on span "Rechercher client" at bounding box center [628, 39] width 54 height 9
